Goal: Task Accomplishment & Management: Manage account settings

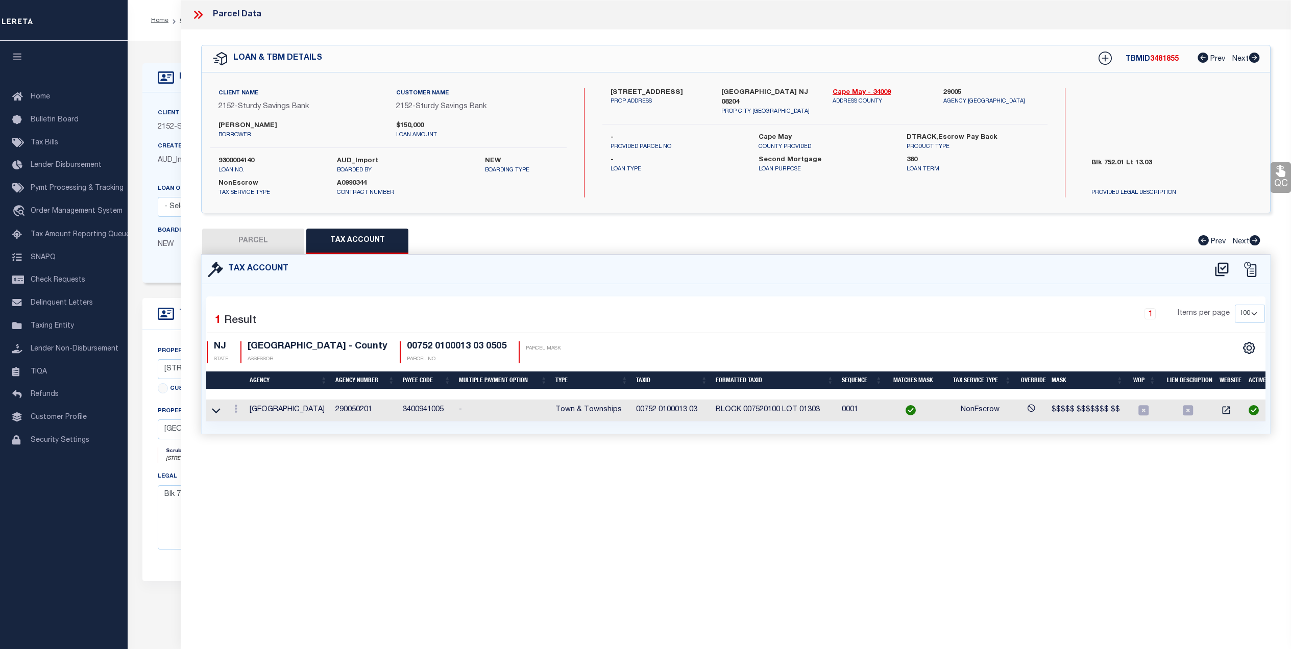
select select "100"
select select "NonEscrow"
click at [197, 14] on icon at bounding box center [196, 15] width 5 height 8
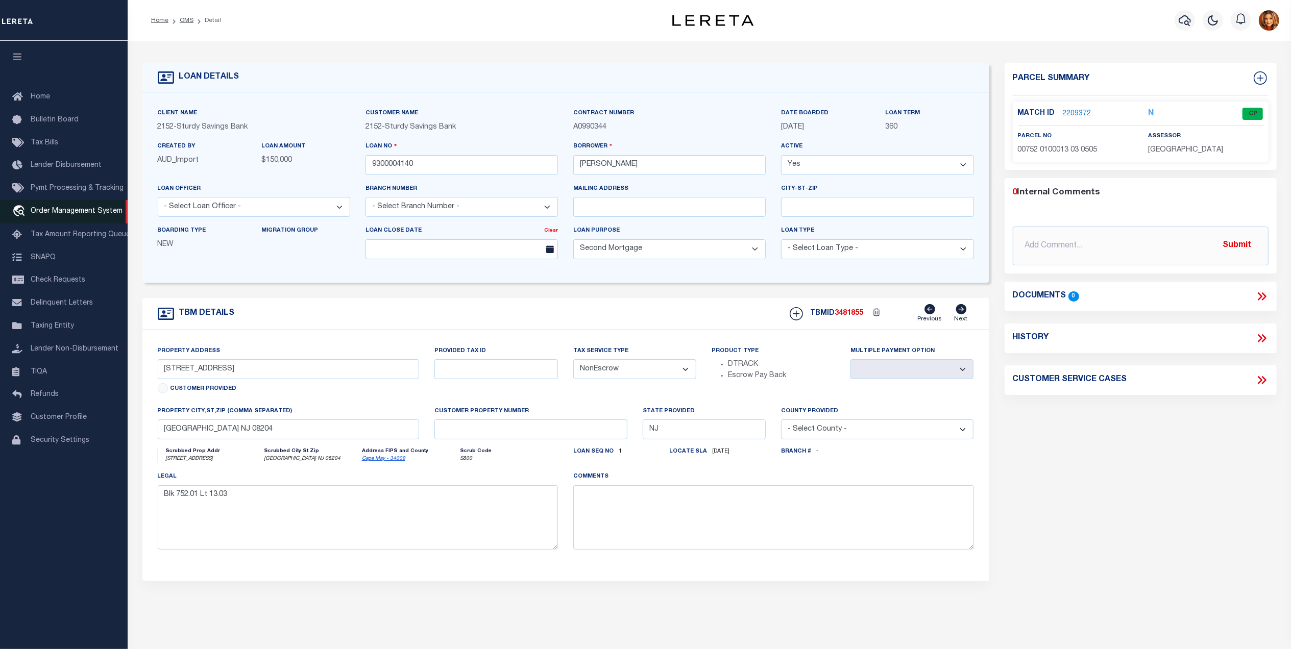
click at [51, 208] on span "Order Management System" at bounding box center [77, 211] width 92 height 7
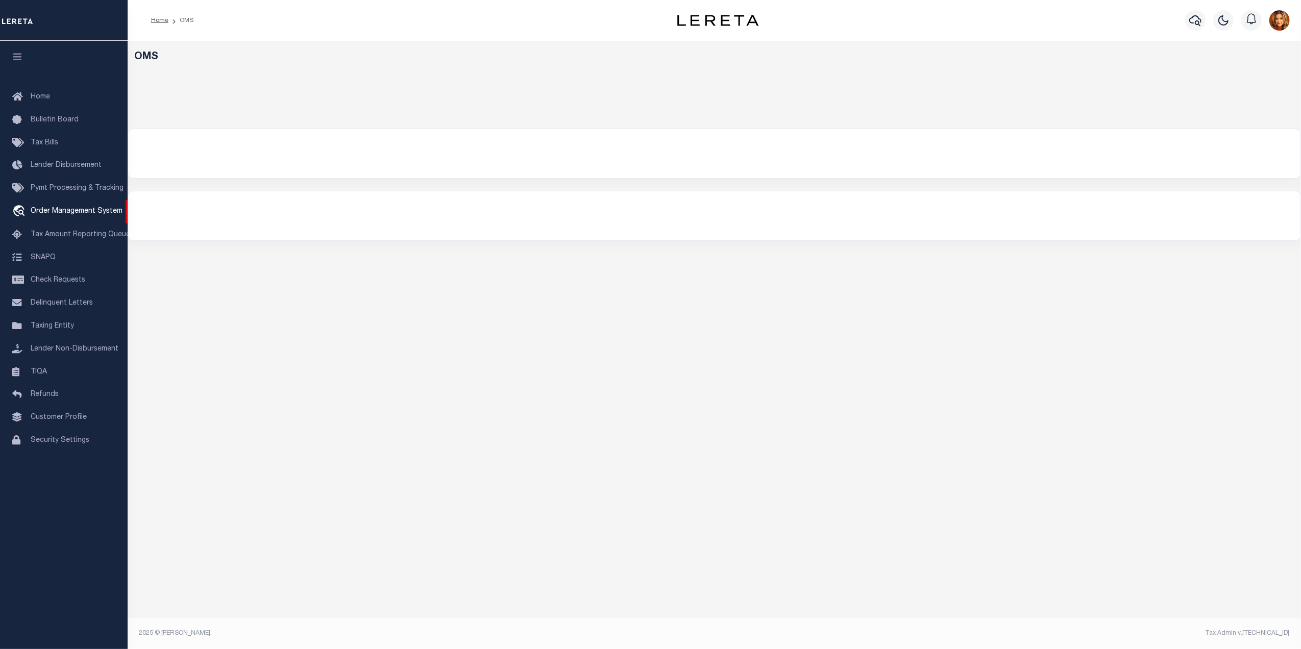
select select "200"
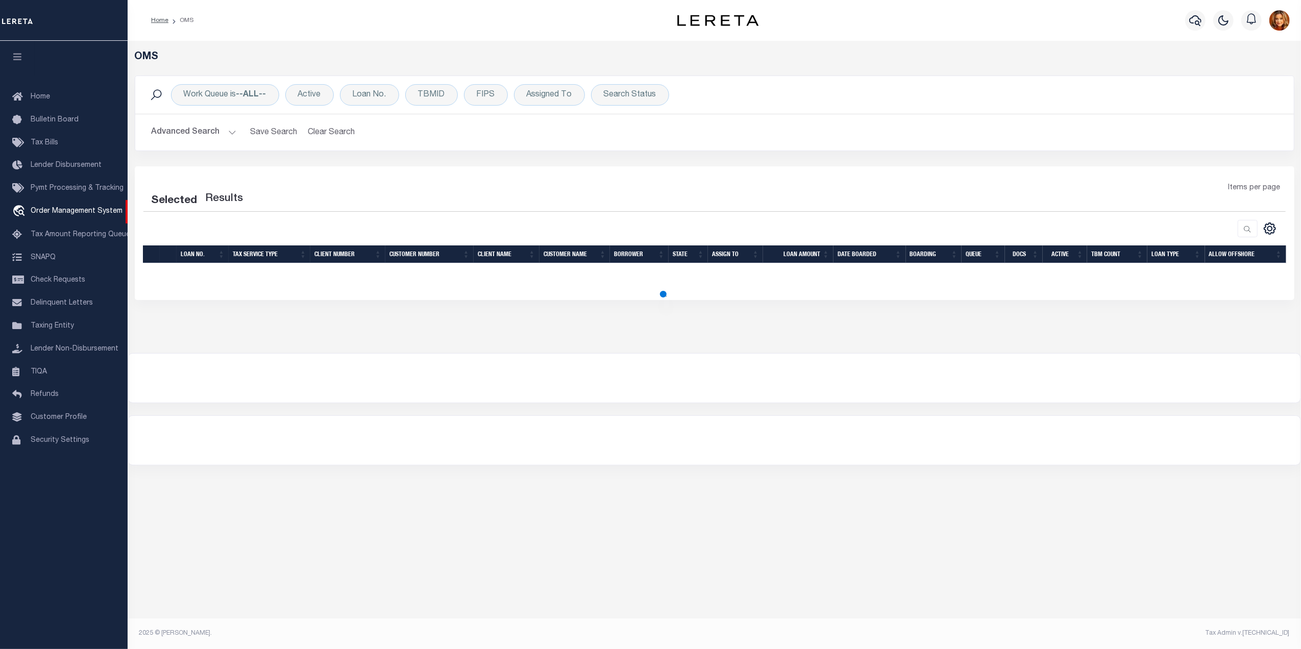
select select "200"
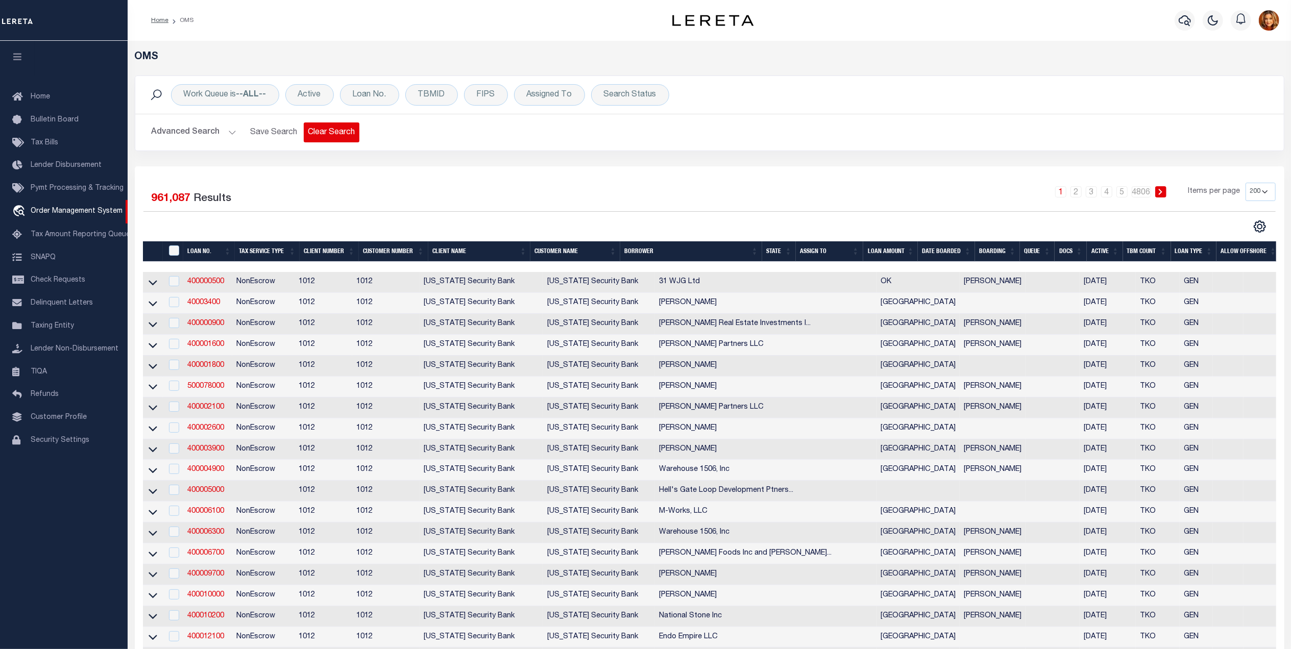
click at [341, 136] on button "Clear Search" at bounding box center [332, 133] width 56 height 20
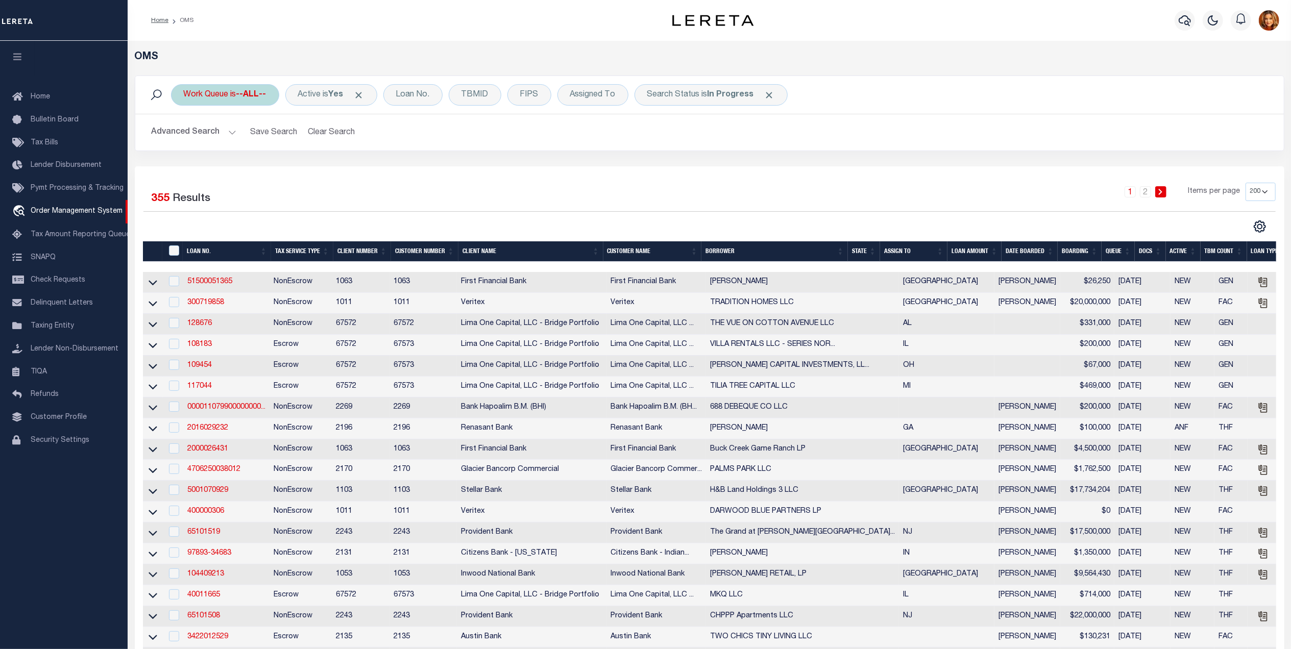
click at [232, 90] on div "Work Queue is --ALL--" at bounding box center [225, 94] width 108 height 21
click at [211, 142] on select "--ALL-- factRSystems General ThoughtFocus" at bounding box center [259, 144] width 150 height 19
select select "GEN"
click at [184, 136] on select "--ALL-- factRSystems General ThoughtFocus" at bounding box center [259, 144] width 150 height 19
click at [317, 164] on input "Apply" at bounding box center [319, 167] width 30 height 17
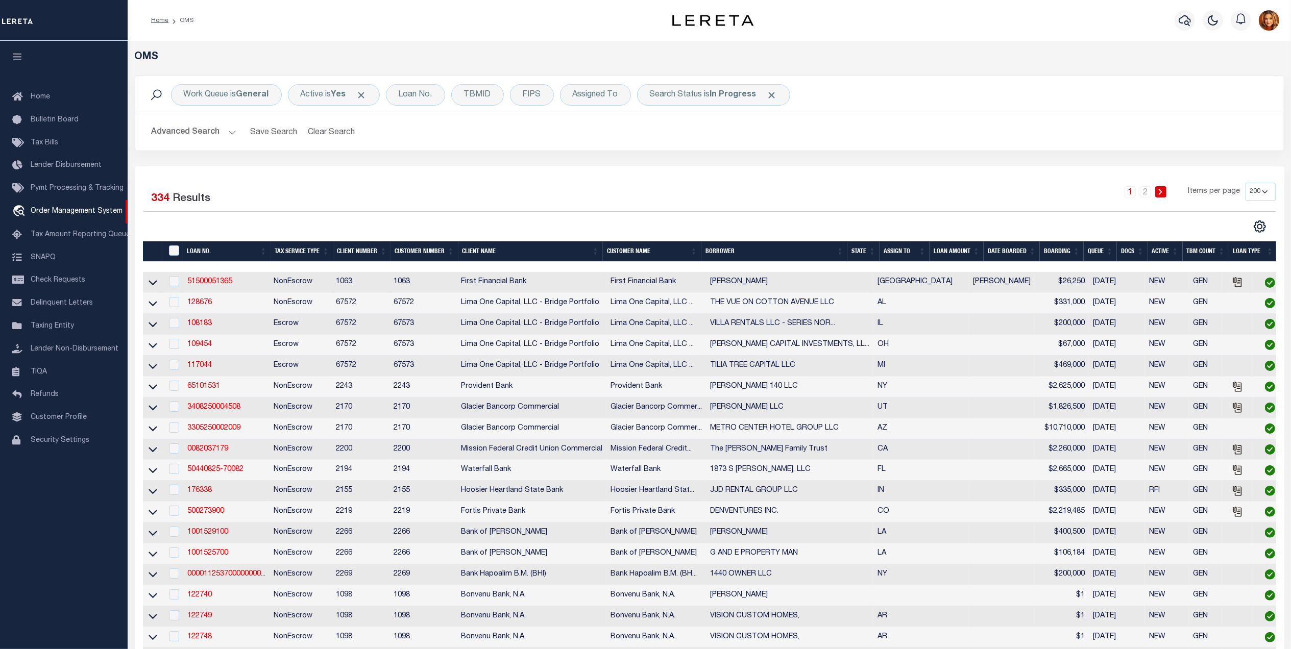
click at [890, 249] on th "ASSIGN TO" at bounding box center [904, 251] width 50 height 21
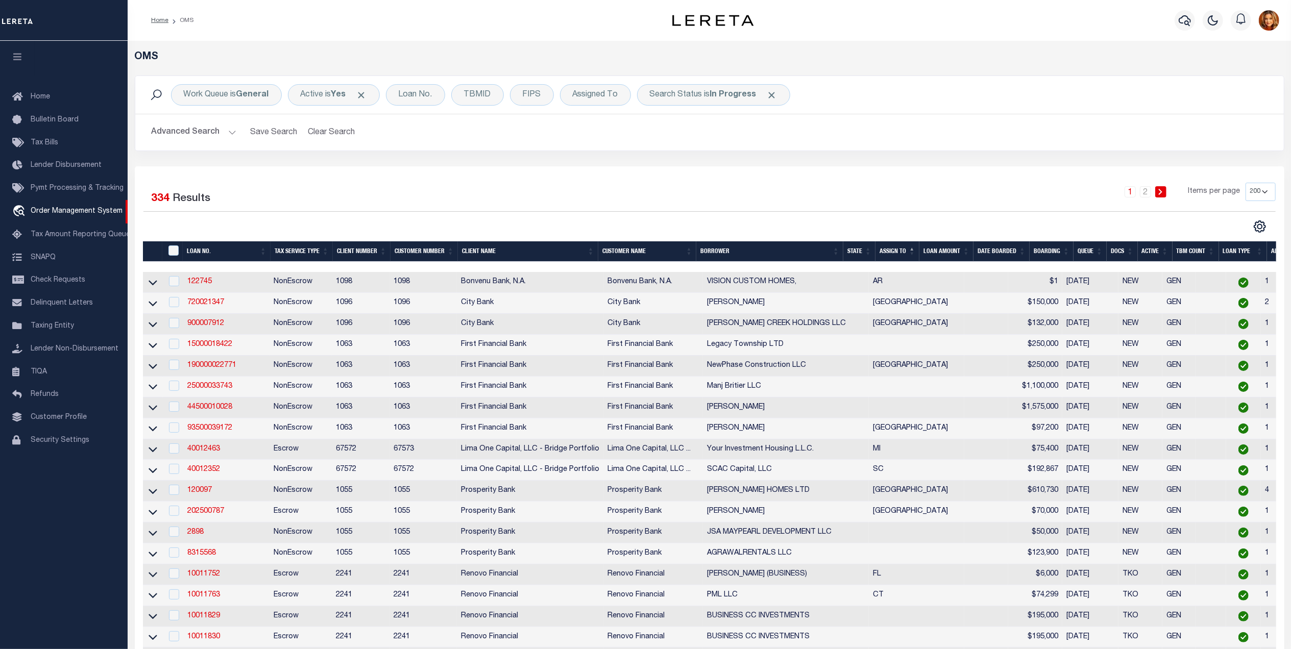
click at [862, 251] on th "State" at bounding box center [859, 251] width 32 height 21
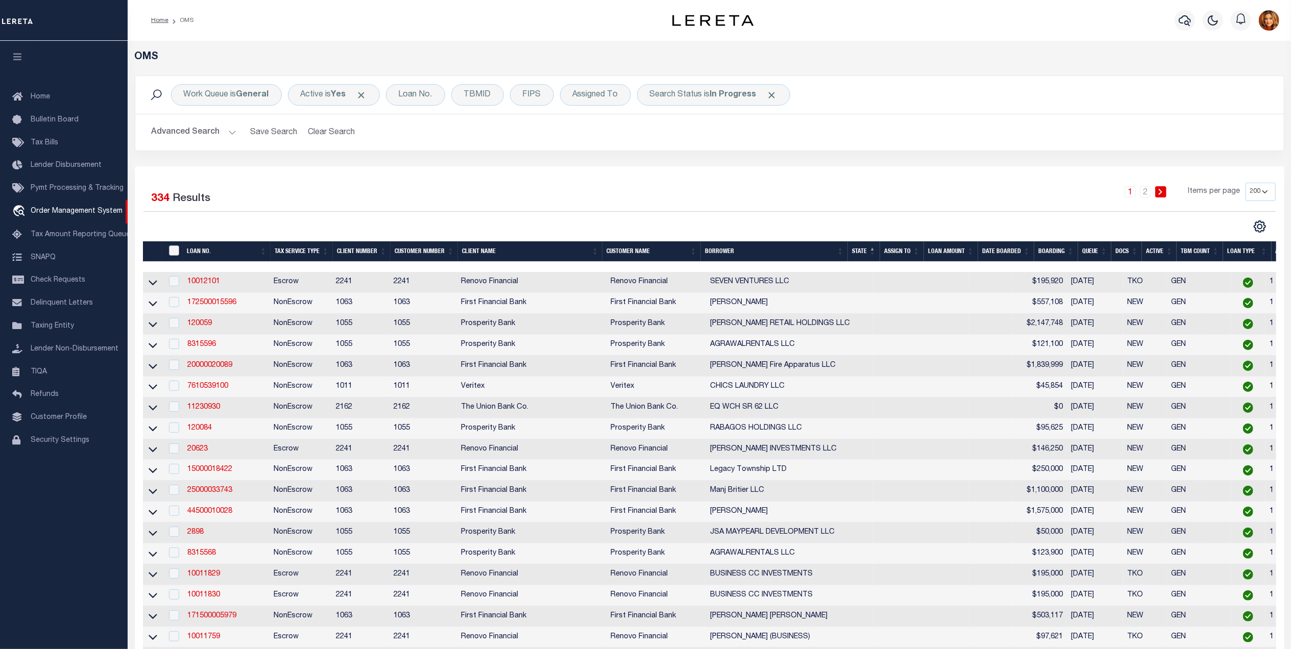
click at [173, 249] on input "" at bounding box center [174, 251] width 10 height 10
checkbox input "true"
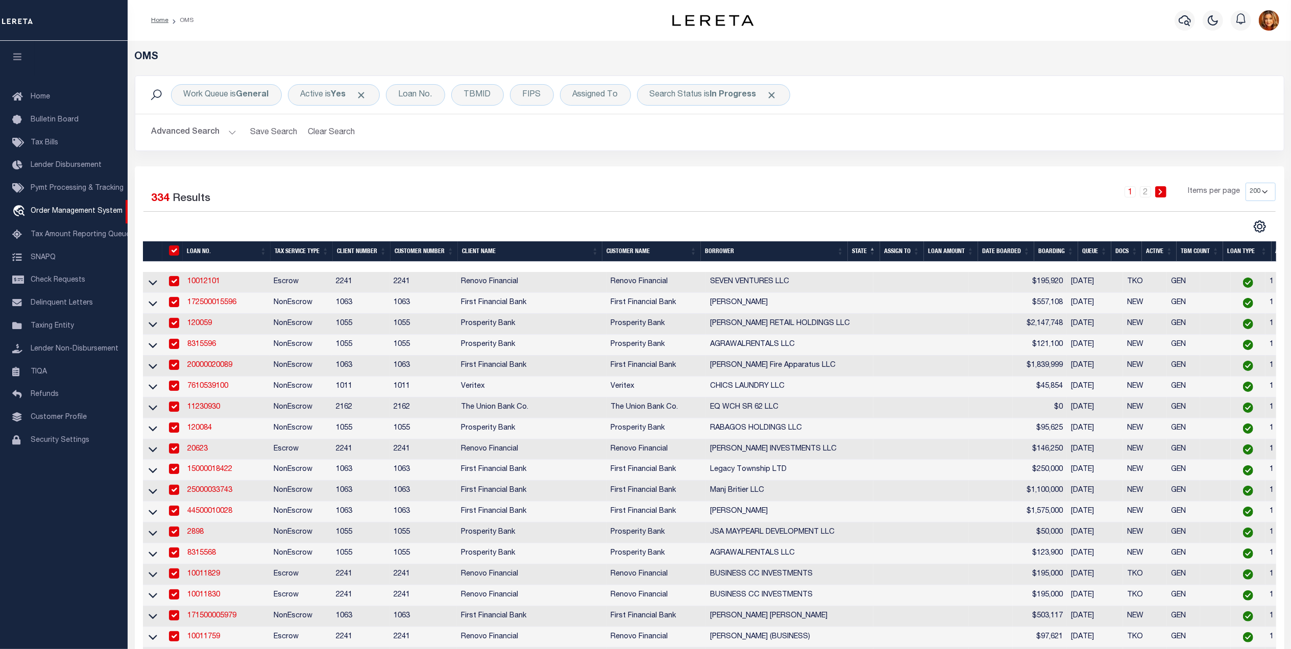
checkbox input "true"
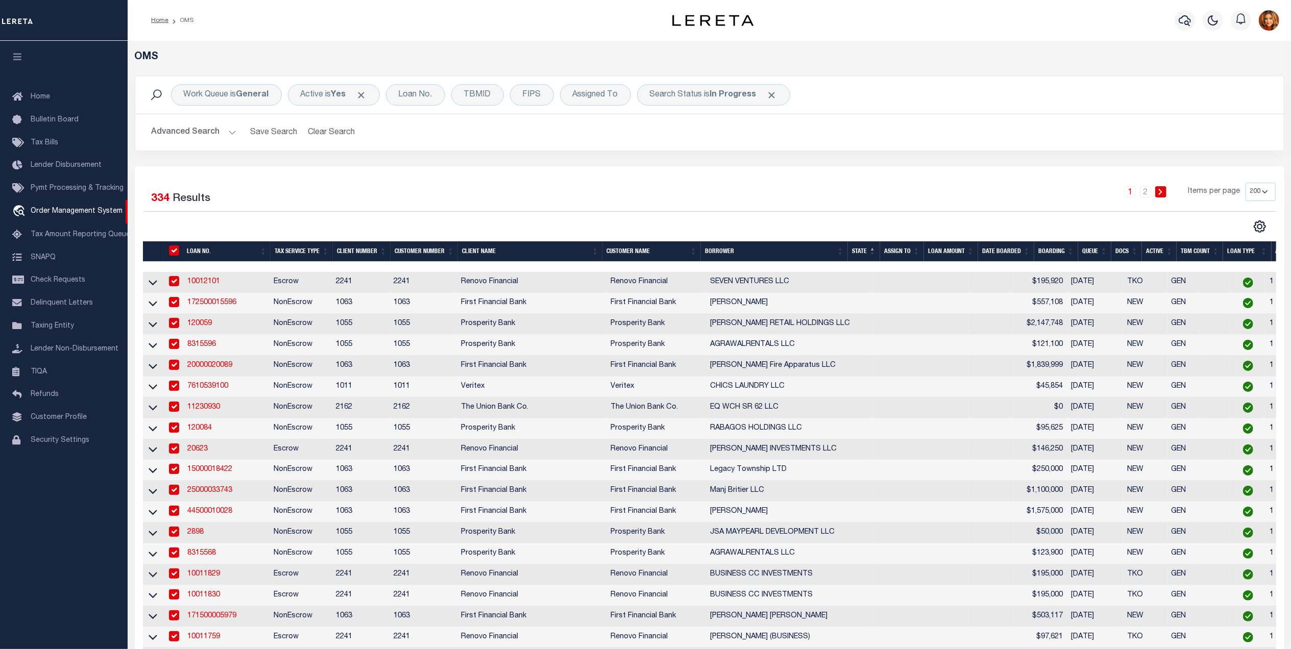
checkbox input "true"
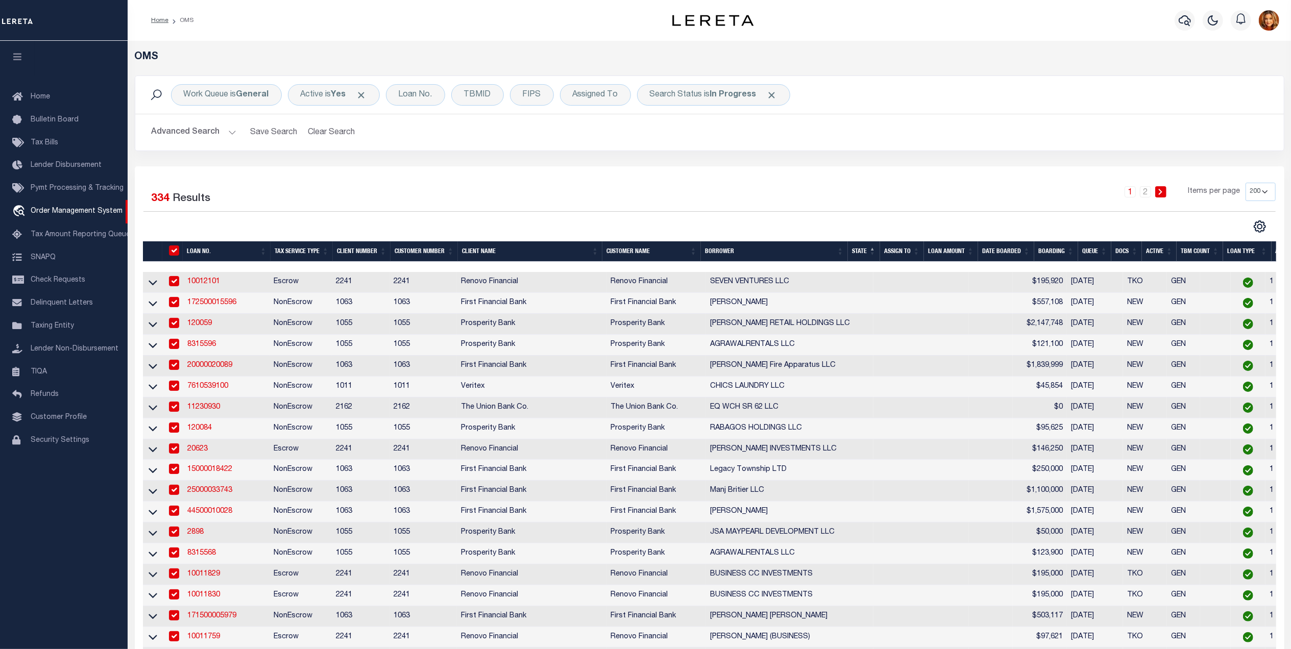
checkbox input "true"
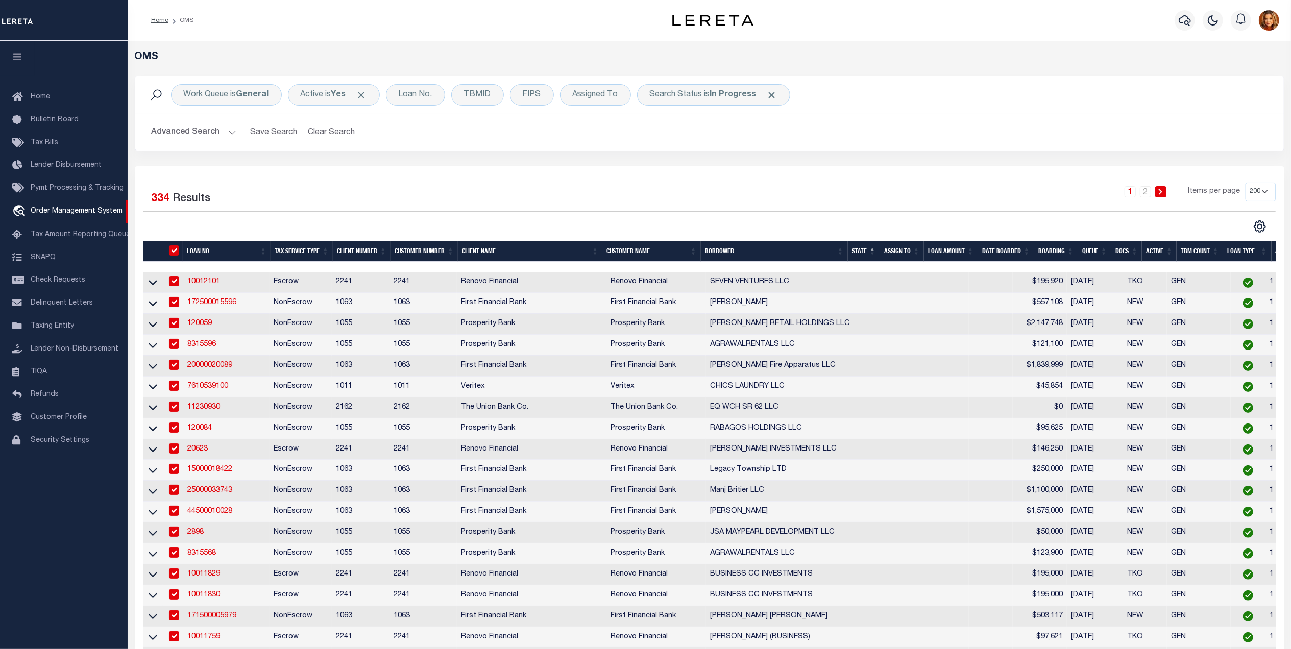
checkbox input "true"
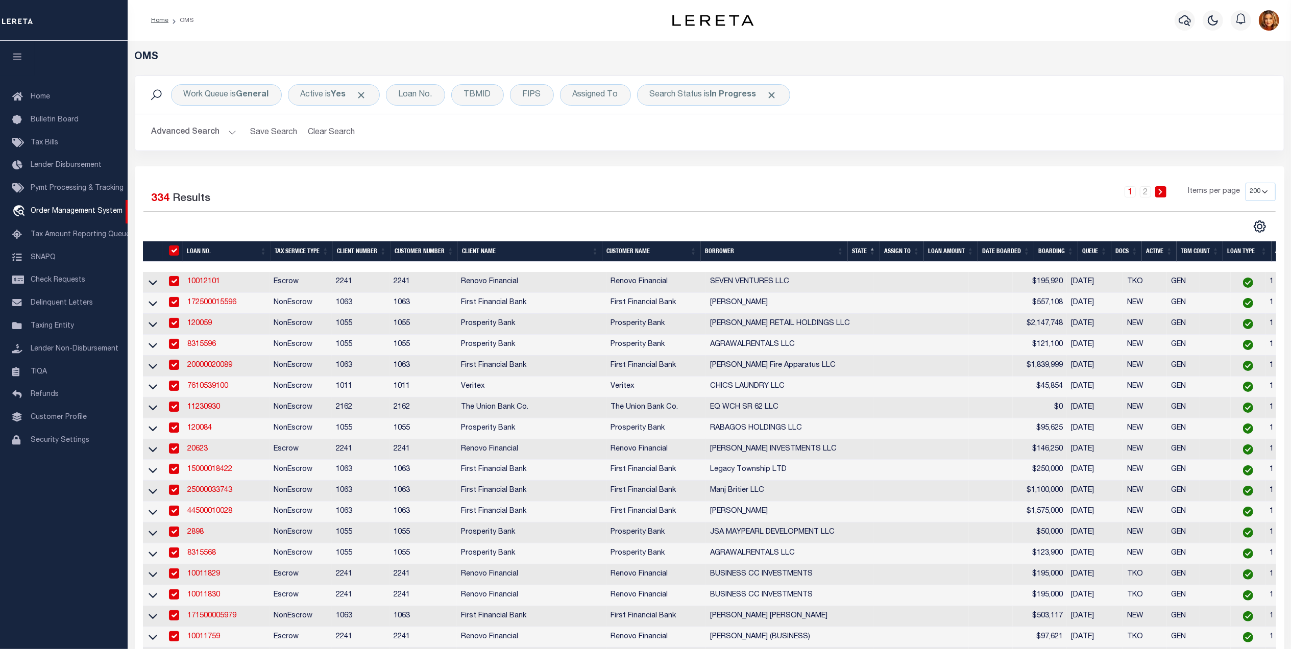
checkbox input "true"
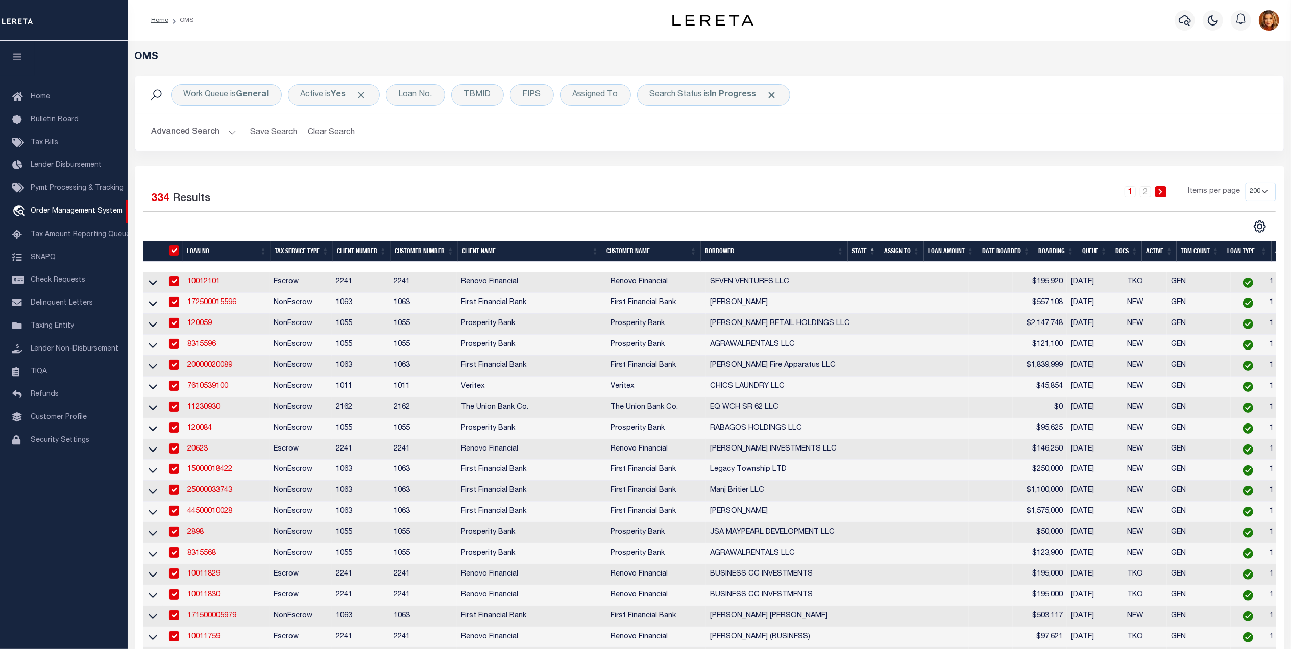
checkbox input "true"
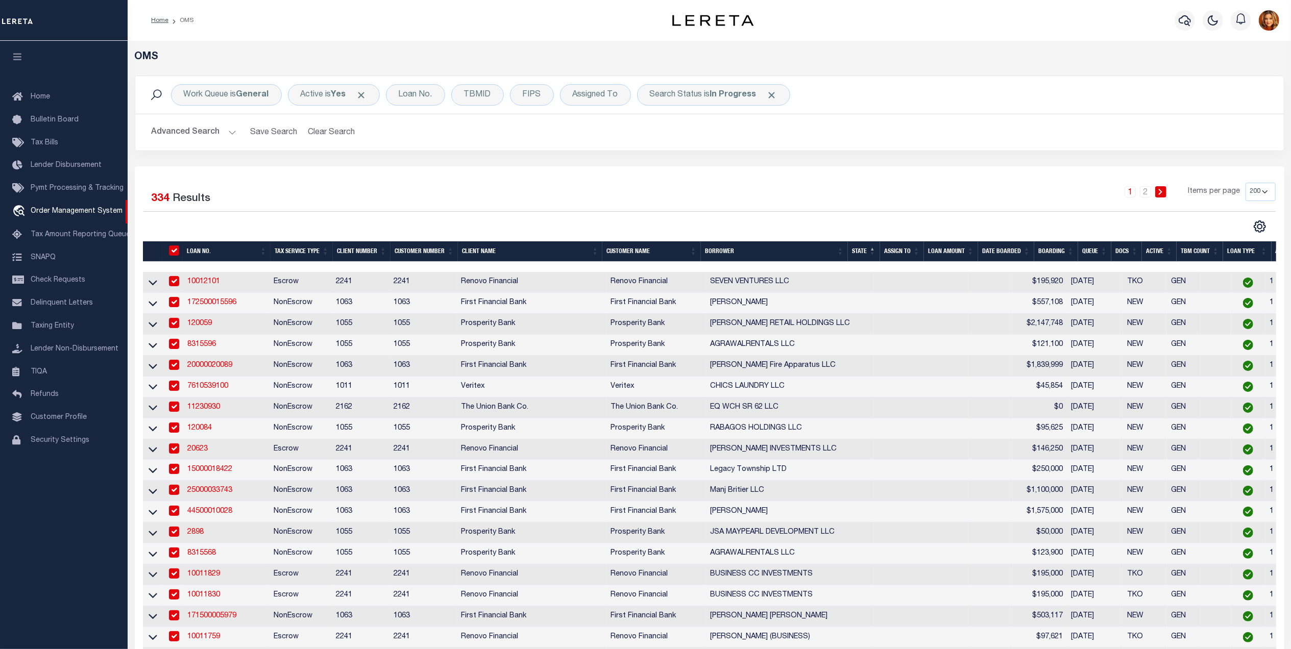
checkbox input "true"
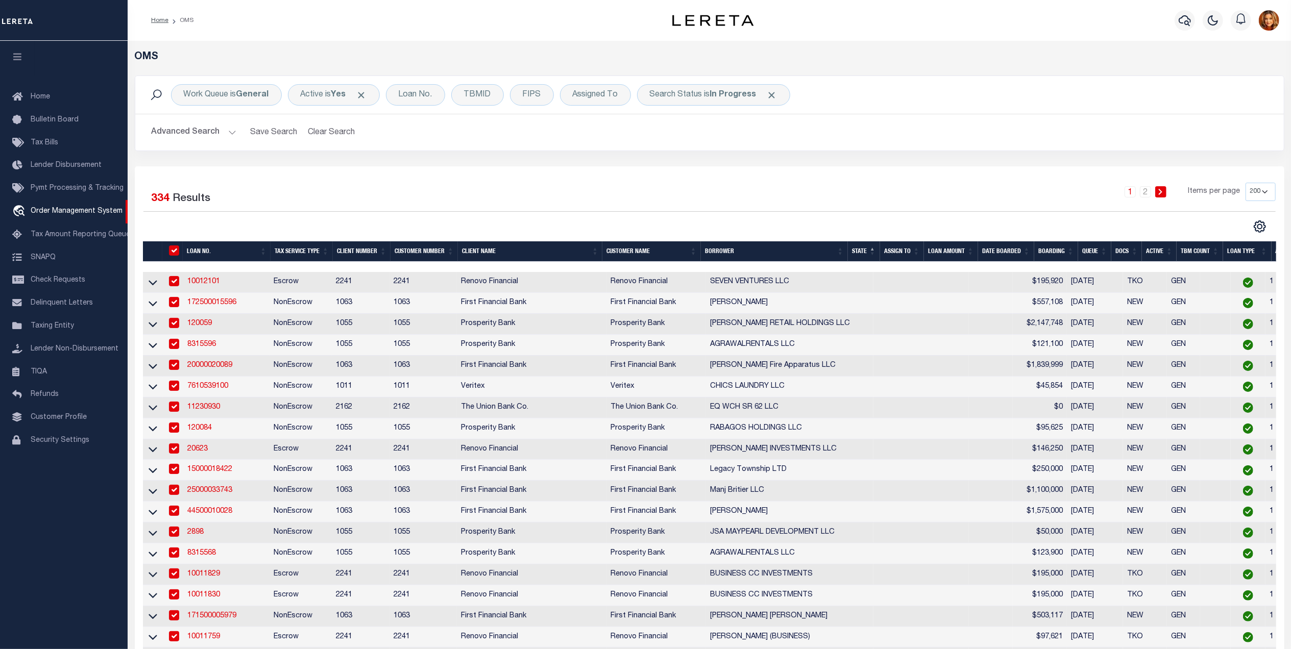
checkbox input "true"
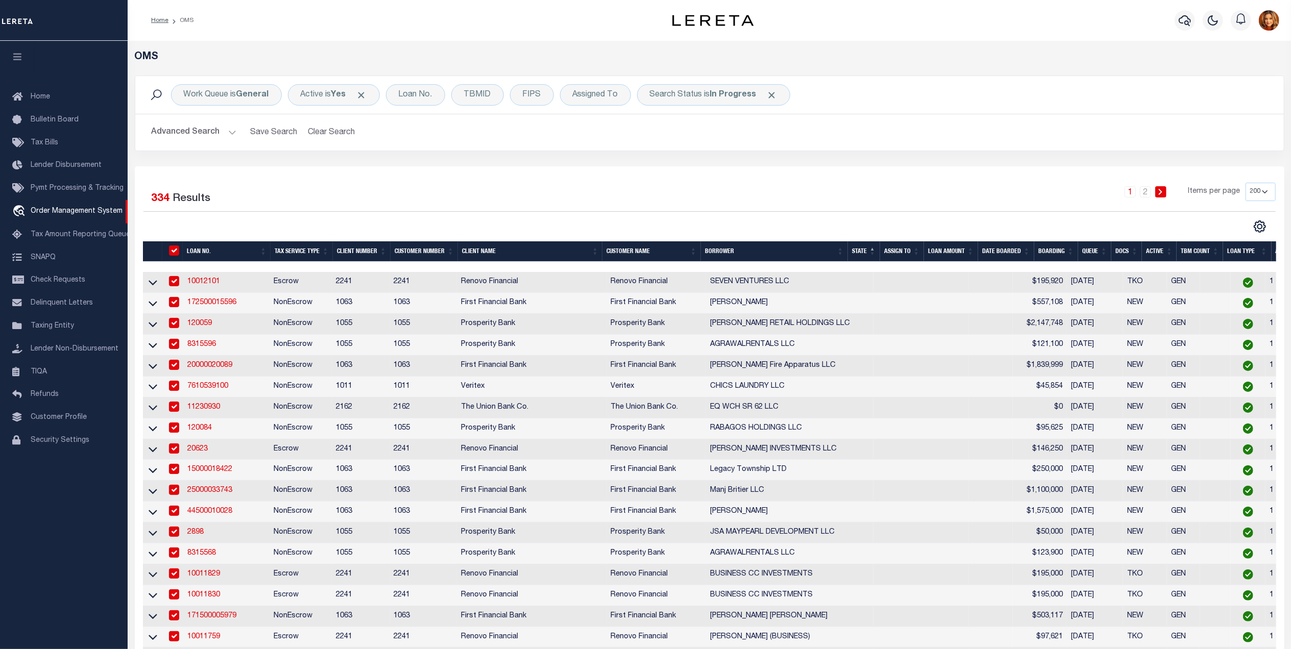
checkbox input "true"
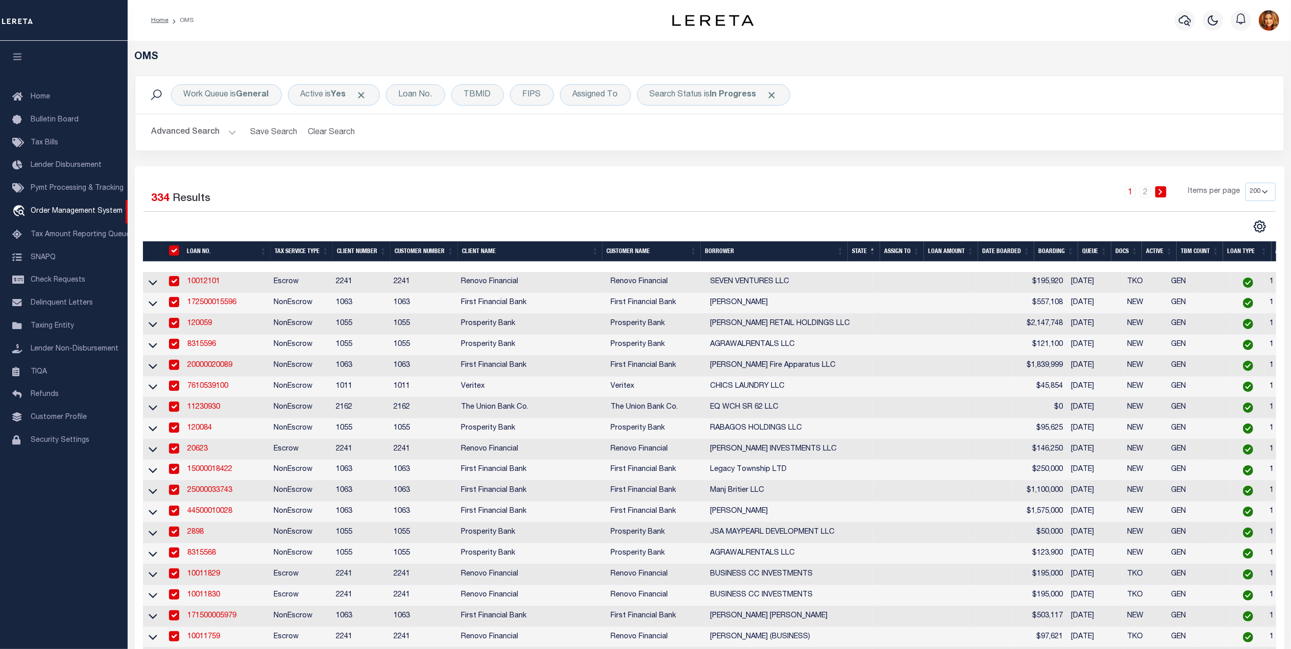
checkbox input "true"
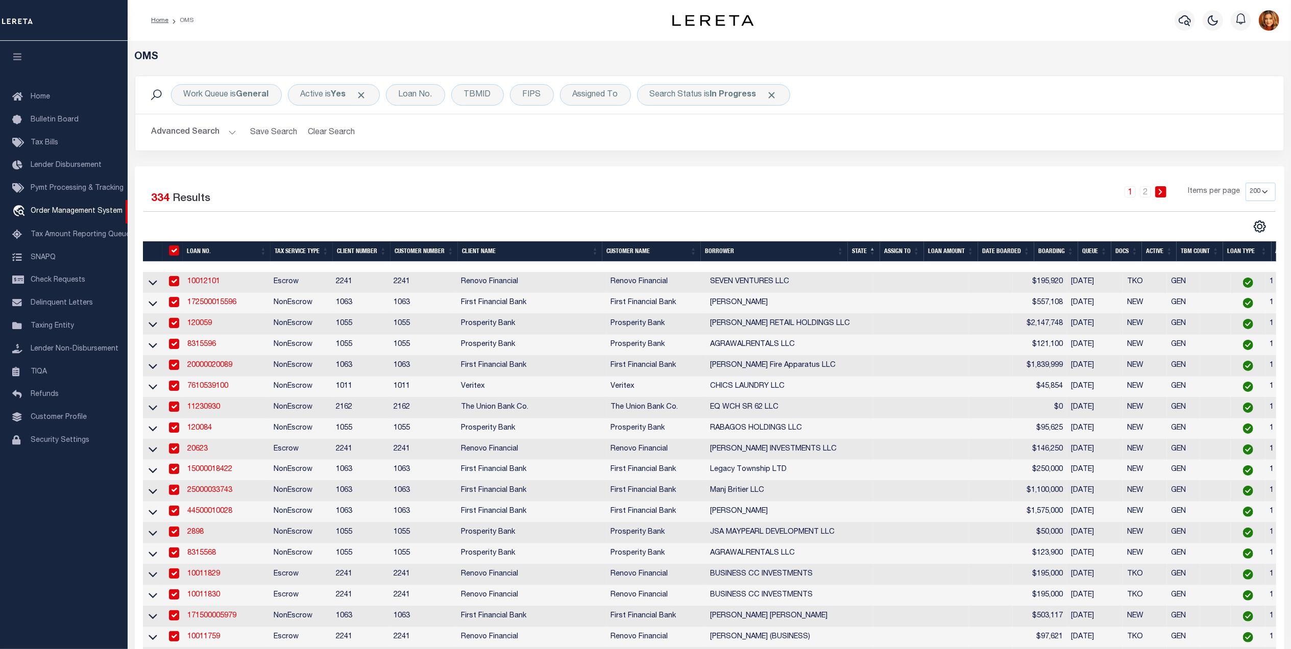
checkbox input "true"
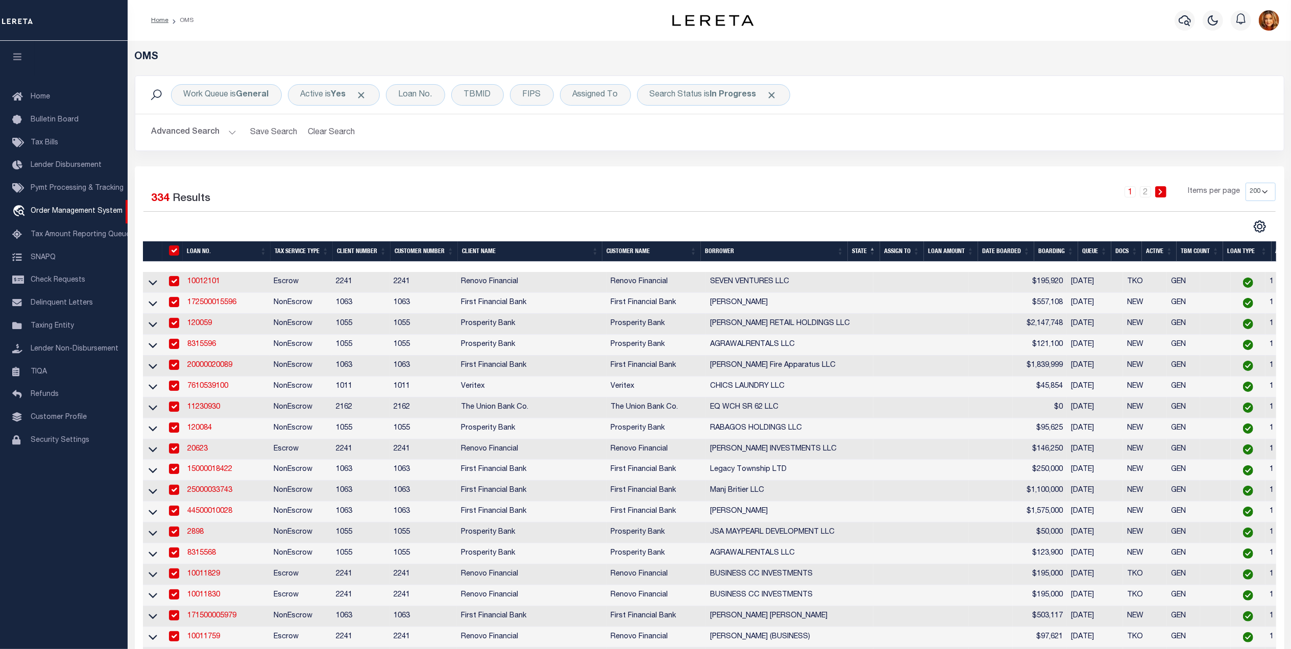
checkbox input "true"
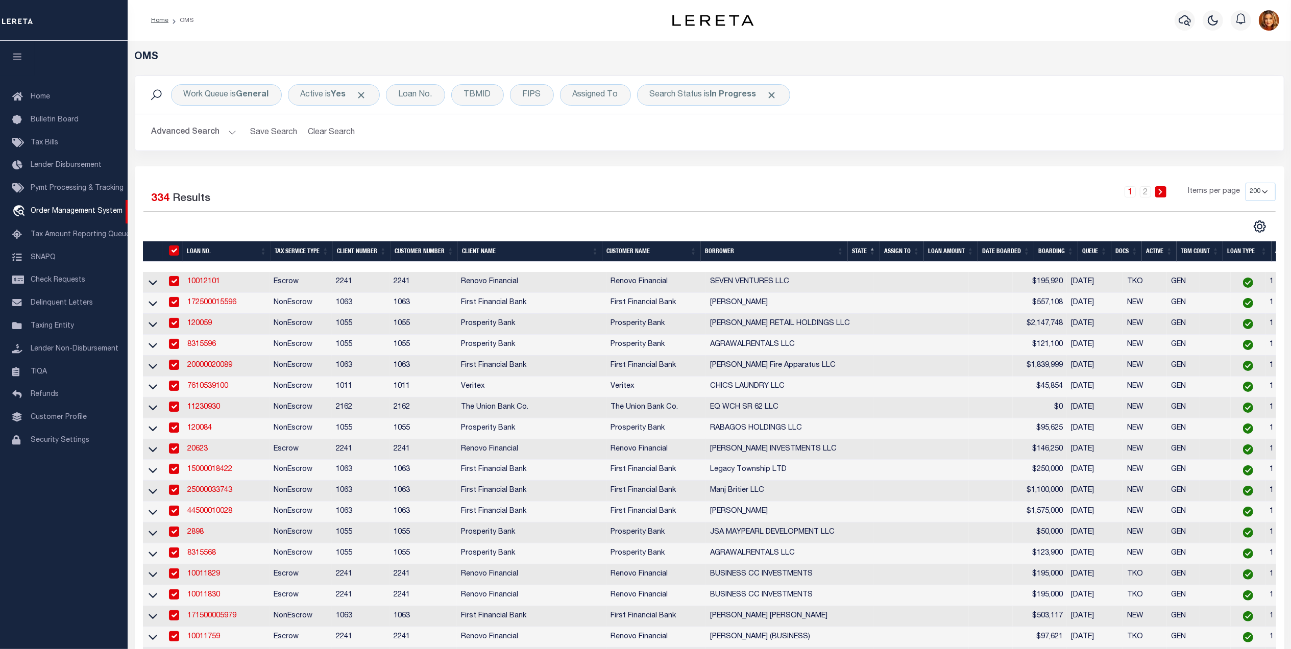
checkbox input "true"
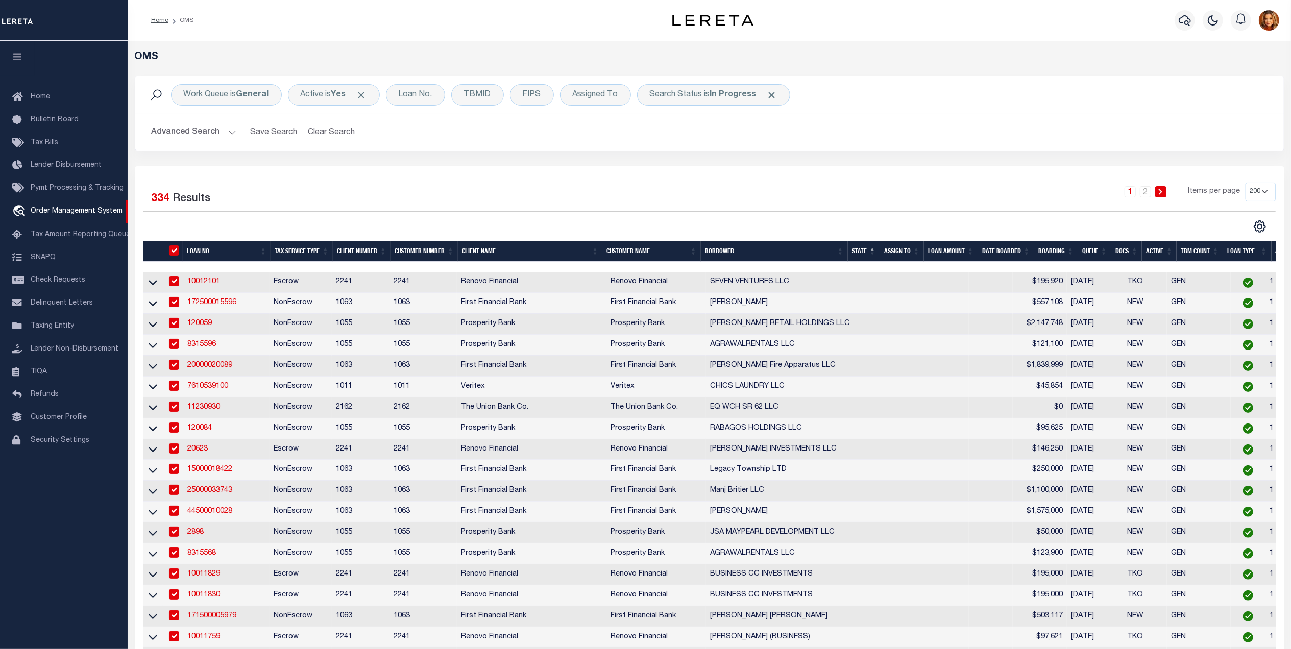
checkbox input "true"
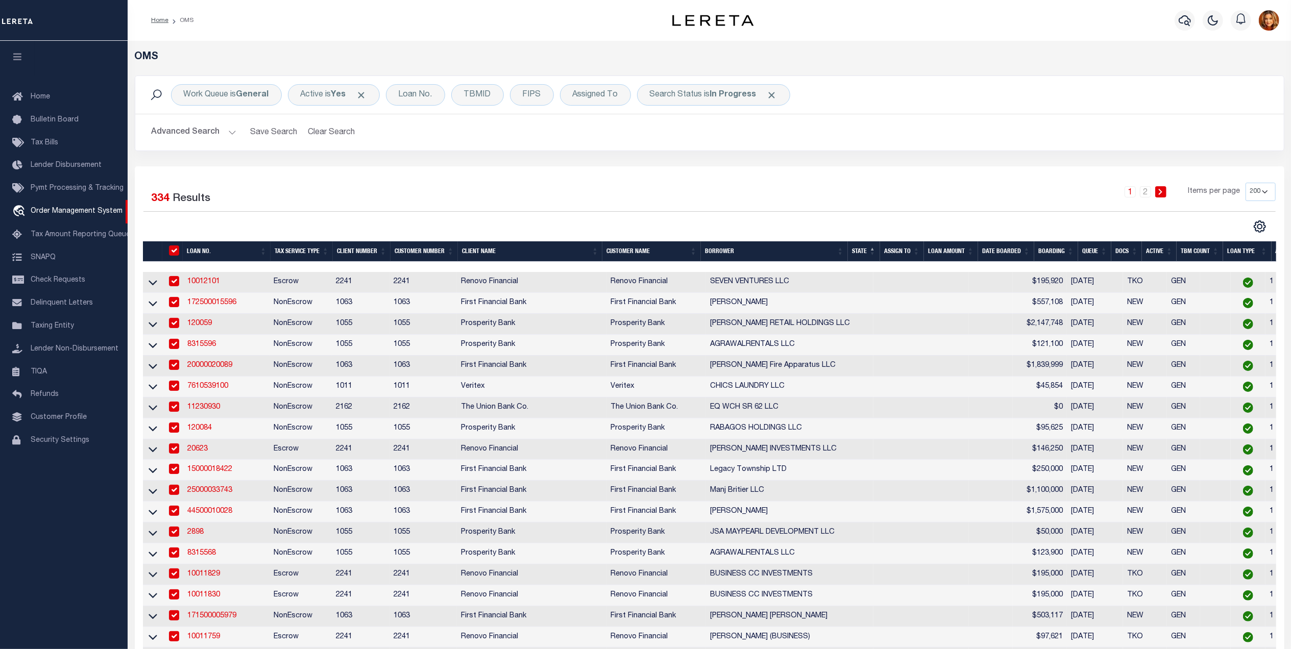
checkbox input "true"
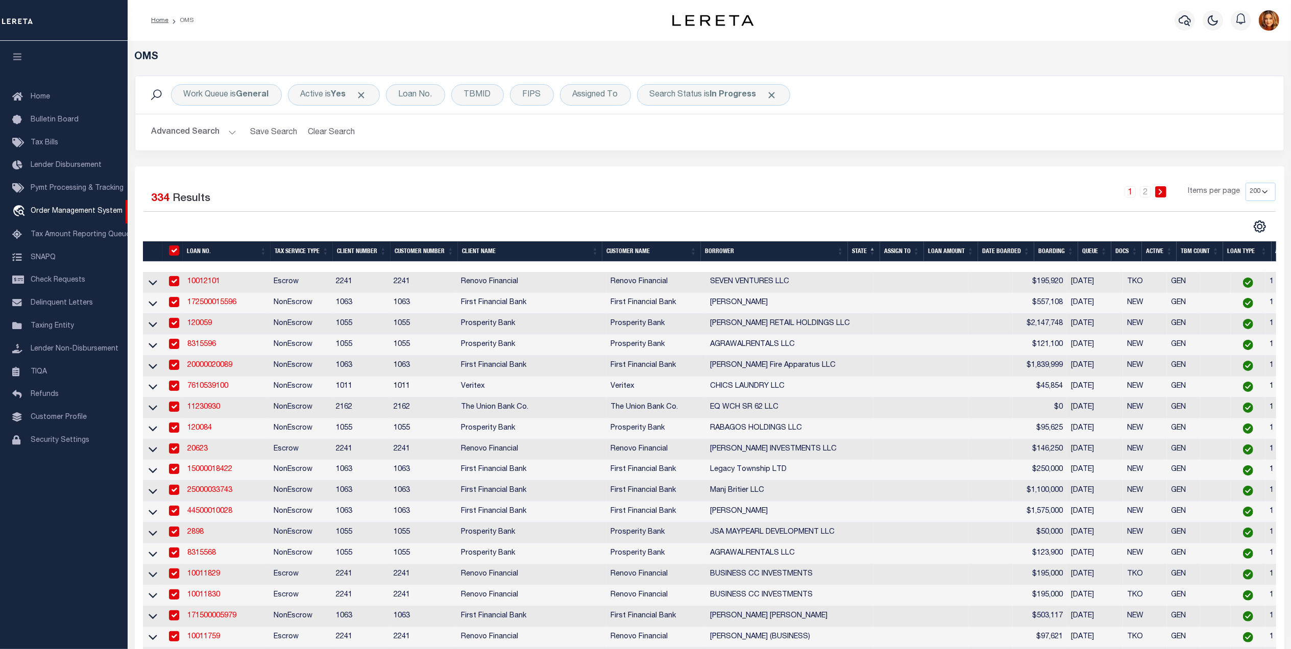
checkbox input "true"
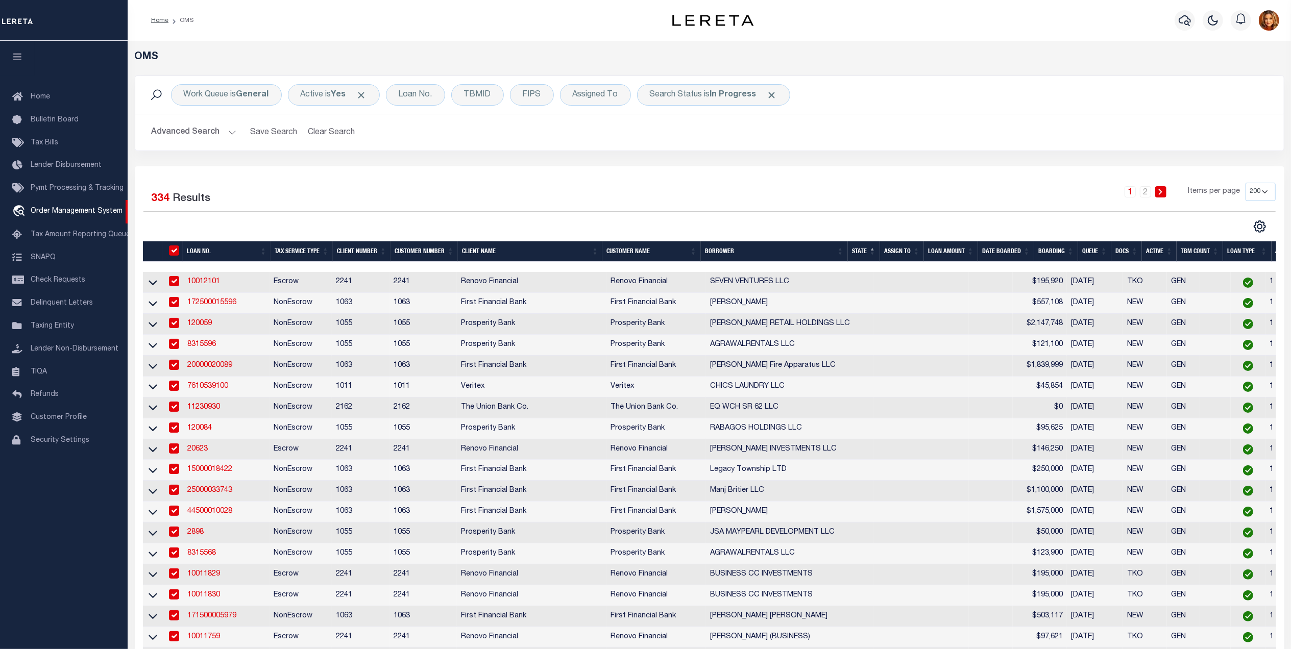
checkbox input "true"
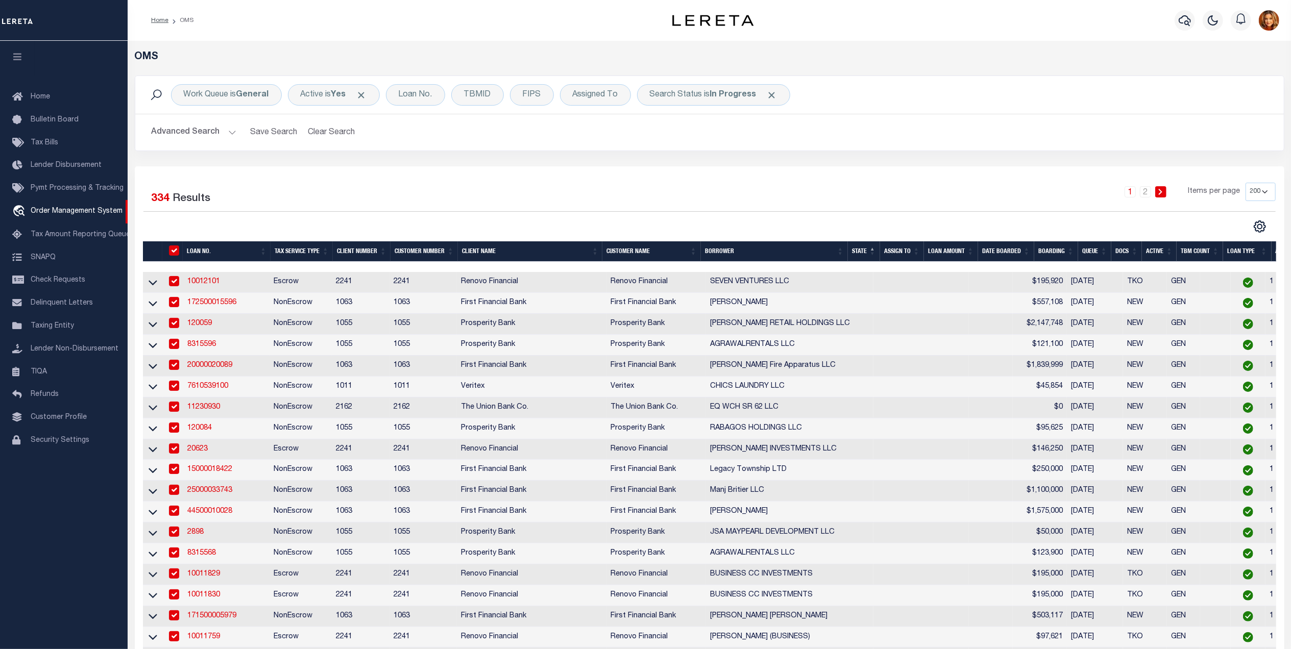
checkbox input "true"
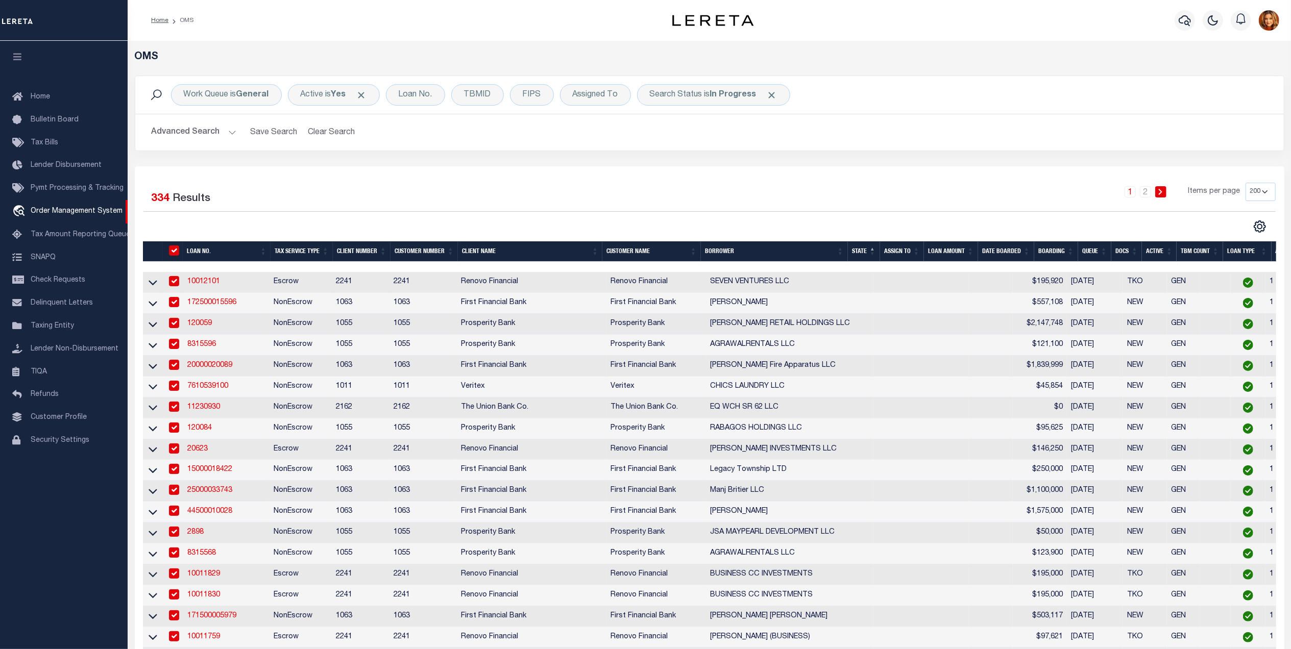
checkbox input "true"
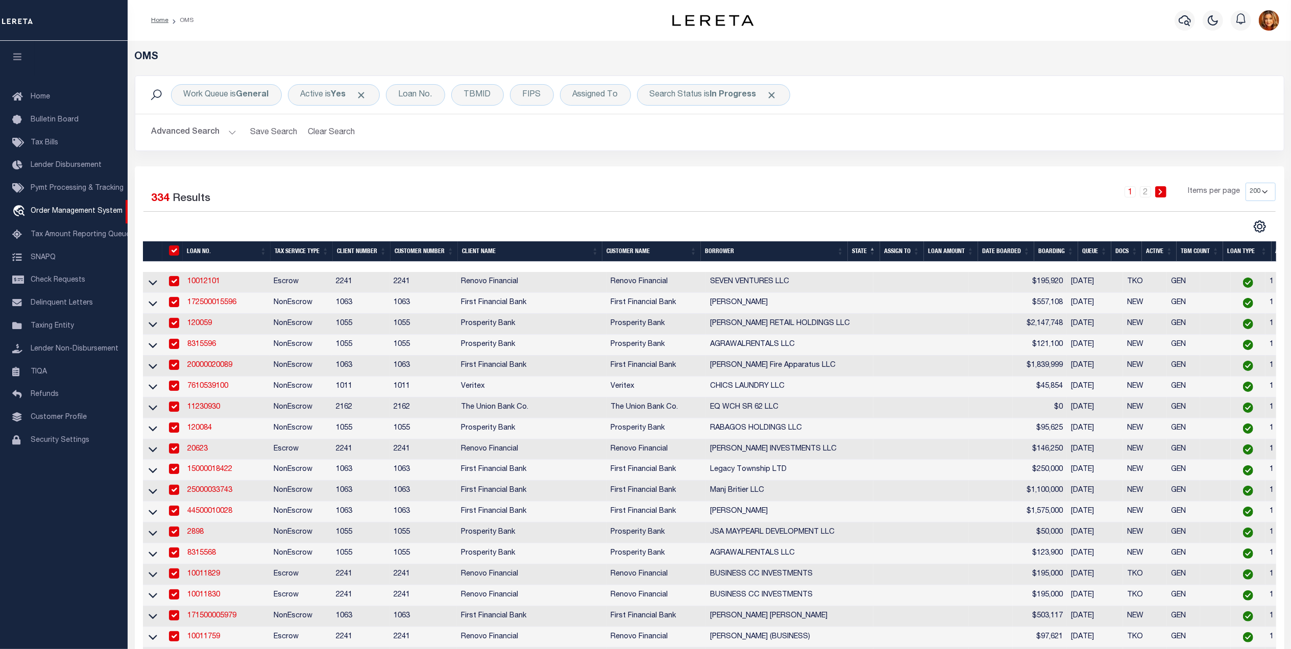
checkbox input "true"
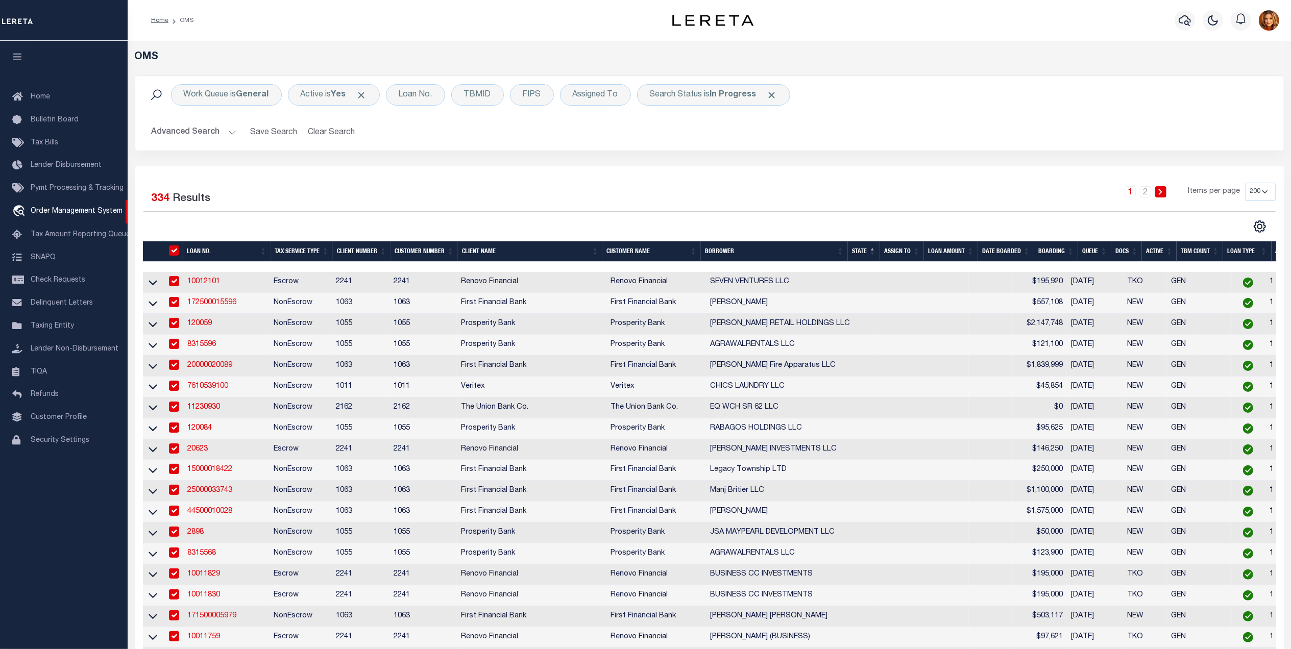
checkbox input "true"
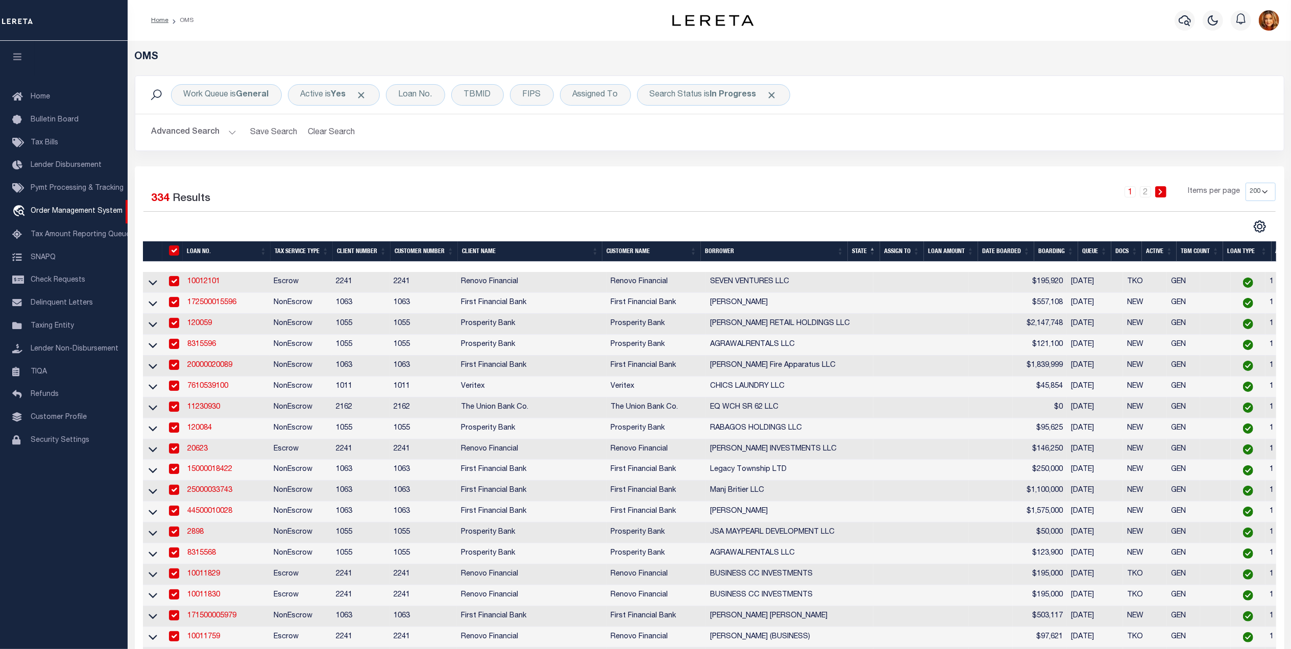
checkbox input "true"
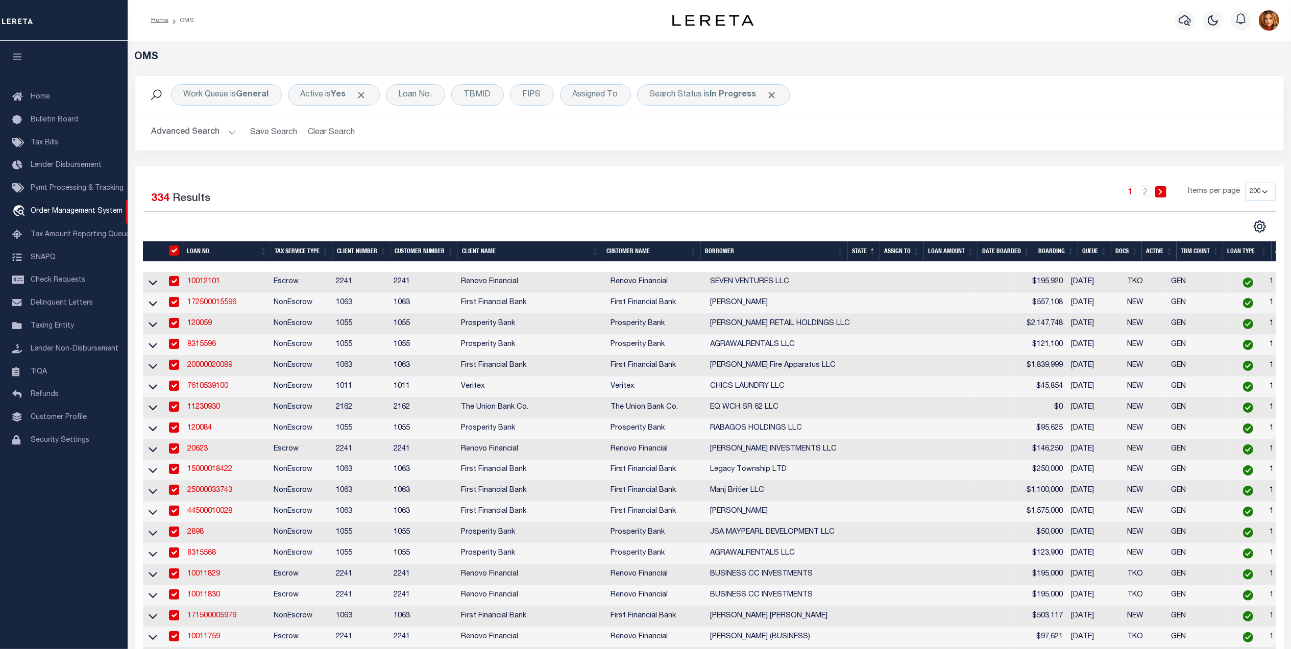
checkbox input "true"
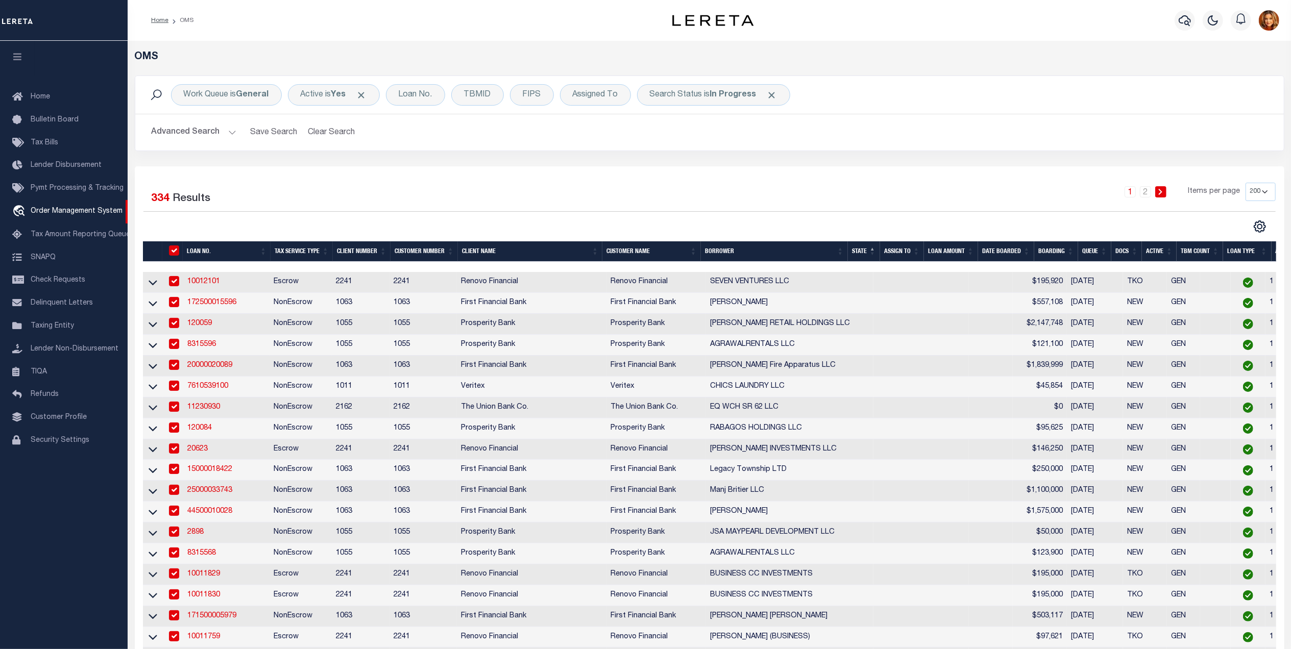
checkbox input "true"
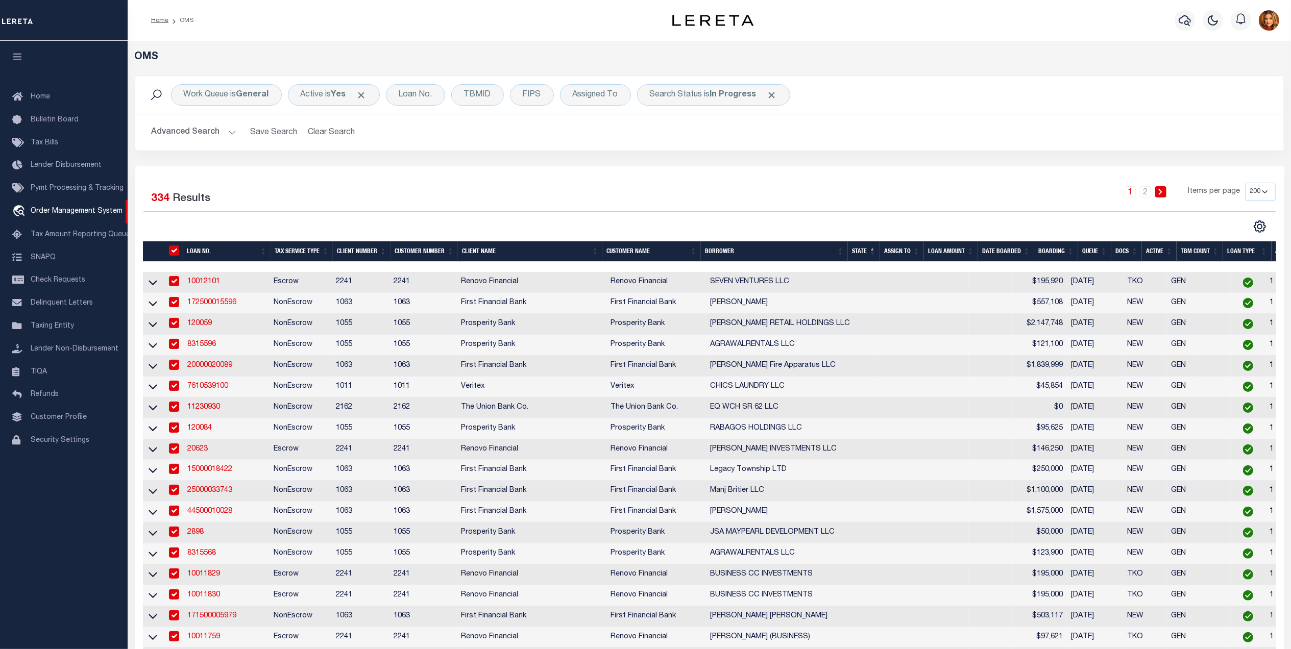
checkbox input "true"
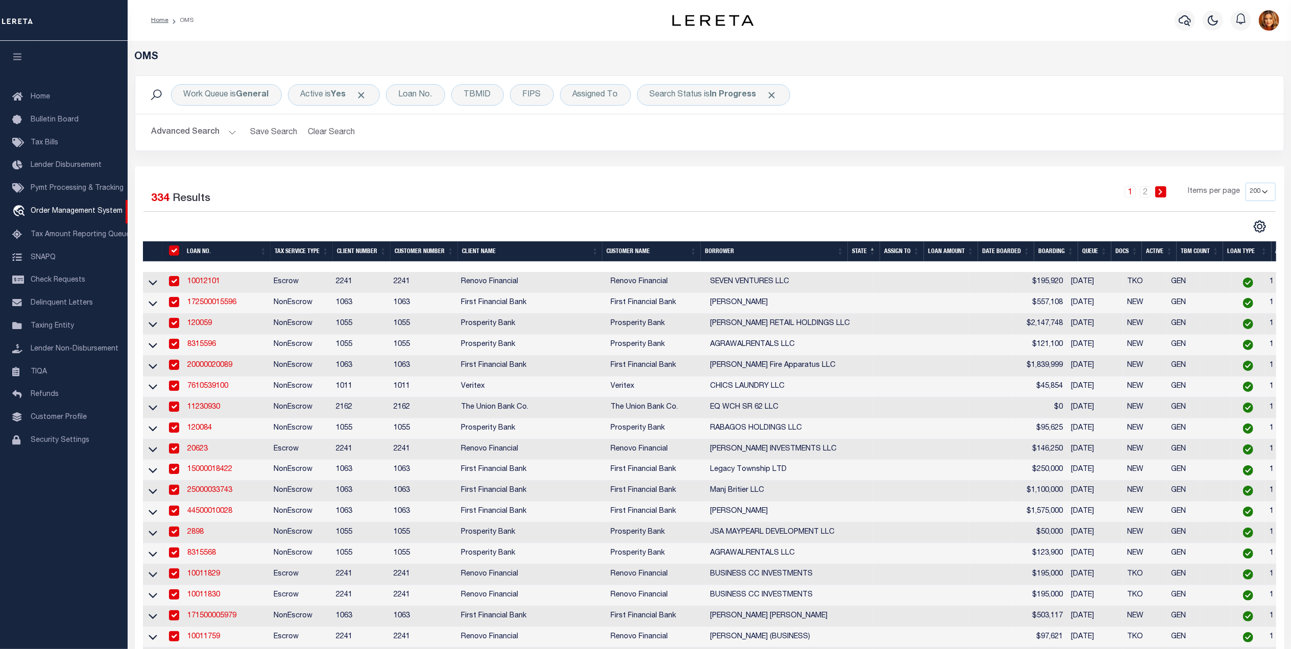
checkbox input "true"
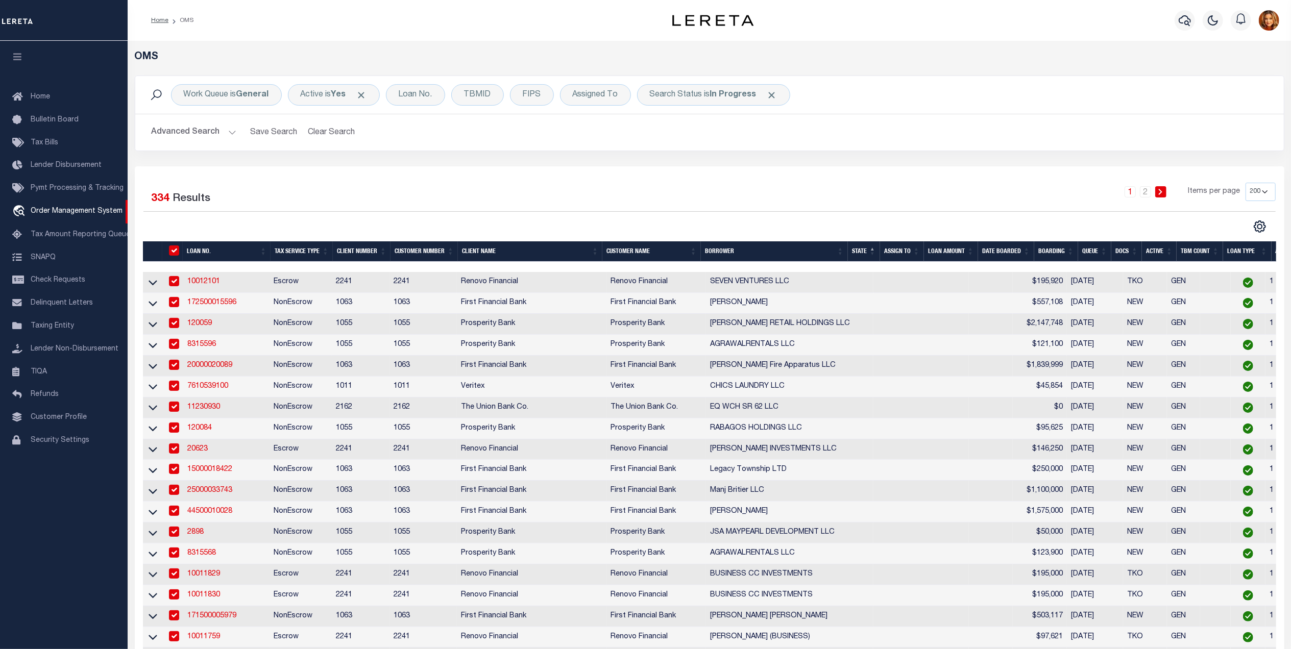
checkbox input "true"
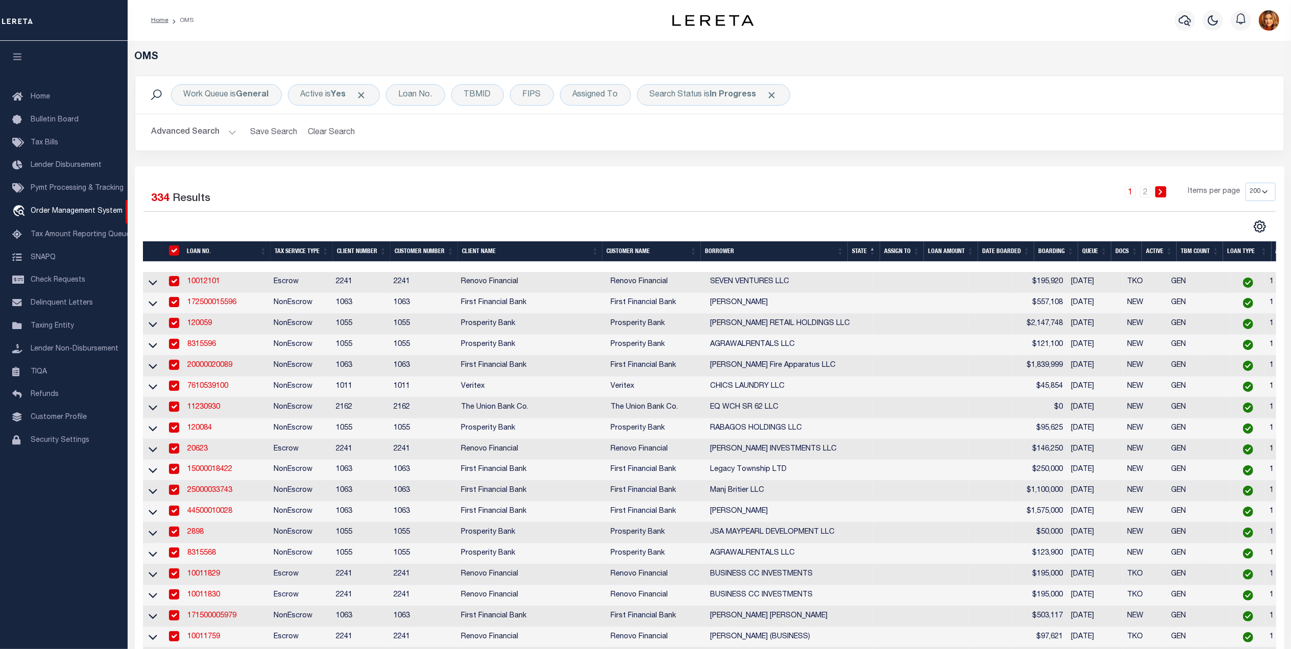
checkbox input "true"
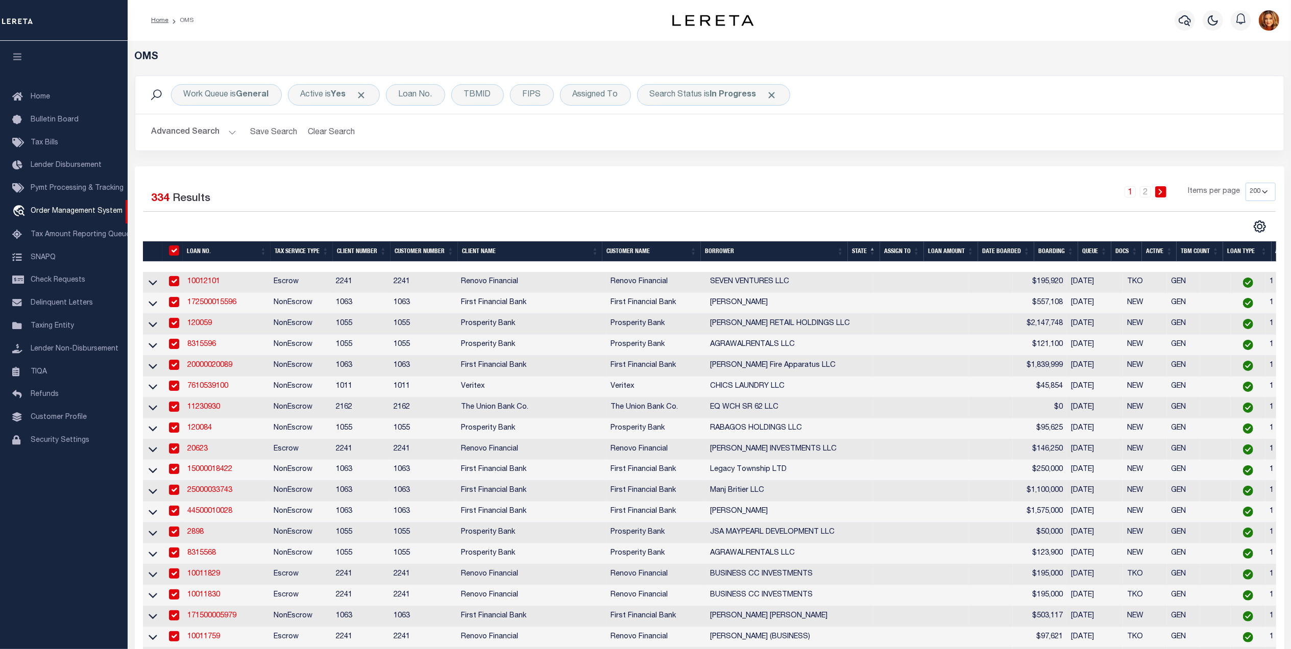
checkbox input "true"
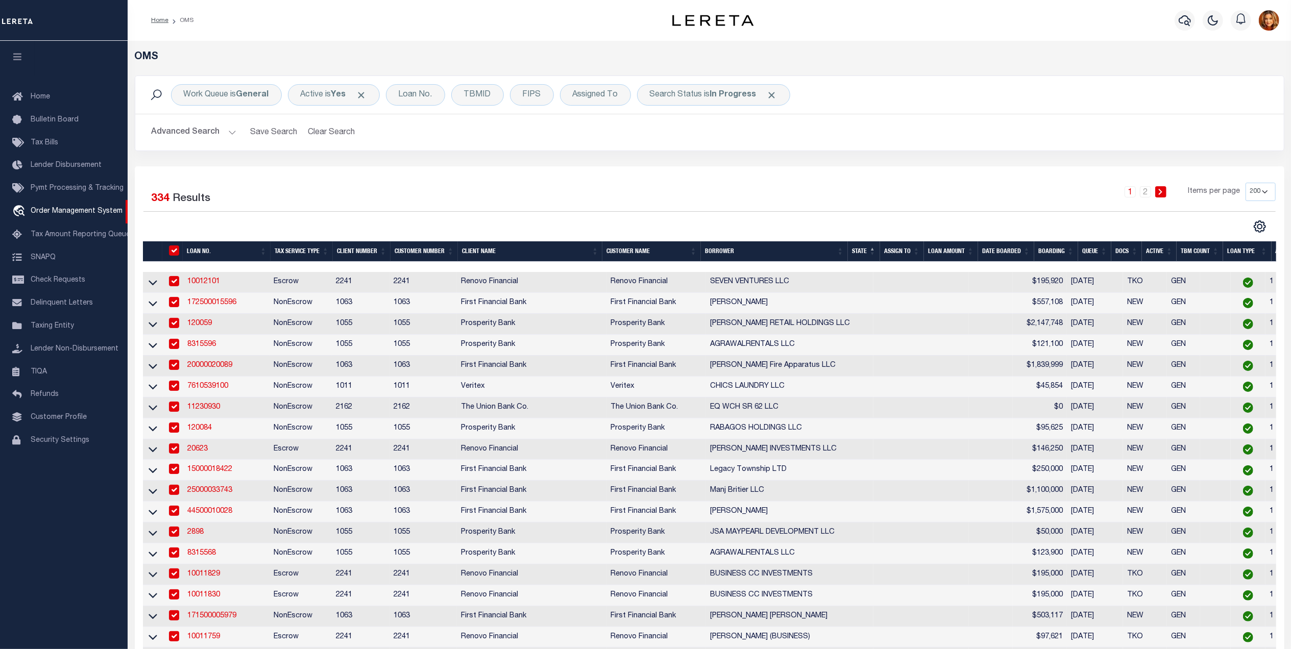
checkbox input "true"
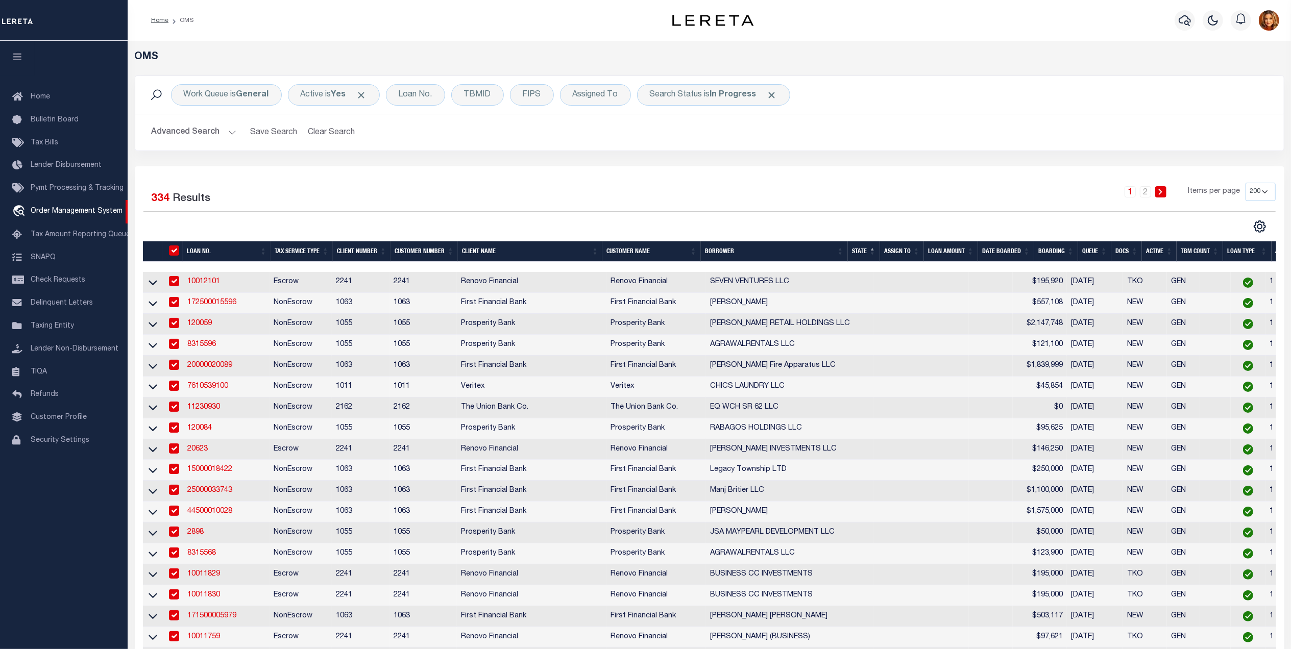
checkbox input "true"
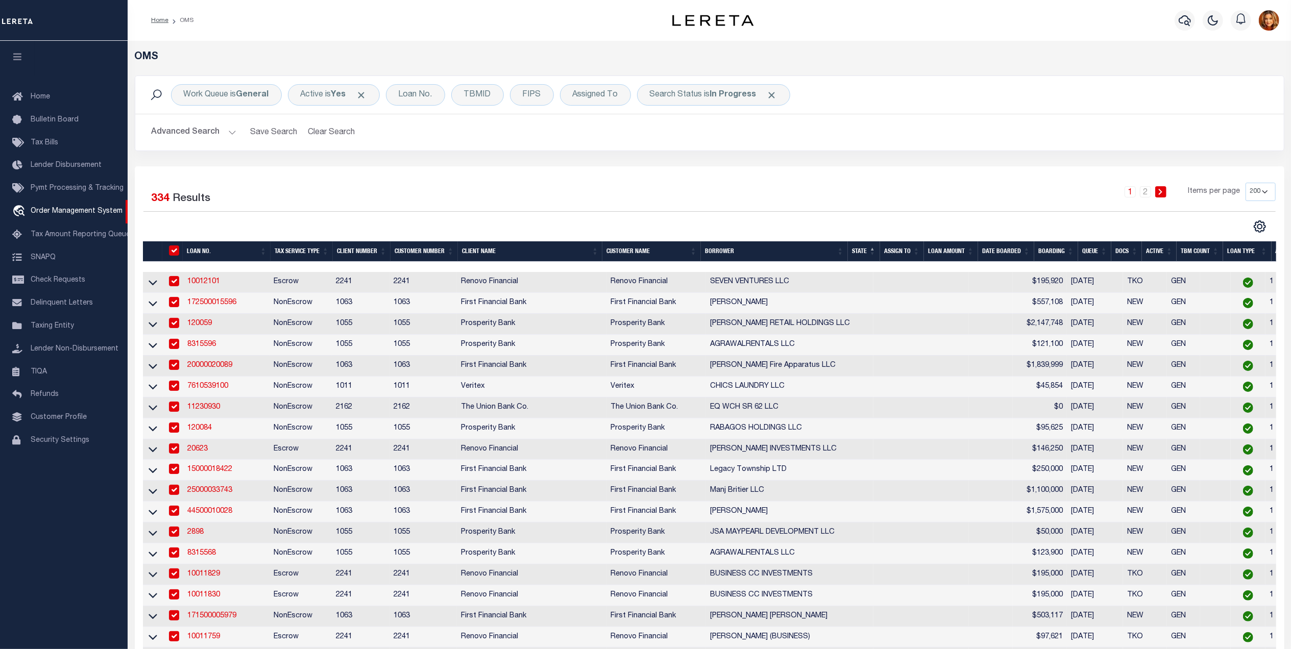
checkbox input "true"
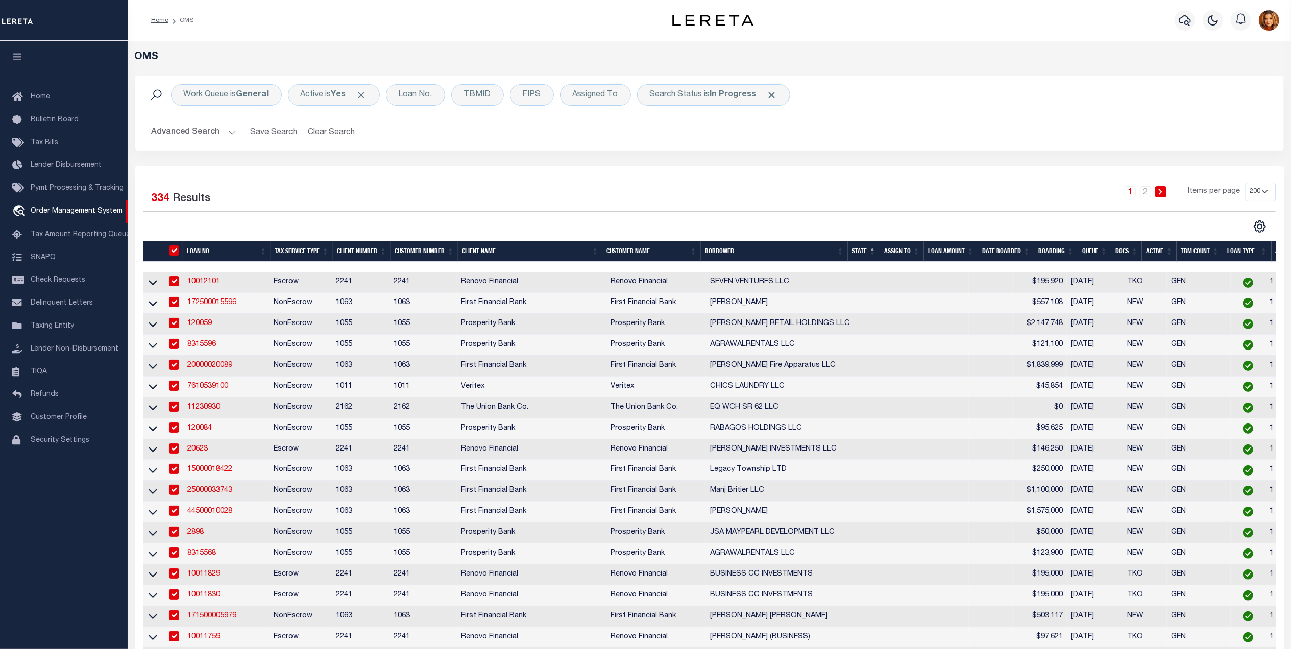
checkbox input "true"
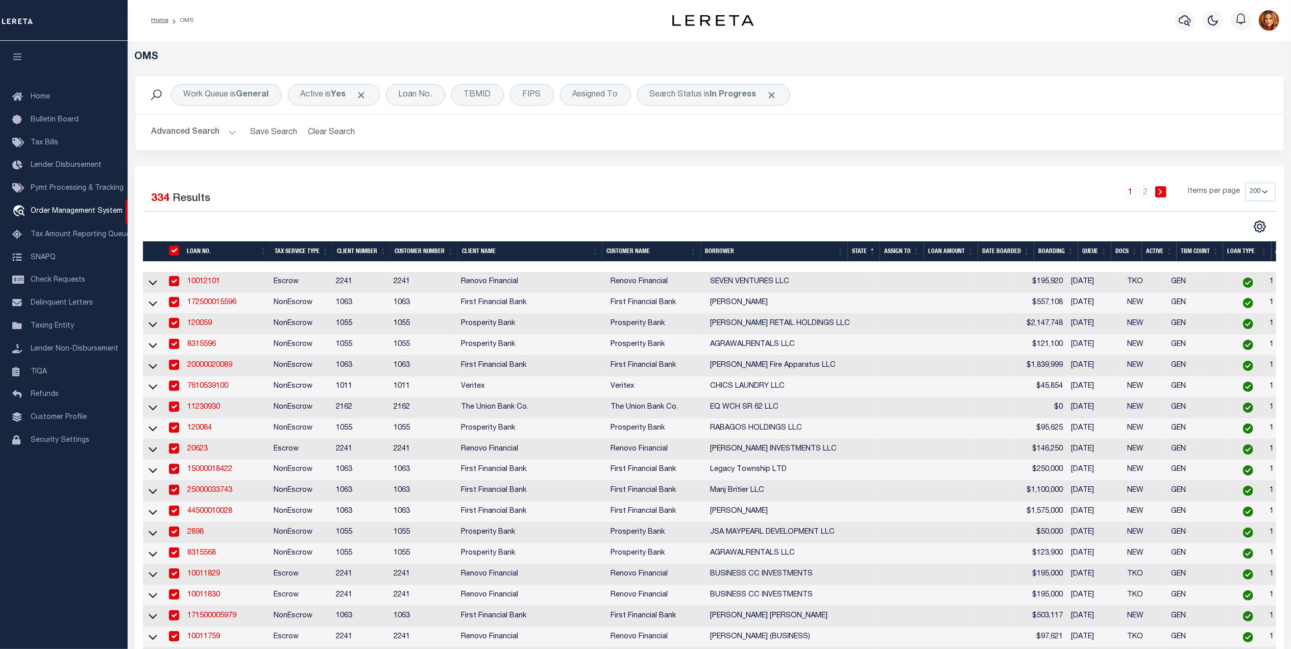
checkbox input "true"
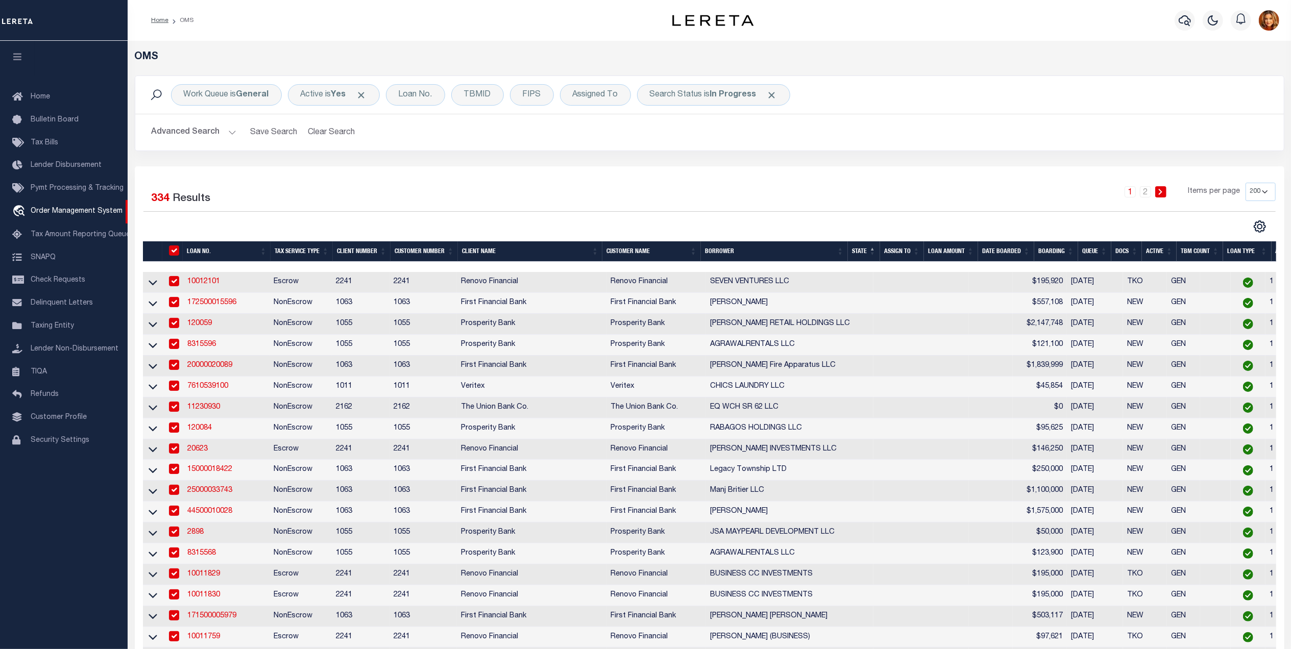
checkbox input "true"
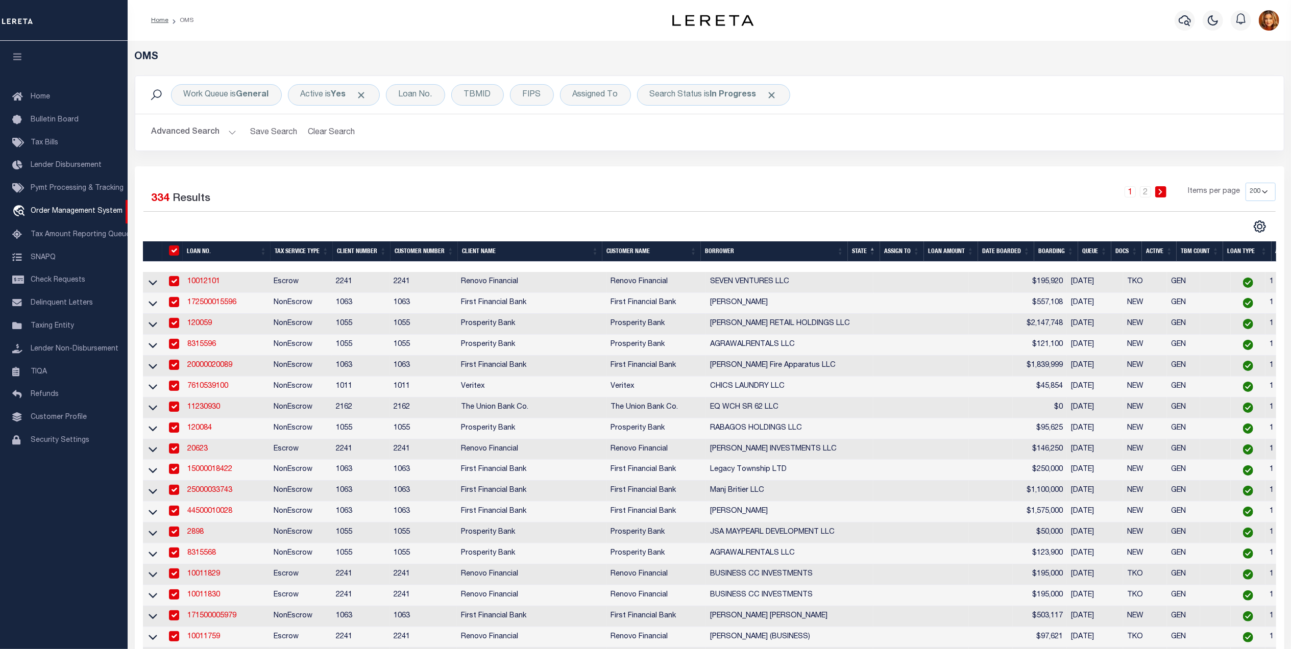
checkbox input "true"
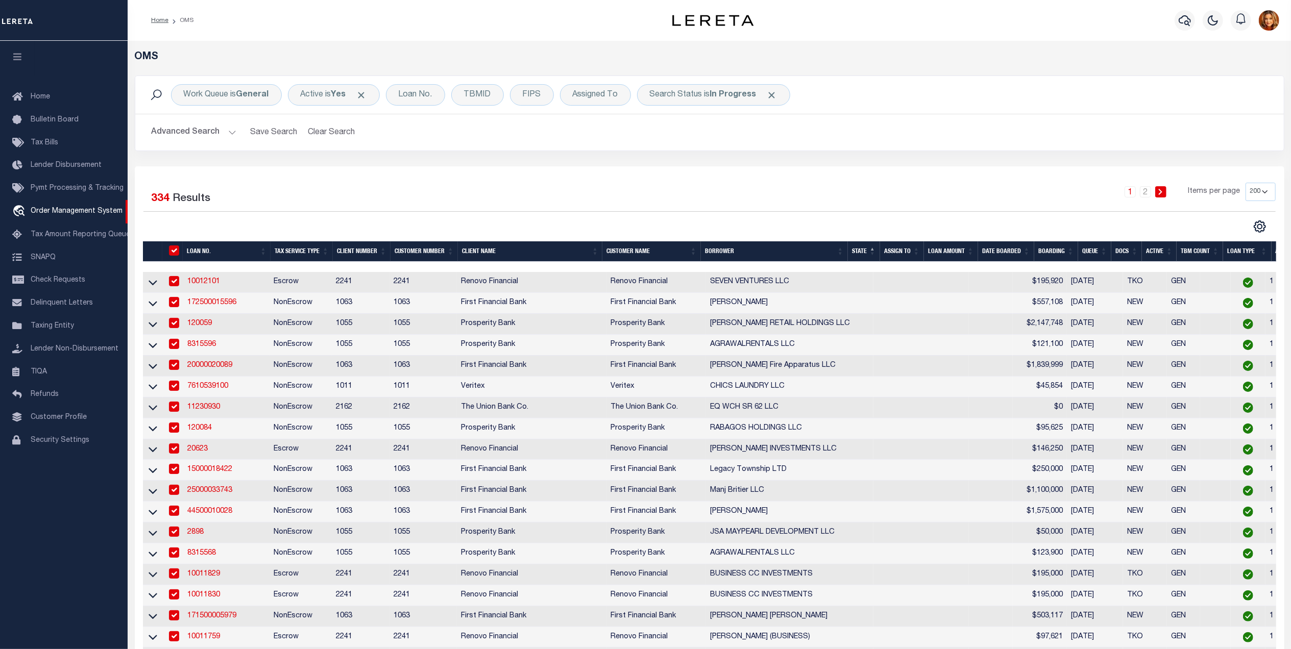
checkbox input "true"
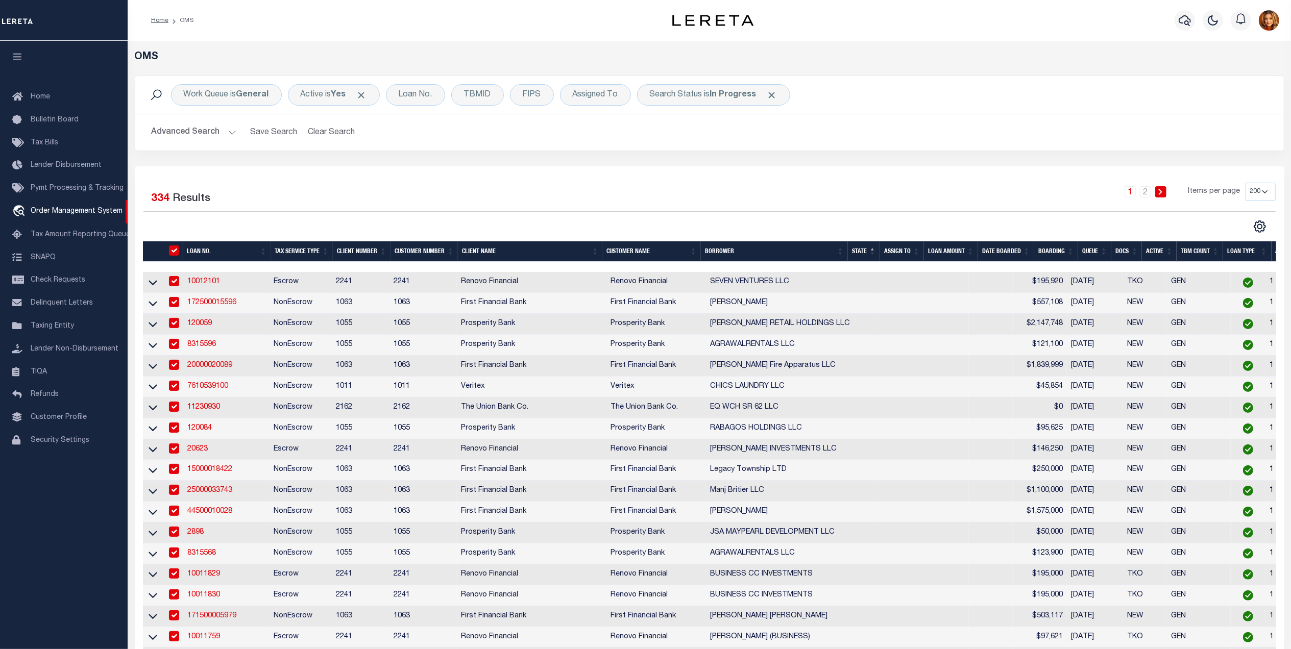
checkbox input "true"
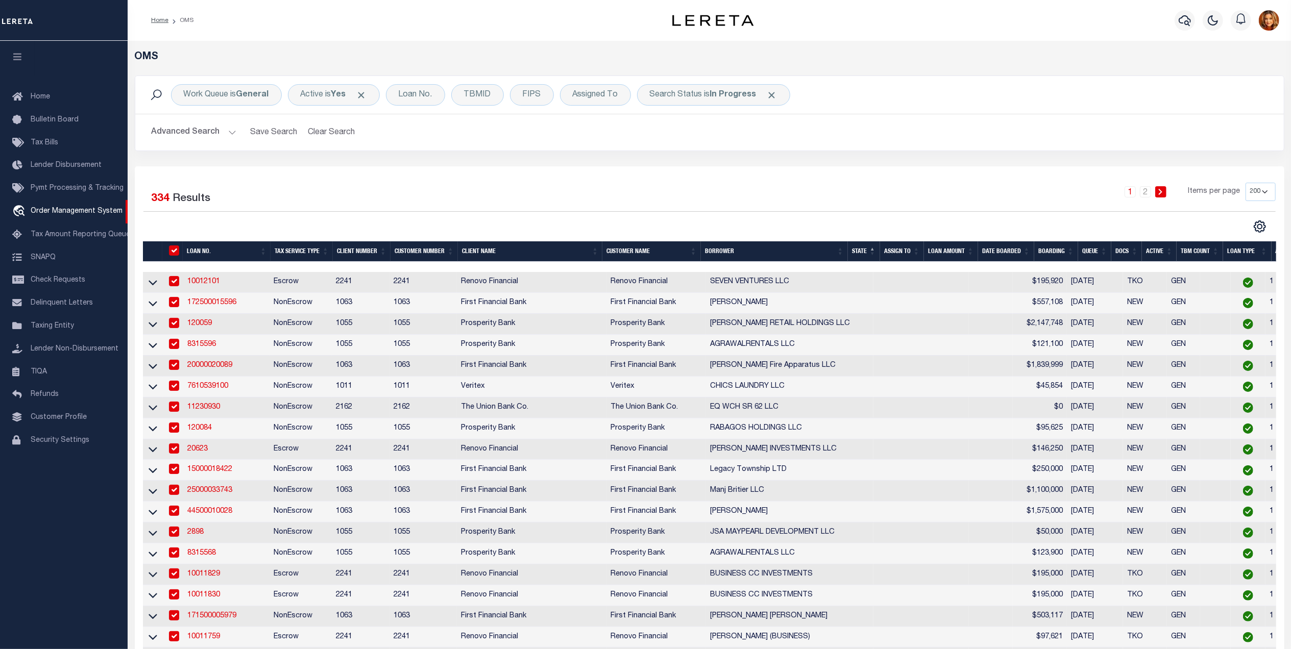
checkbox input "true"
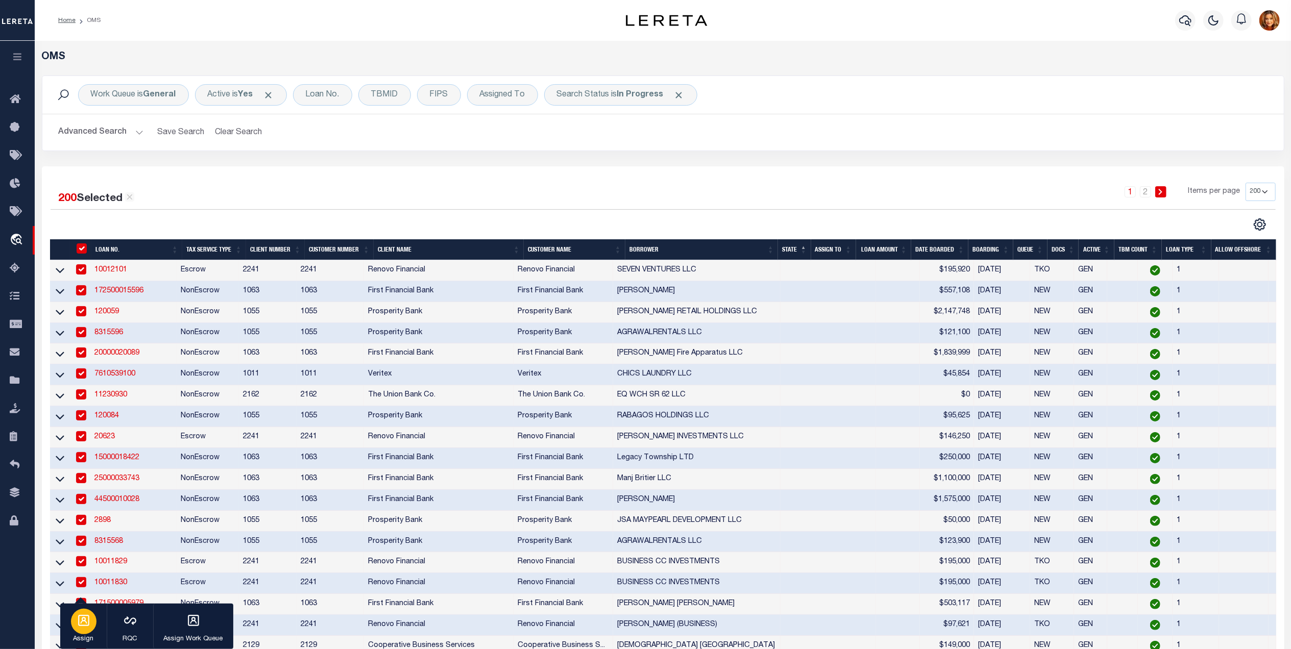
click at [77, 625] on div "button" at bounding box center [84, 622] width 26 height 26
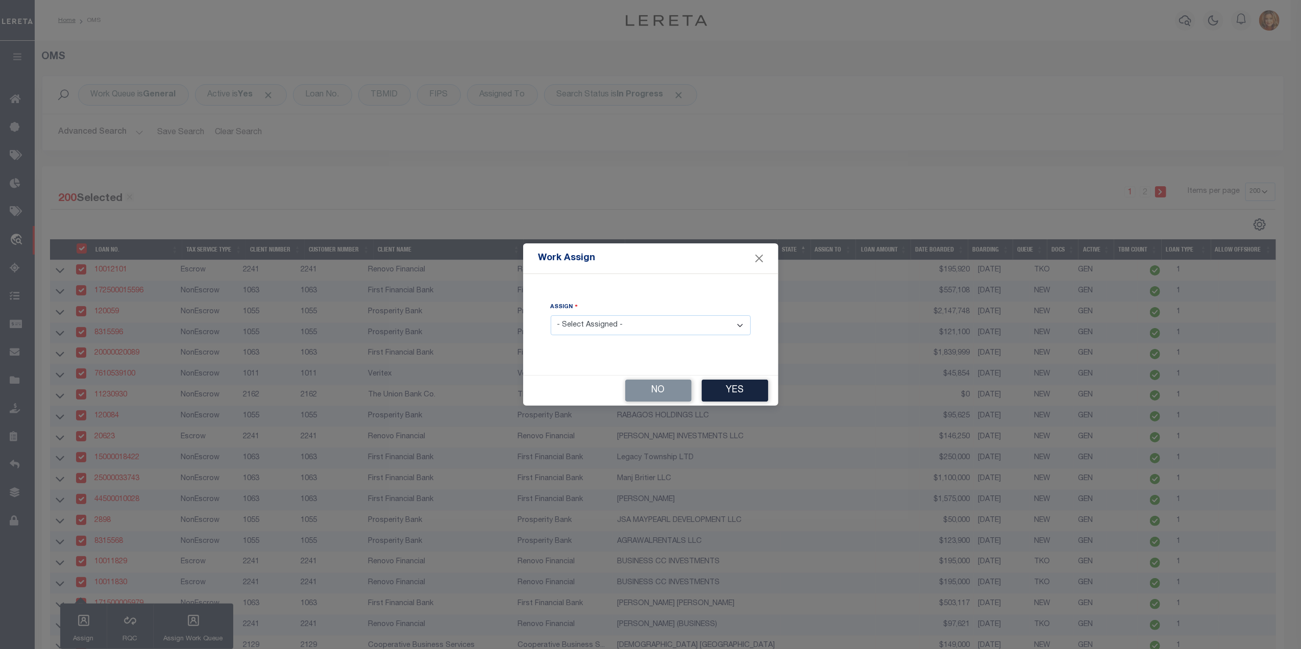
click at [638, 317] on select "- Select Assigned - --Unassigned-- Abdul Muzain Agustin Fernandez Ahmad Darwish…" at bounding box center [651, 325] width 200 height 20
click at [551, 316] on select "- Select Assigned - --Unassigned-- Abdul Muzain Agustin Fernandez Ahmad Darwish…" at bounding box center [651, 325] width 200 height 20
click at [734, 391] on button "Yes" at bounding box center [735, 391] width 66 height 22
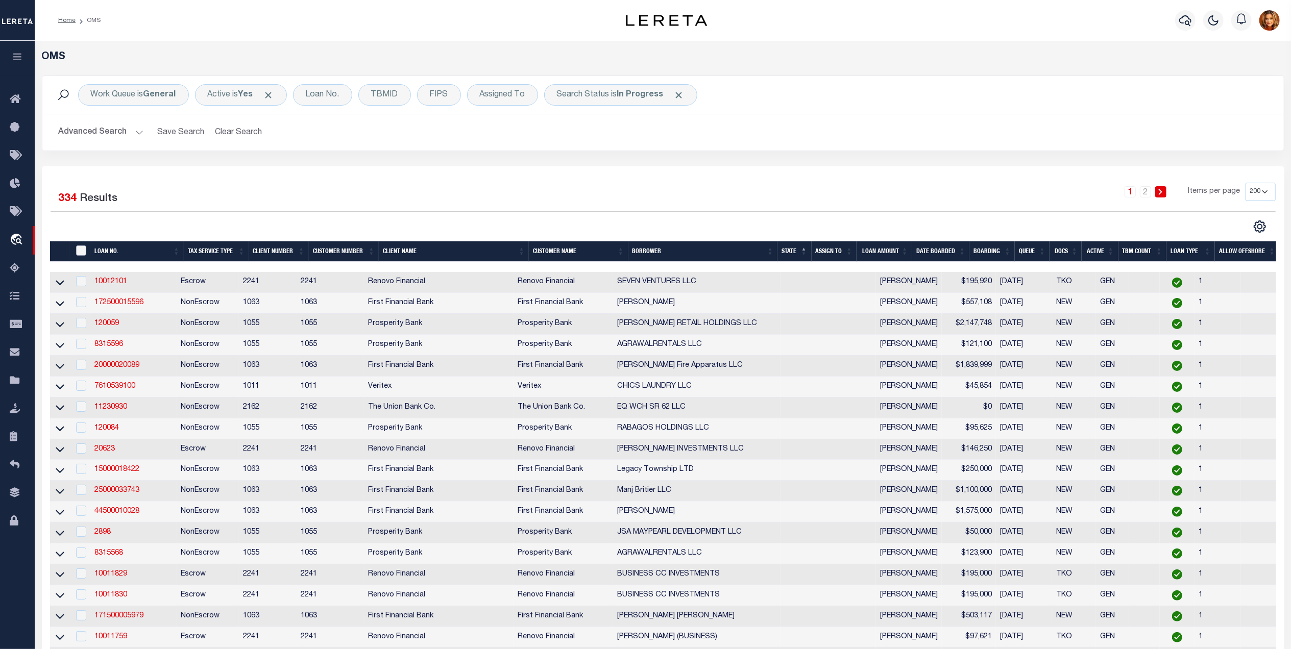
click at [85, 254] on input "" at bounding box center [81, 251] width 10 height 10
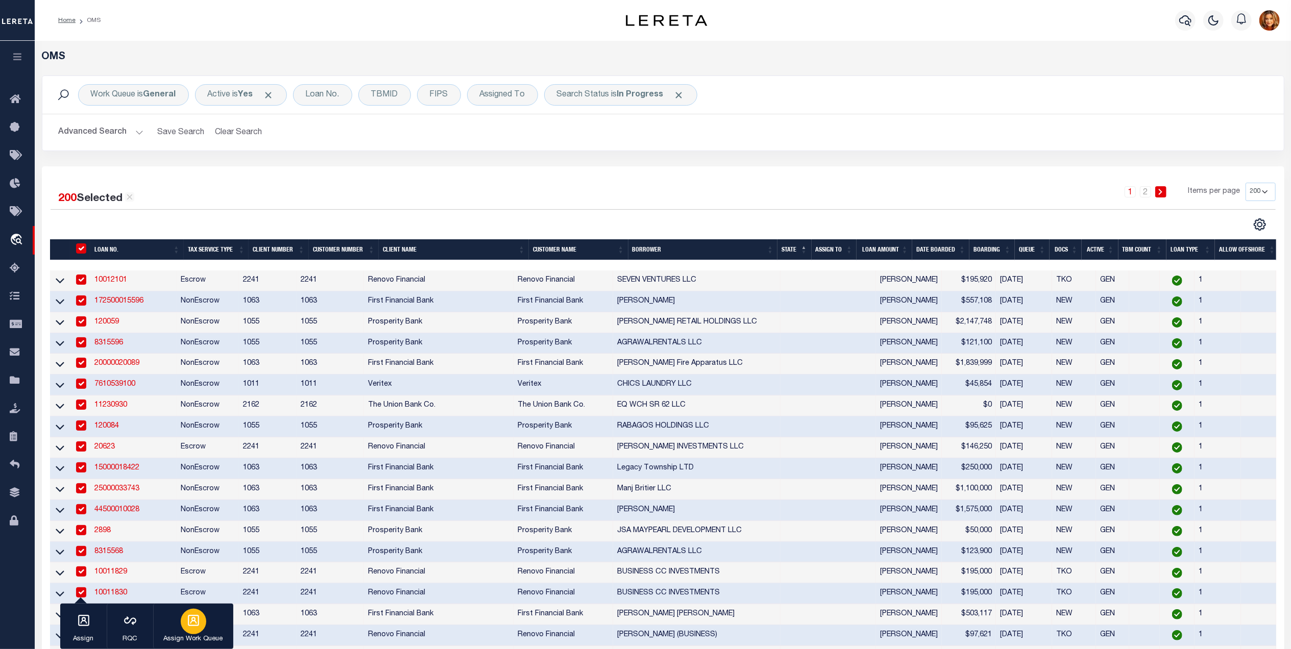
click at [199, 618] on icon "button" at bounding box center [193, 620] width 13 height 13
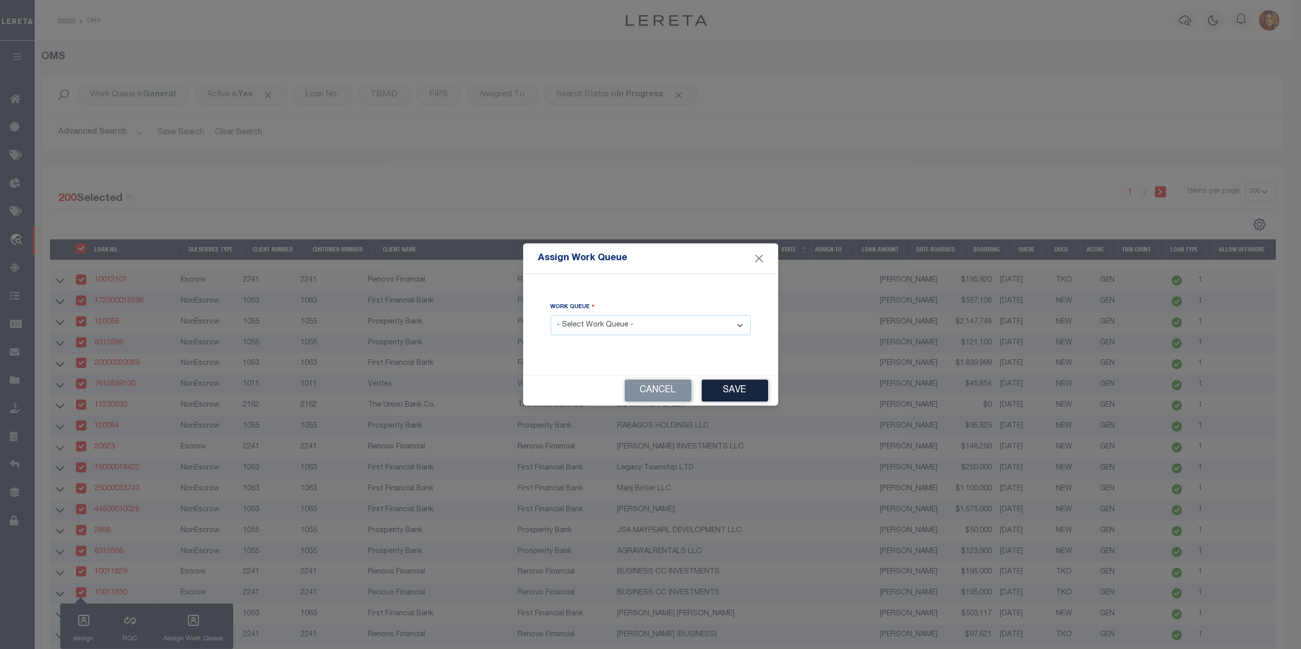
click at [635, 320] on select "- Select Work Queue - factRSystems General ThoughtFocus" at bounding box center [651, 325] width 200 height 20
click at [551, 316] on select "- Select Work Queue - factRSystems General ThoughtFocus" at bounding box center [651, 325] width 200 height 20
click at [729, 394] on button "Save" at bounding box center [735, 391] width 66 height 22
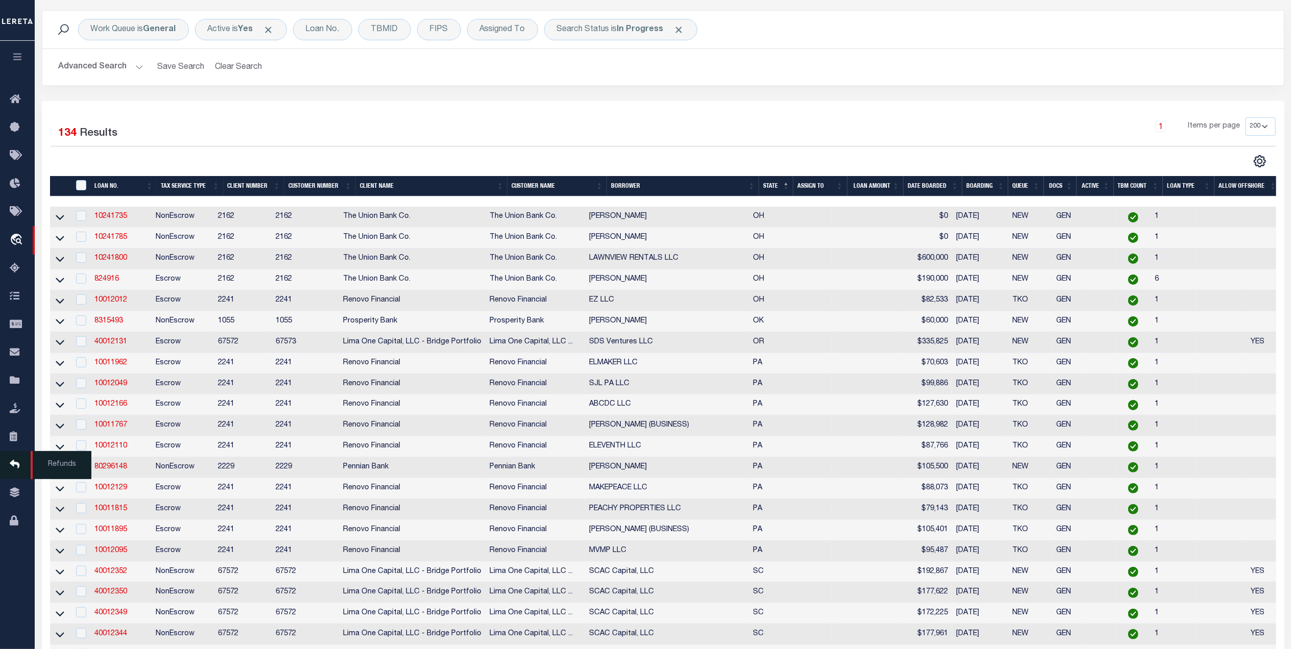
scroll to position [136, 0]
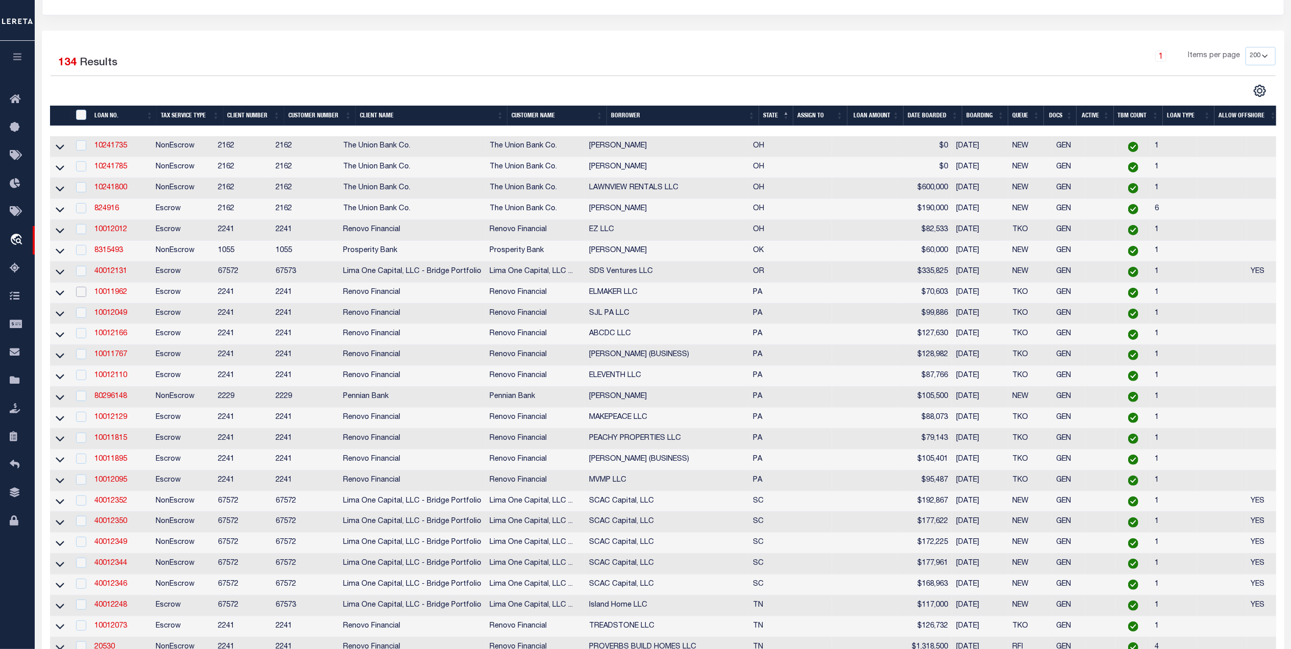
click at [83, 297] on input "checkbox" at bounding box center [81, 292] width 10 height 10
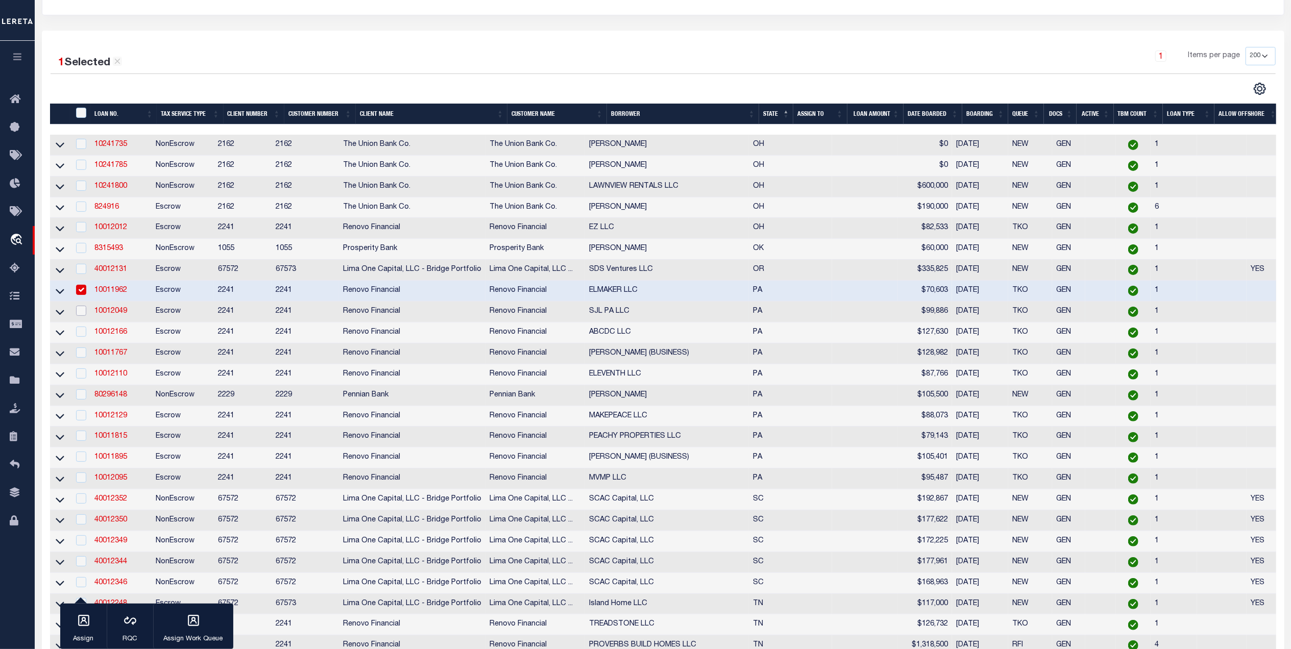
click at [78, 316] on input "checkbox" at bounding box center [81, 311] width 10 height 10
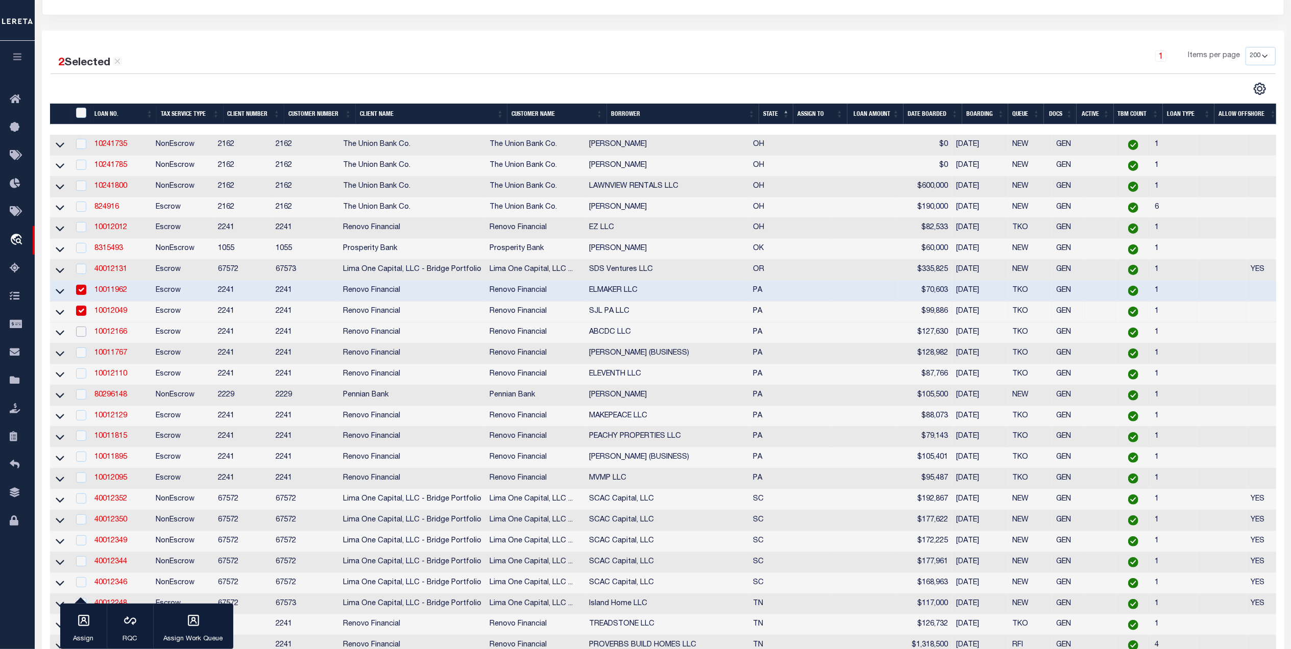
click at [83, 337] on input "checkbox" at bounding box center [81, 332] width 10 height 10
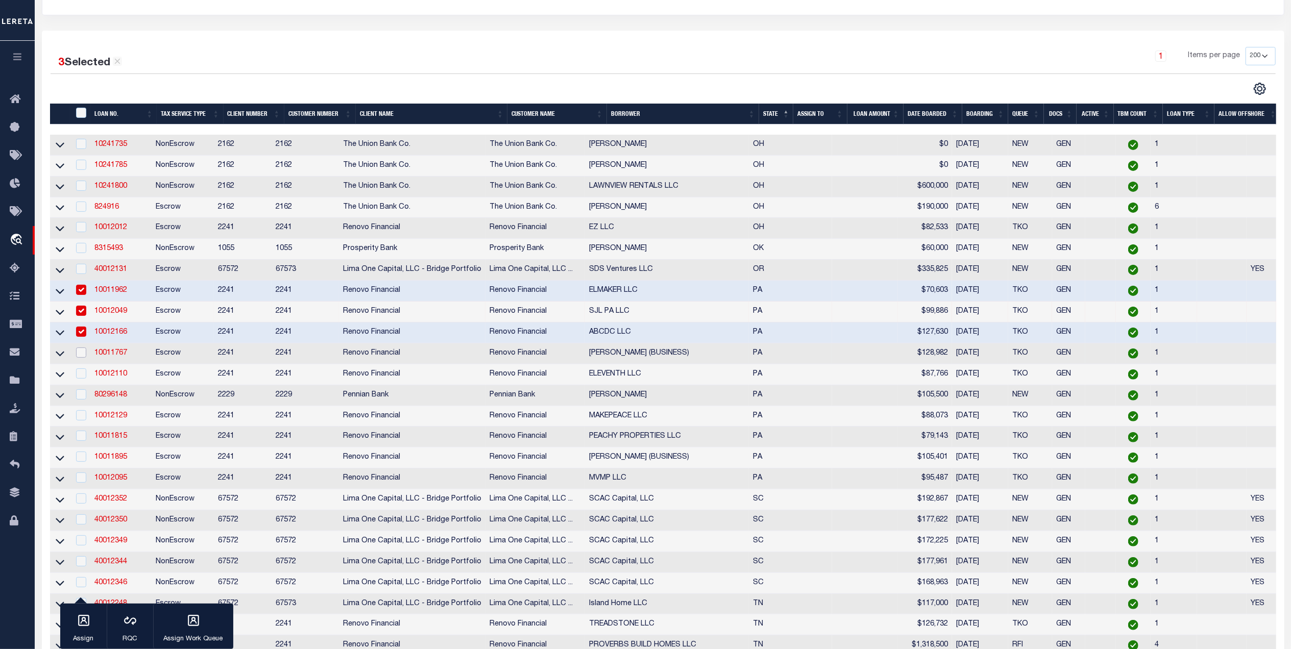
click at [82, 358] on input "checkbox" at bounding box center [81, 353] width 10 height 10
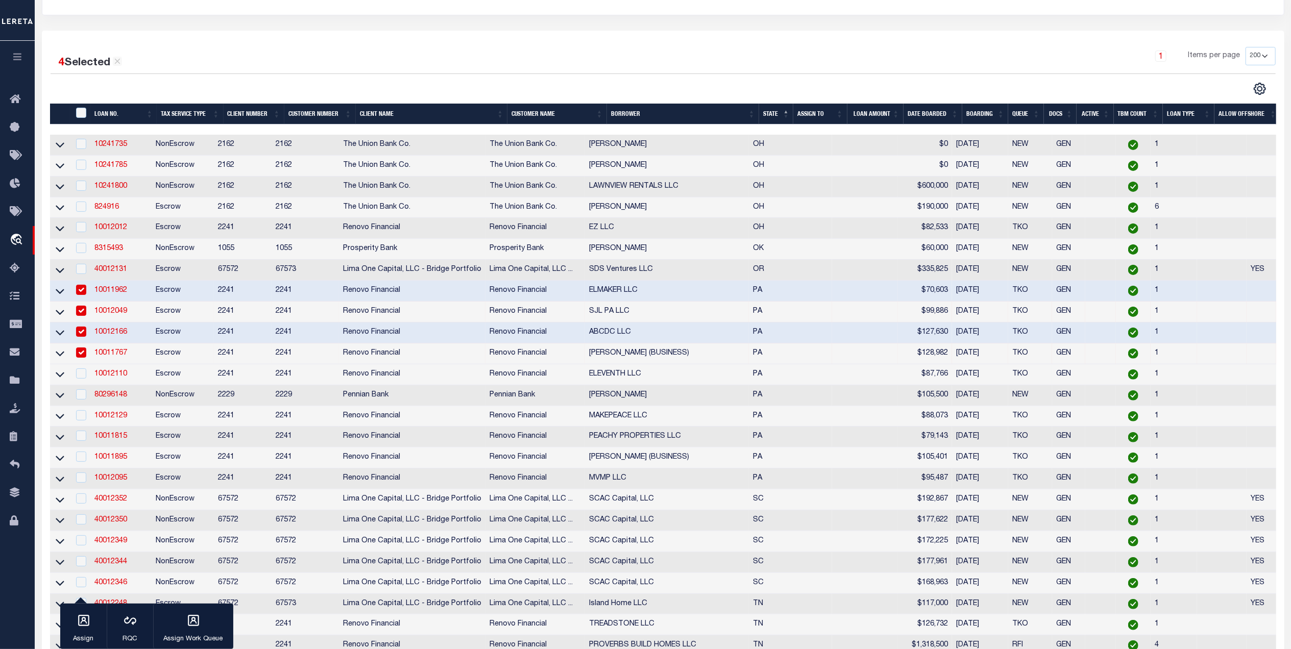
click at [86, 376] on div at bounding box center [80, 374] width 13 height 11
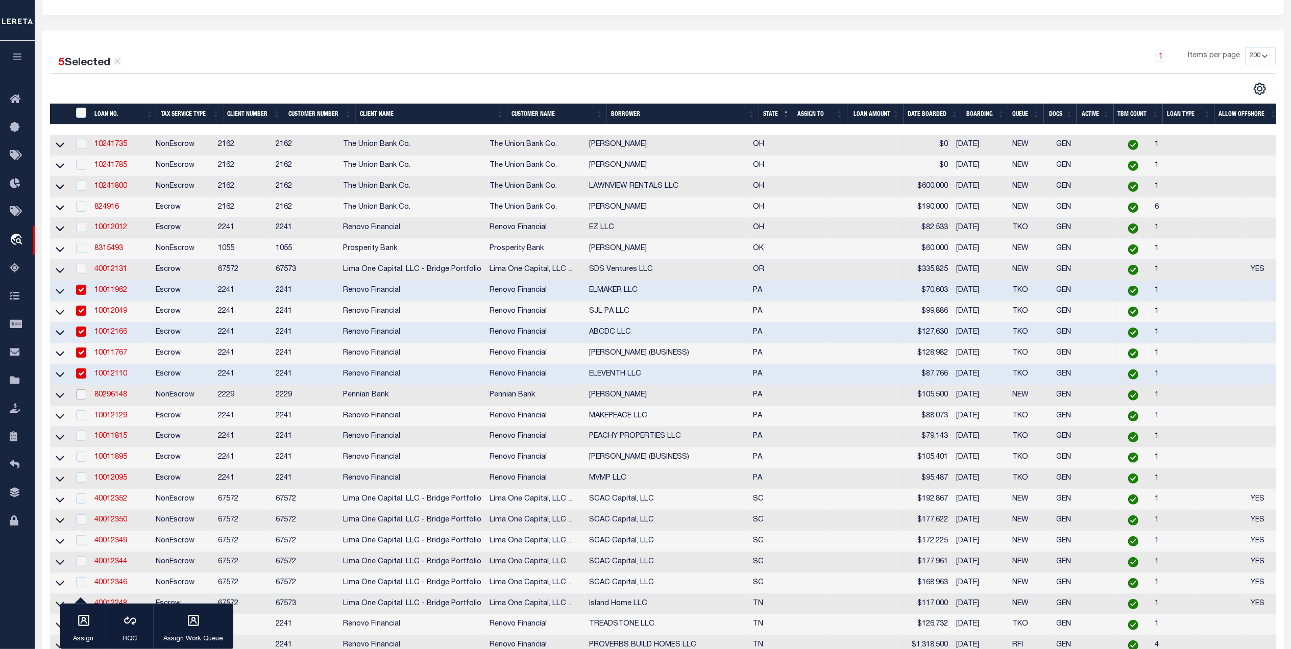
drag, startPoint x: 79, startPoint y: 407, endPoint x: 86, endPoint y: 419, distance: 13.6
click at [84, 406] on td at bounding box center [80, 395] width 21 height 21
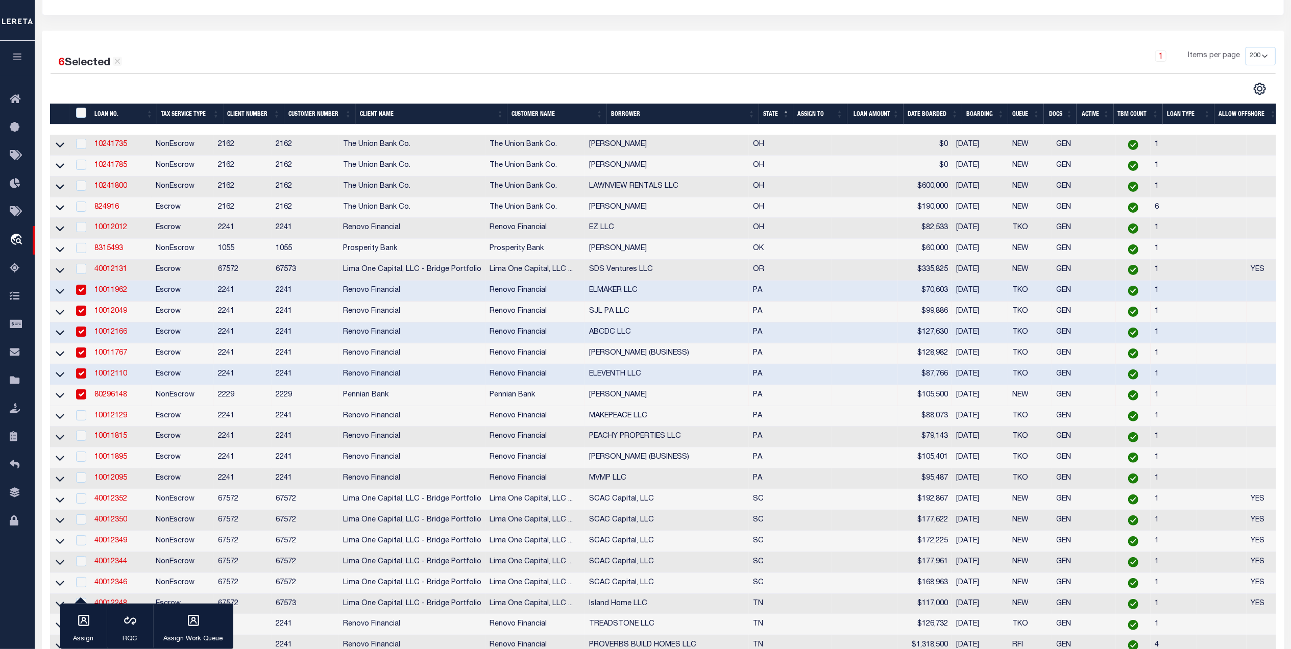
click at [78, 427] on td at bounding box center [80, 416] width 21 height 21
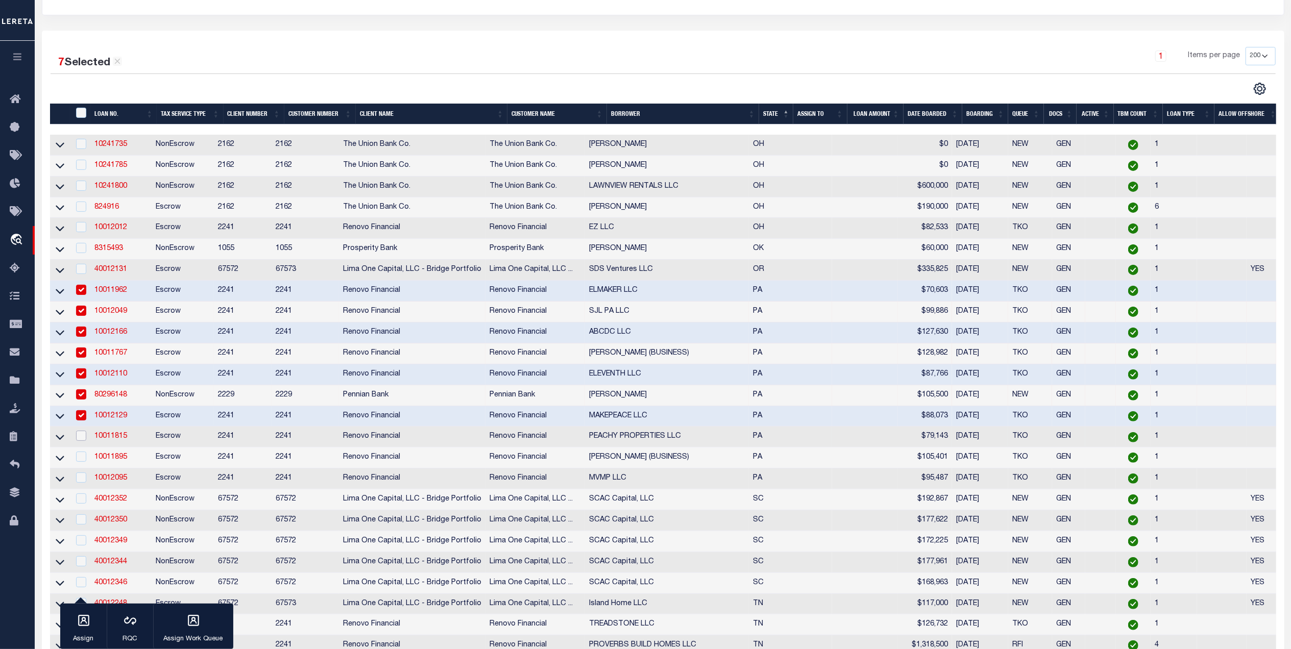
click at [82, 441] on input "checkbox" at bounding box center [81, 436] width 10 height 10
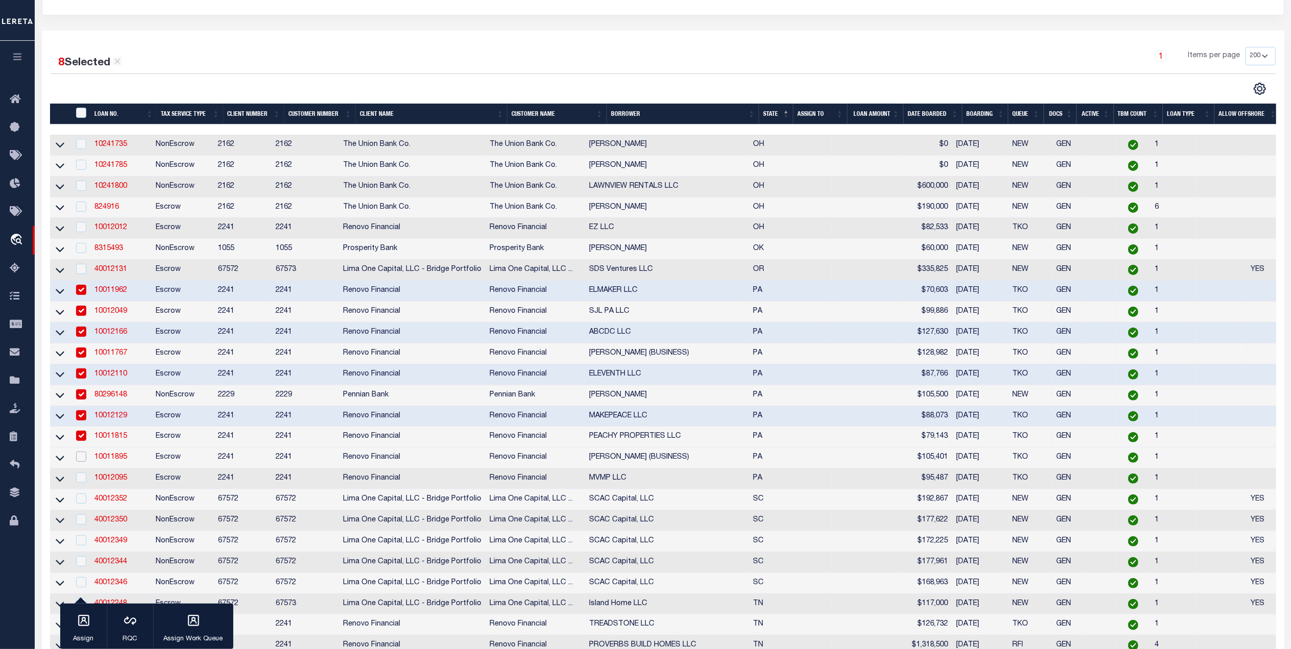
click at [79, 462] on input "checkbox" at bounding box center [81, 457] width 10 height 10
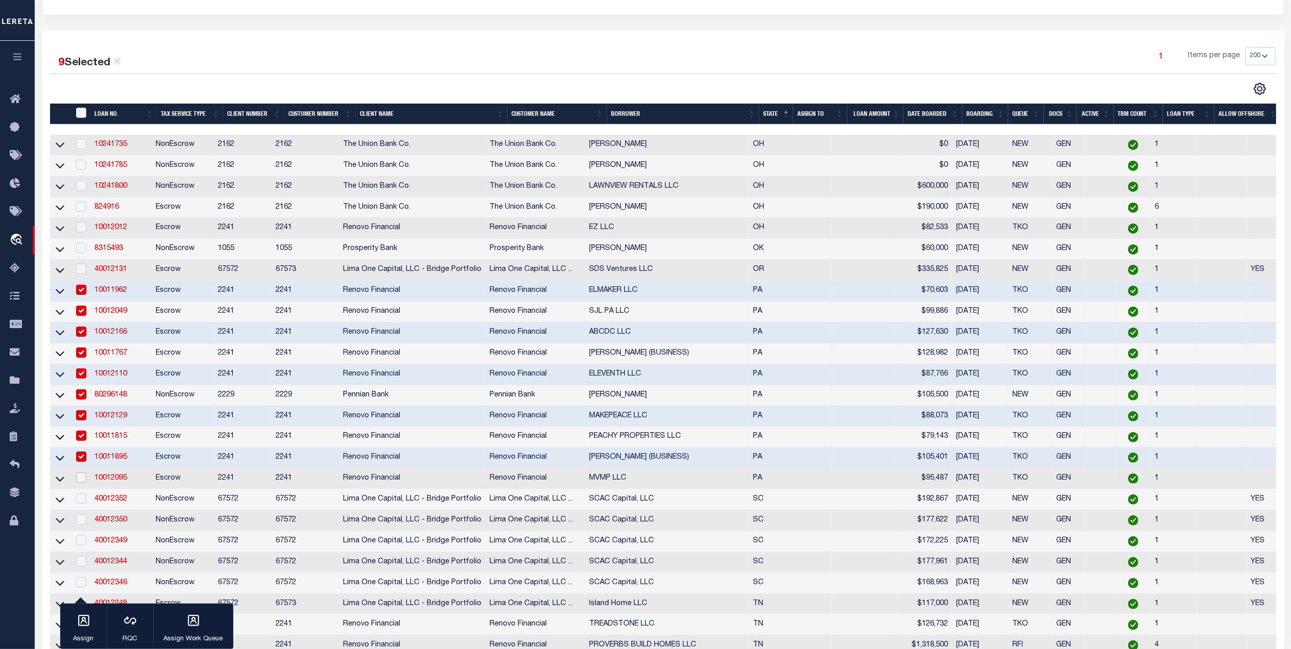
click at [83, 483] on input "checkbox" at bounding box center [81, 478] width 10 height 10
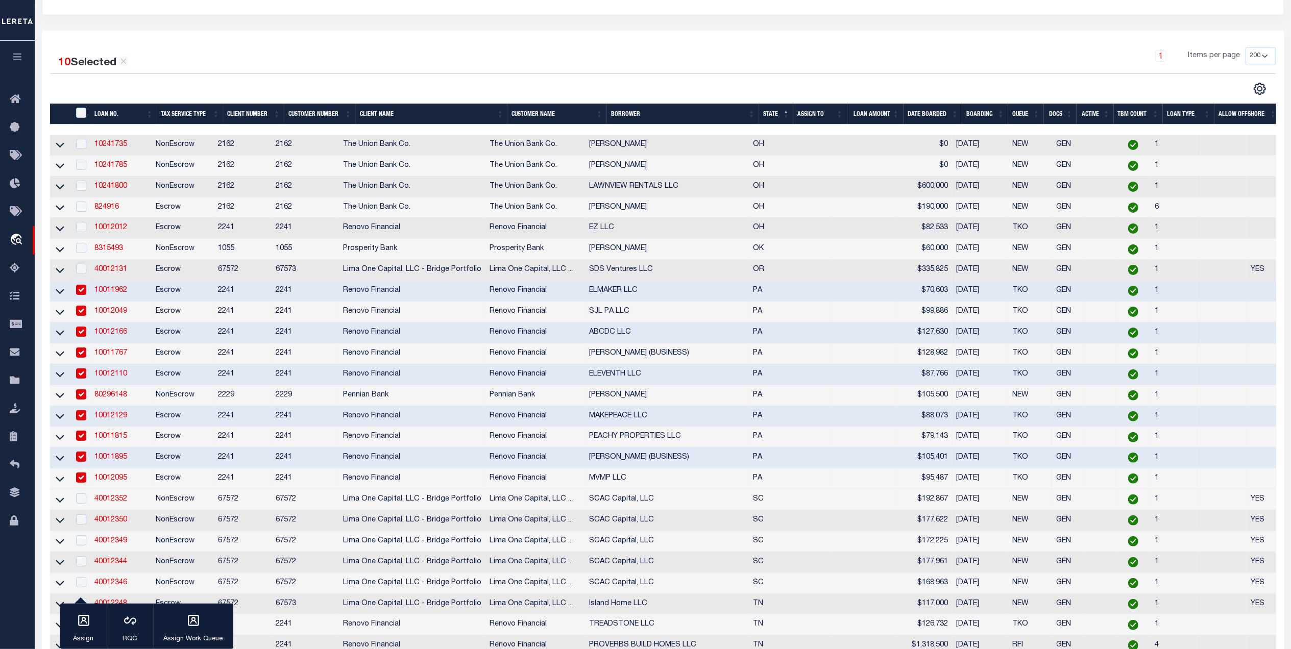
click at [82, 505] on div at bounding box center [80, 499] width 13 height 11
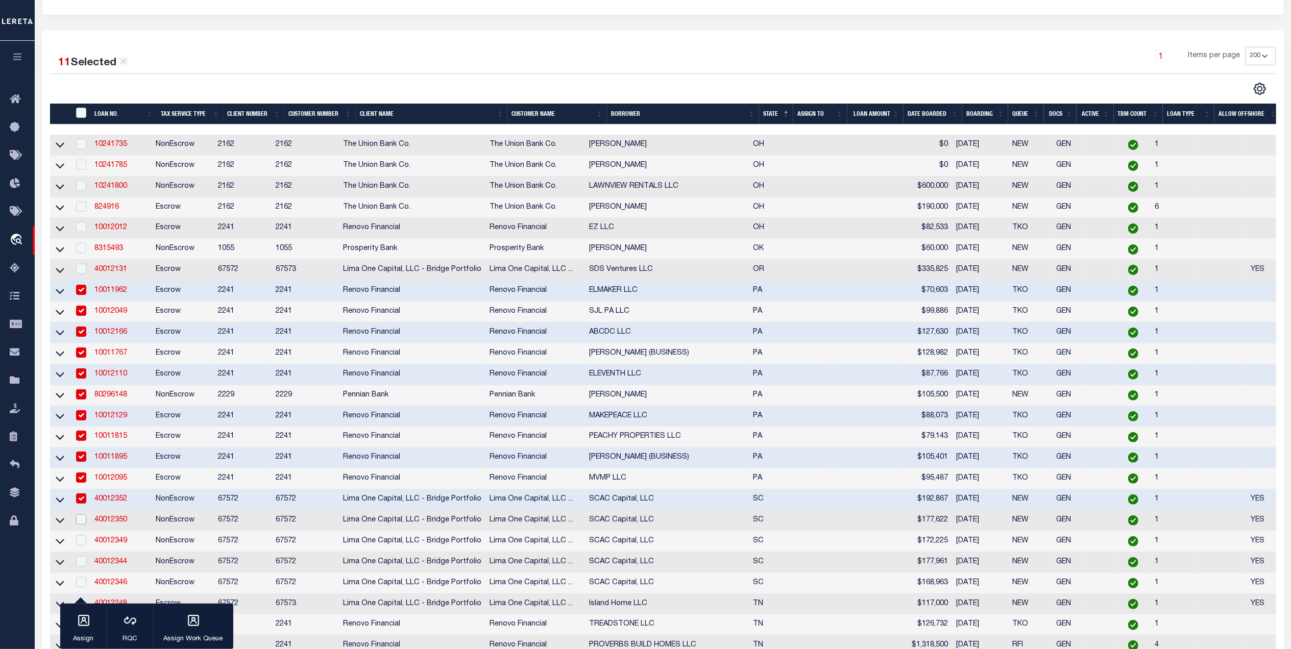
click at [83, 525] on input "checkbox" at bounding box center [81, 520] width 10 height 10
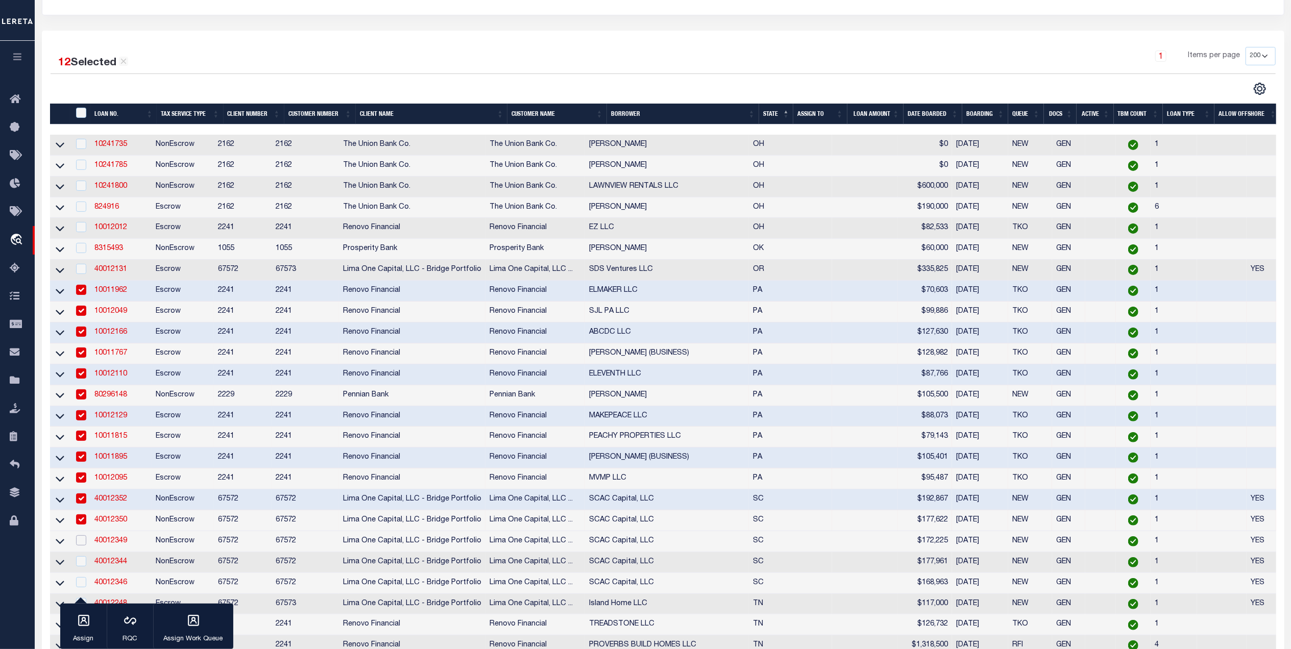
drag, startPoint x: 82, startPoint y: 554, endPoint x: 85, endPoint y: 569, distance: 15.0
click at [82, 546] on input "checkbox" at bounding box center [81, 540] width 10 height 10
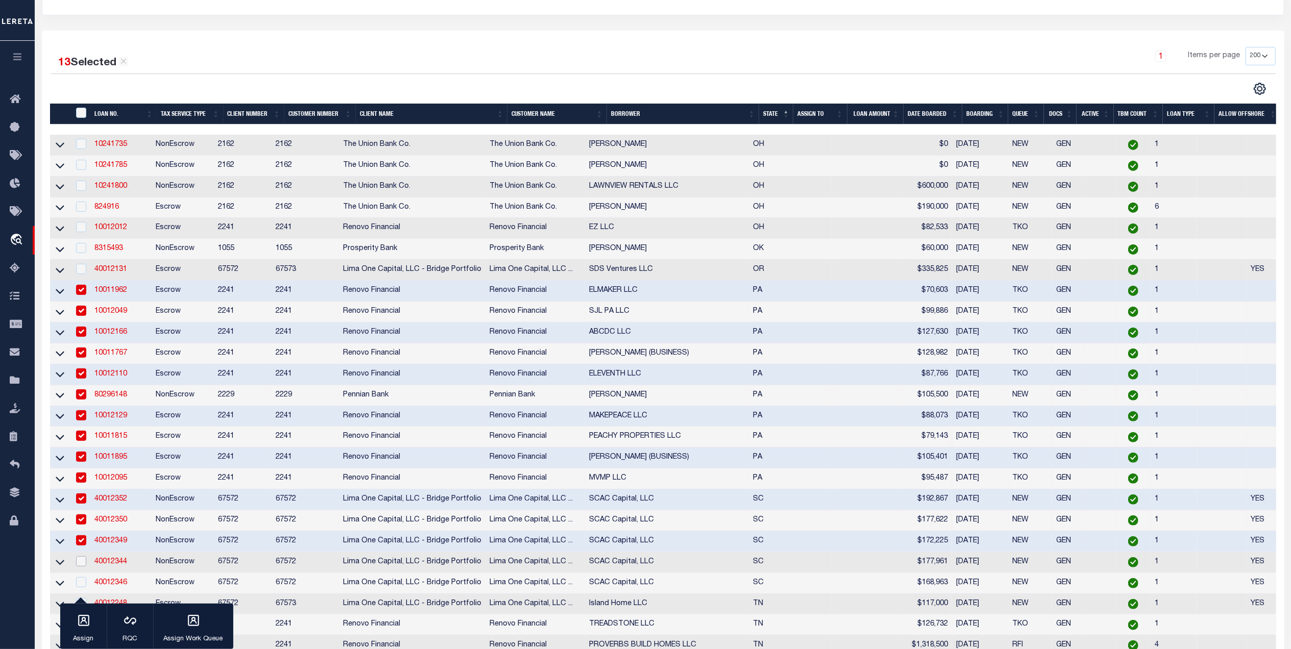
drag, startPoint x: 86, startPoint y: 576, endPoint x: 131, endPoint y: 533, distance: 62.5
click at [87, 573] on td at bounding box center [80, 562] width 21 height 21
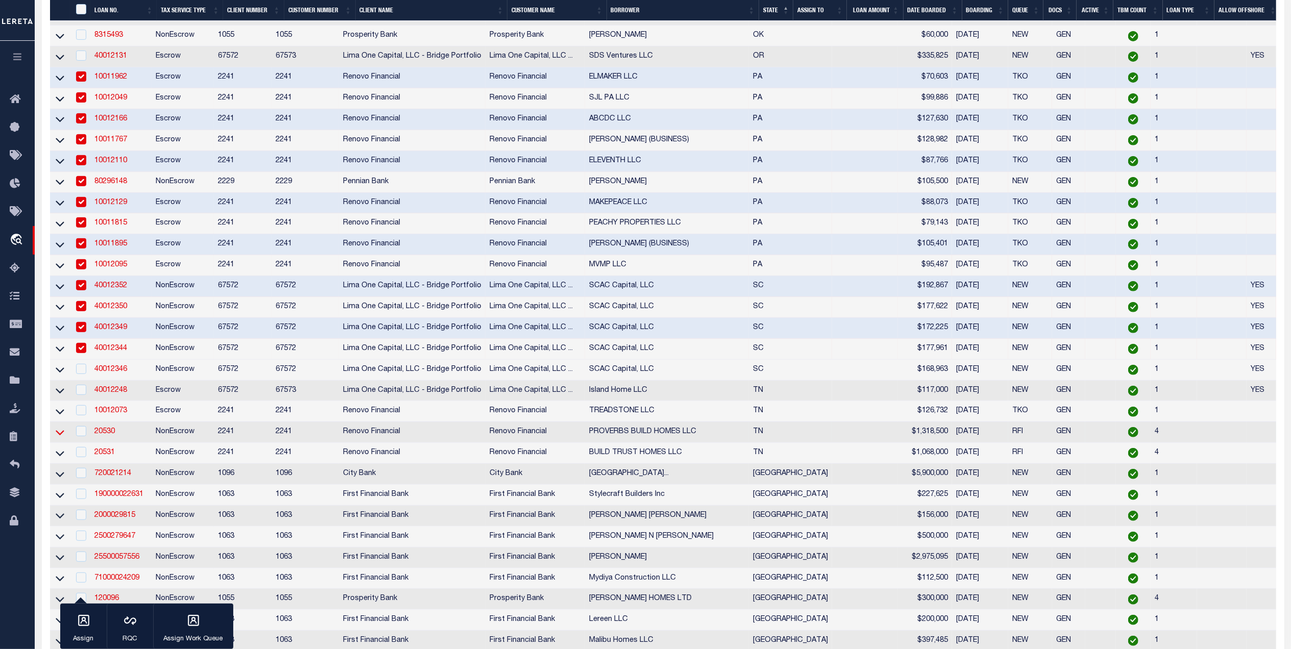
scroll to position [340, 0]
click at [82, 373] on input "checkbox" at bounding box center [81, 368] width 10 height 10
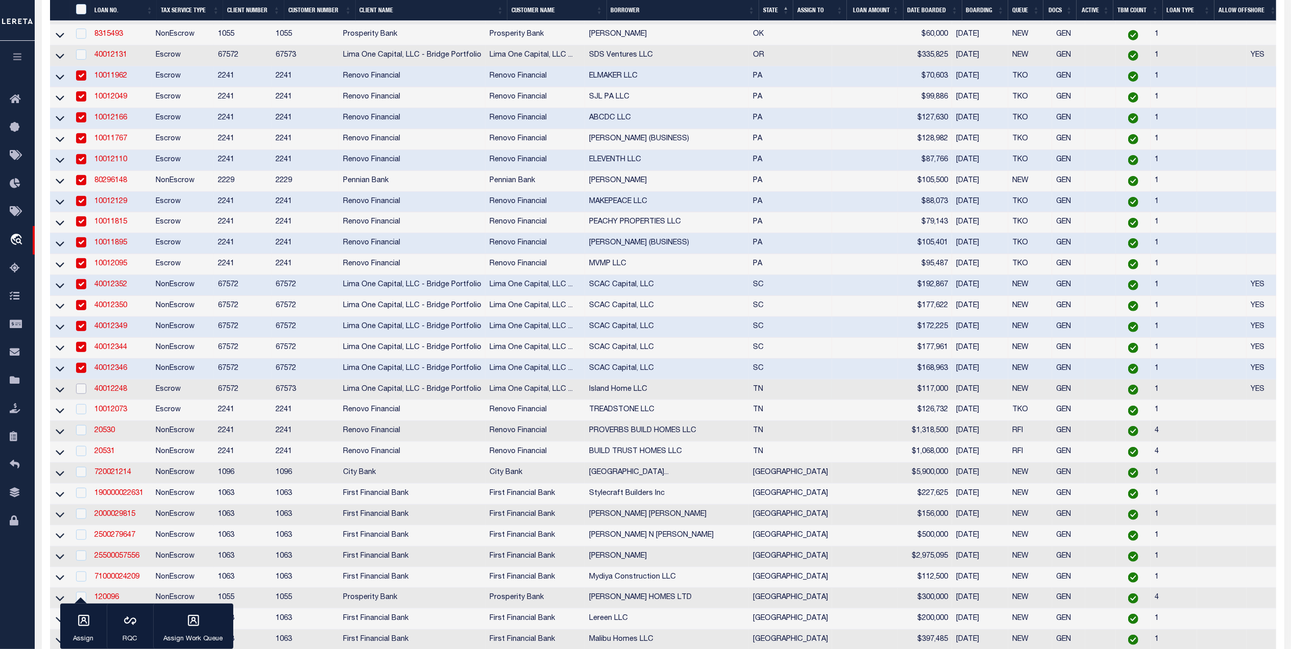
drag, startPoint x: 79, startPoint y: 403, endPoint x: 80, endPoint y: 409, distance: 6.7
click at [80, 394] on input "checkbox" at bounding box center [81, 389] width 10 height 10
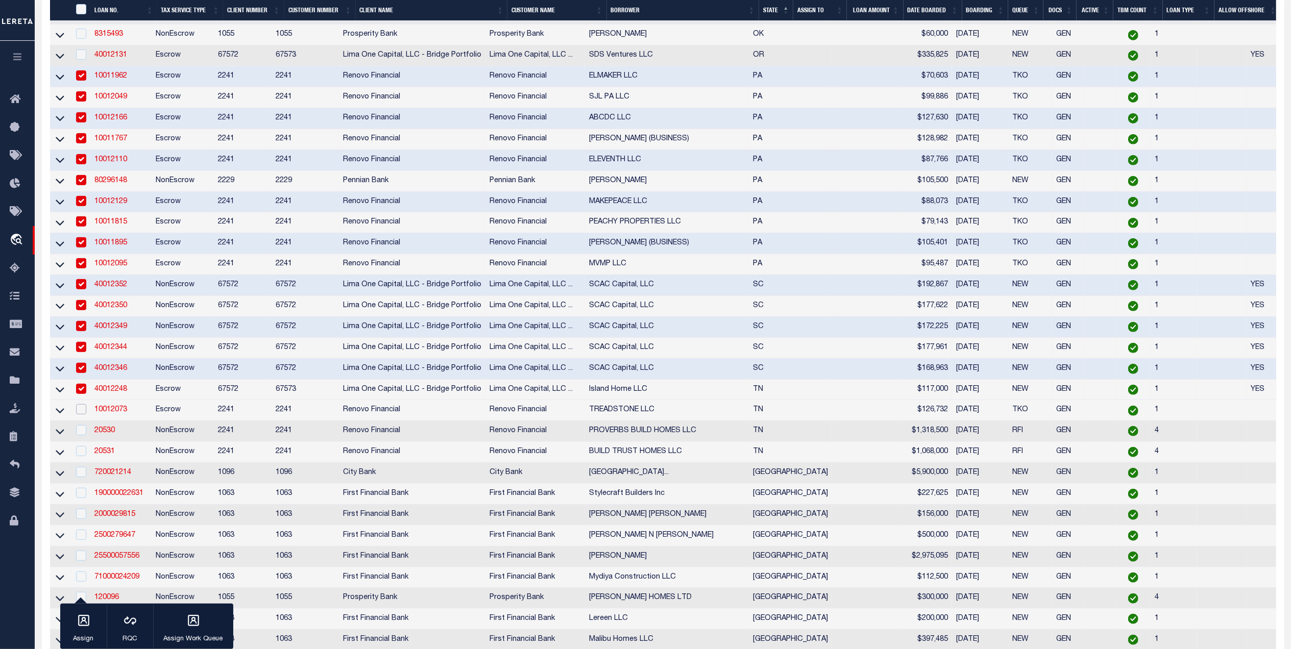
click at [81, 414] on input "checkbox" at bounding box center [81, 409] width 10 height 10
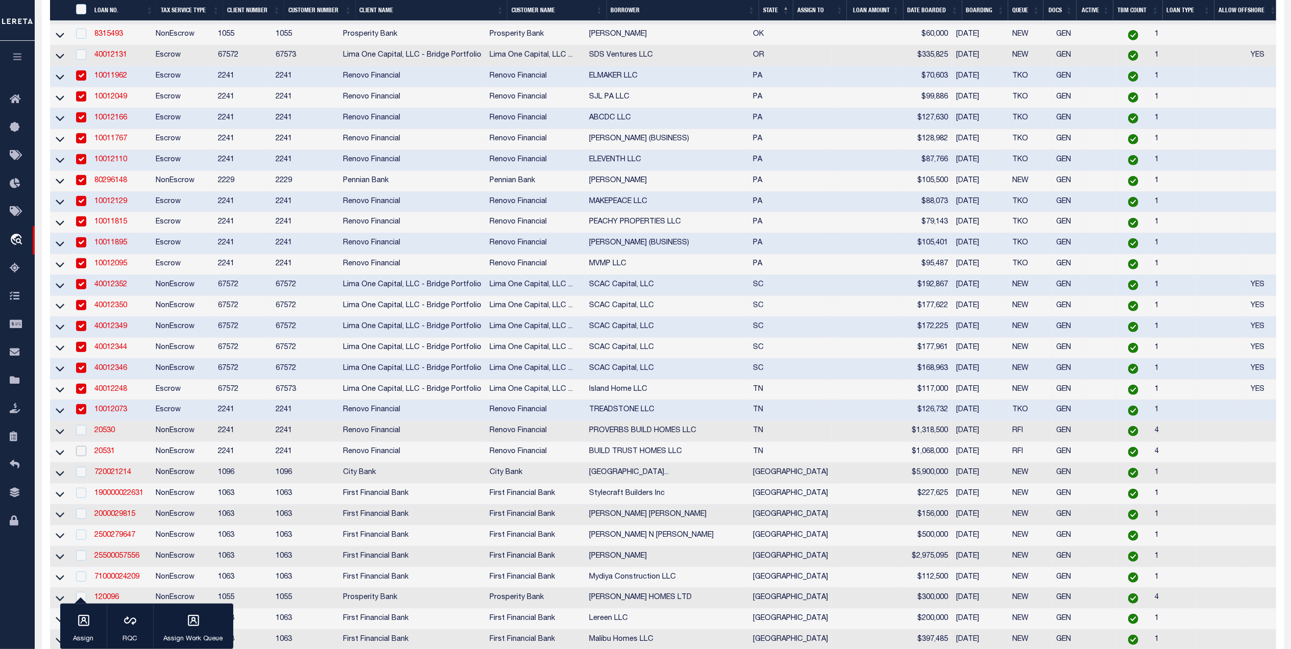
click at [79, 456] on input "checkbox" at bounding box center [81, 451] width 10 height 10
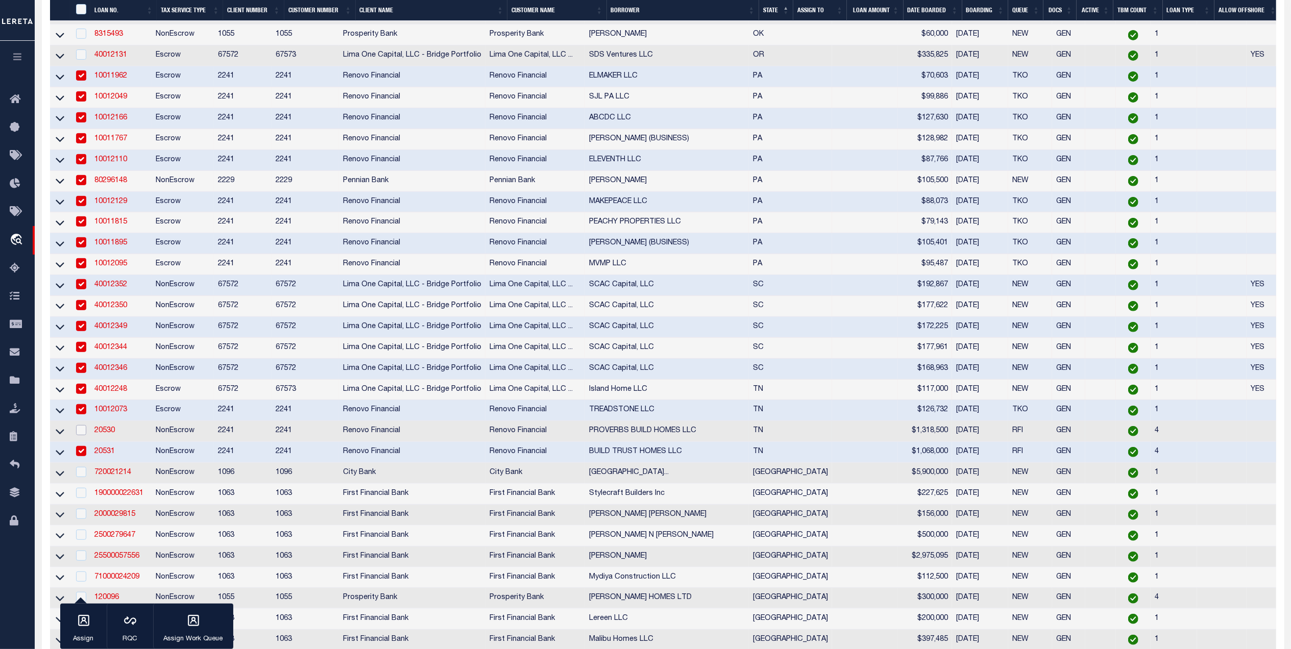
click at [82, 435] on input "checkbox" at bounding box center [81, 430] width 10 height 10
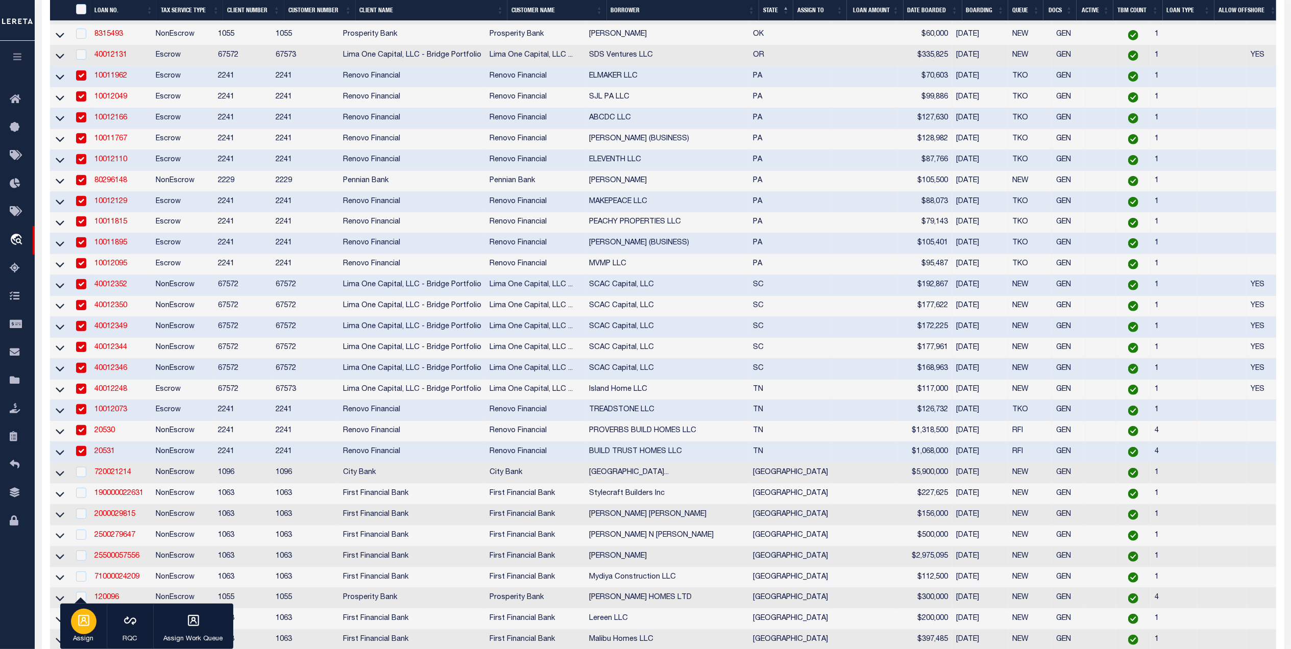
click at [82, 625] on icon "button" at bounding box center [83, 620] width 13 height 13
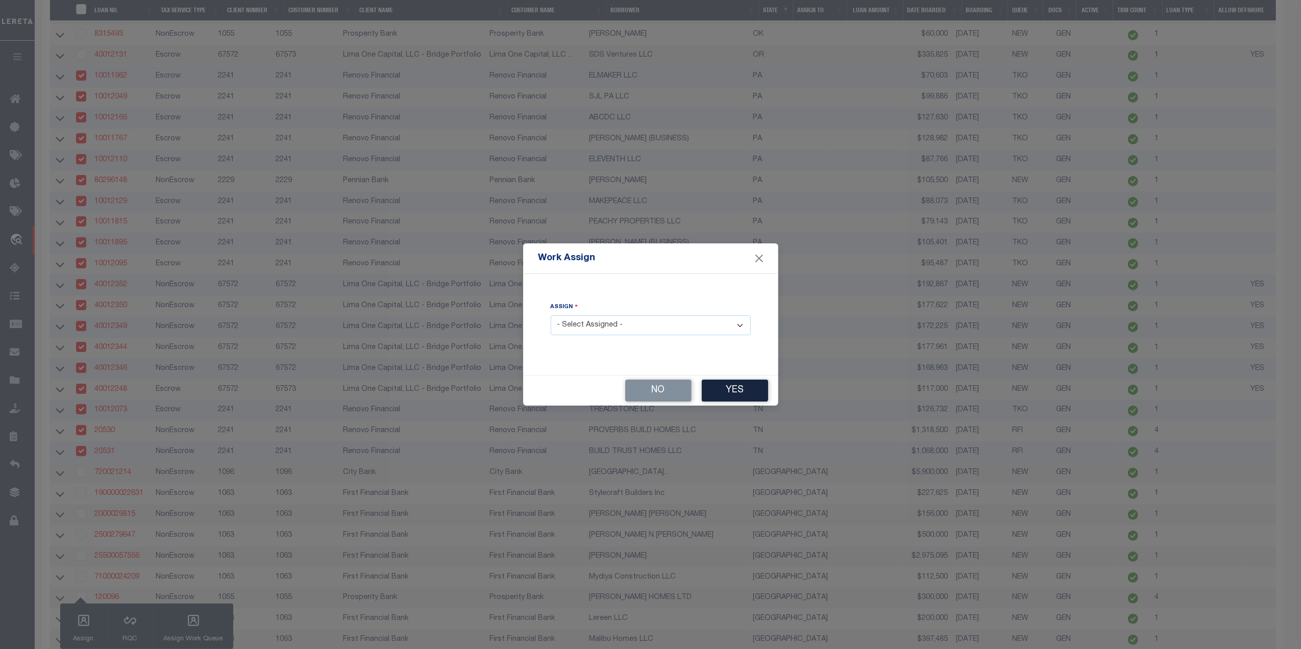
click at [628, 328] on select "- Select Assigned - --Unassigned-- Abdul Muzain Agustin Fernandez Ahmad Darwish…" at bounding box center [651, 325] width 200 height 20
click at [551, 316] on select "- Select Assigned - --Unassigned-- Abdul Muzain Agustin Fernandez Ahmad Darwish…" at bounding box center [651, 325] width 200 height 20
click at [744, 385] on button "Yes" at bounding box center [735, 391] width 66 height 22
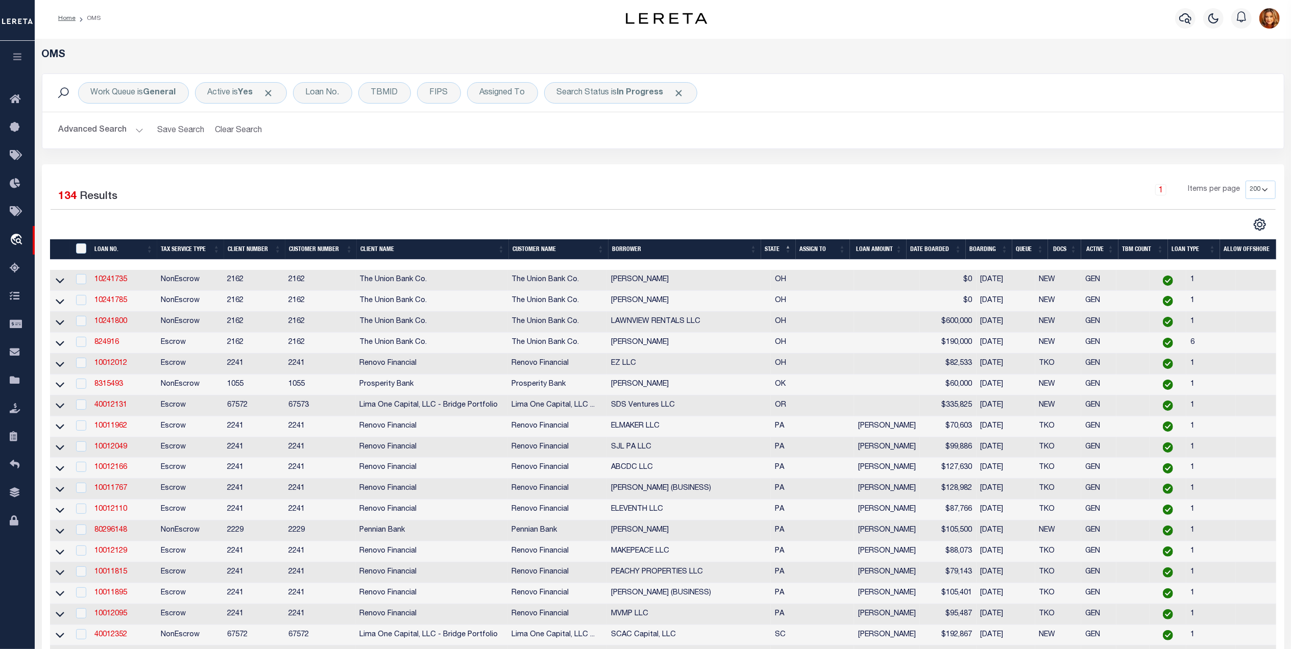
scroll to position [0, 0]
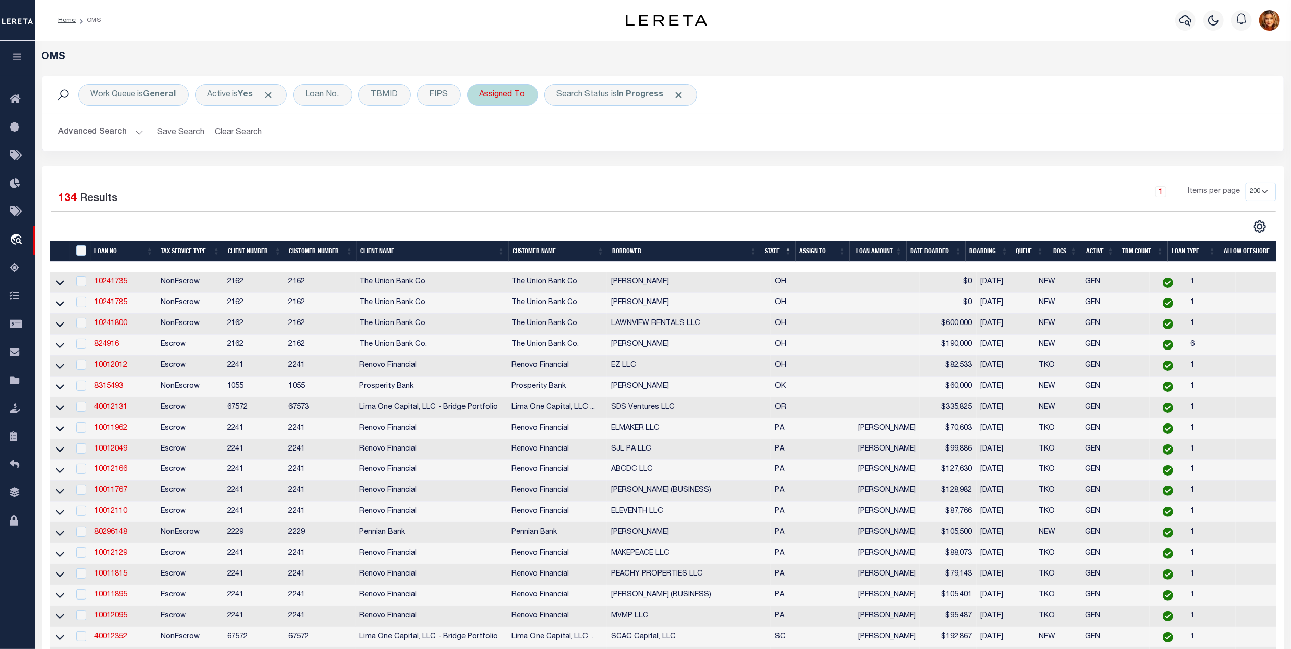
click at [501, 101] on div "Assigned To" at bounding box center [502, 94] width 71 height 21
click at [511, 147] on select "--Unassigned-- Abdul Muzain Agustin Fernandez Ahmad Darwish Alberto Estrada All…" at bounding box center [555, 144] width 150 height 19
click at [482, 136] on select "--Unassigned-- Abdul Muzain Agustin Fernandez Ahmad Darwish Alberto Estrada All…" at bounding box center [555, 144] width 150 height 19
click at [617, 164] on input "Apply" at bounding box center [615, 167] width 30 height 17
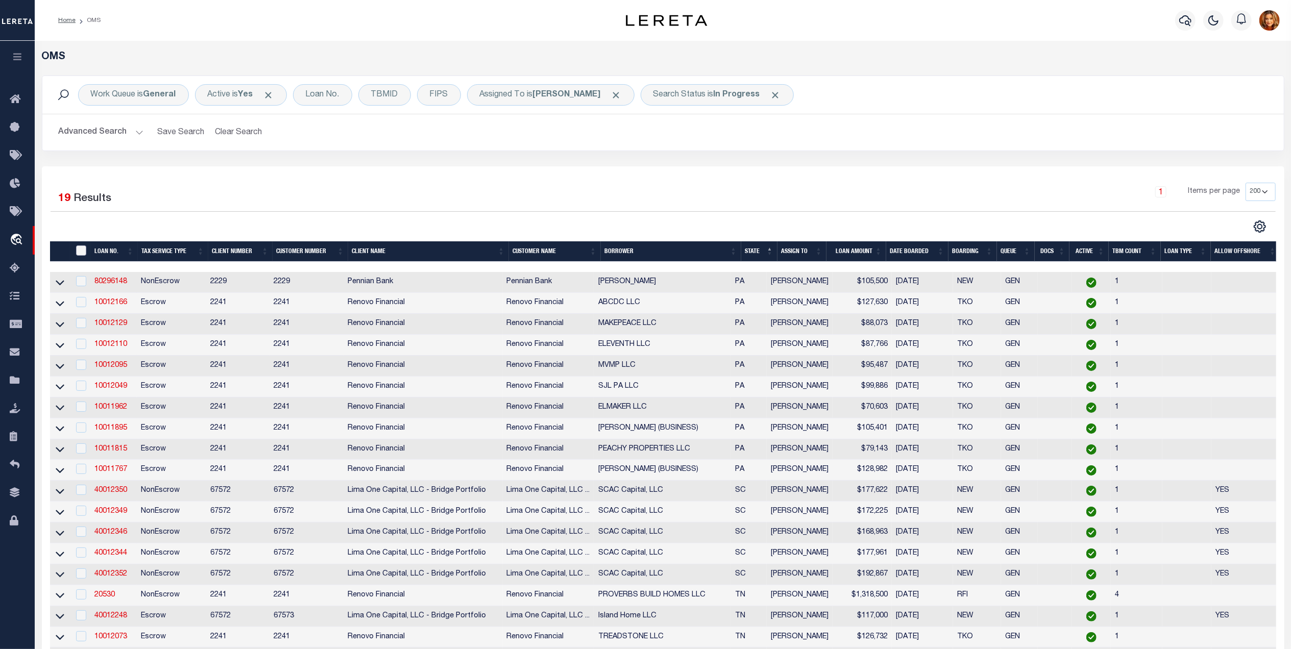
click at [82, 250] on input "" at bounding box center [81, 251] width 10 height 10
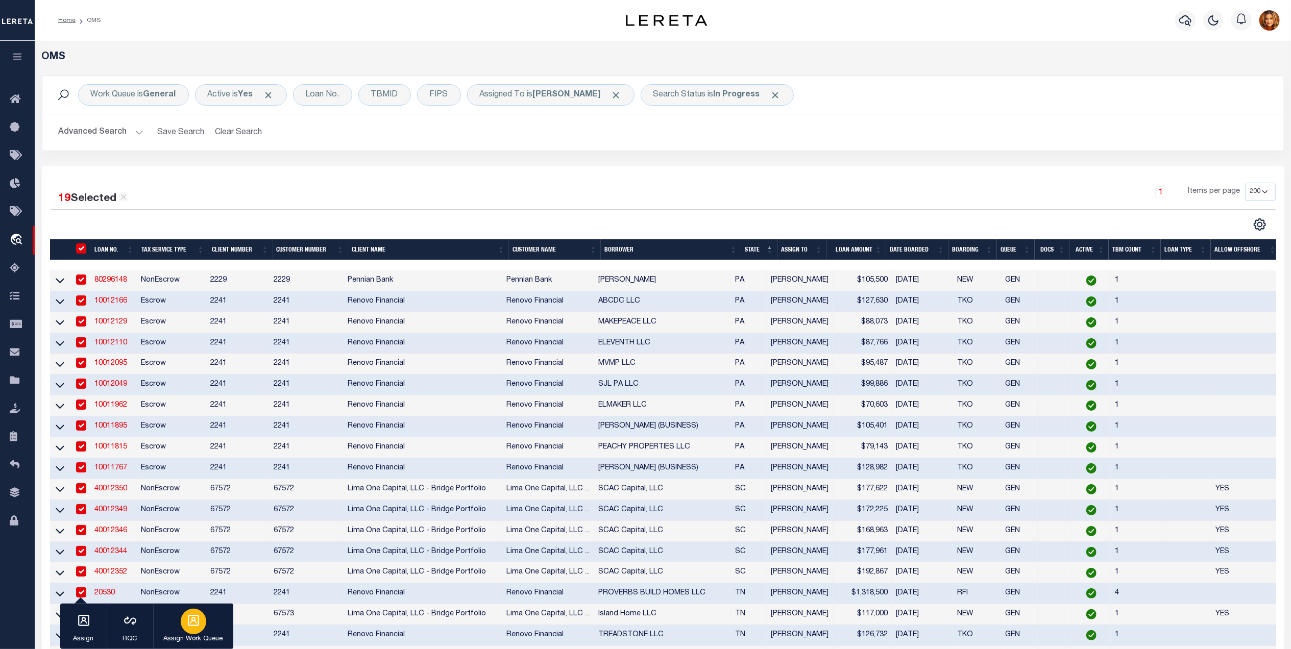
click at [201, 623] on div "button" at bounding box center [194, 622] width 26 height 26
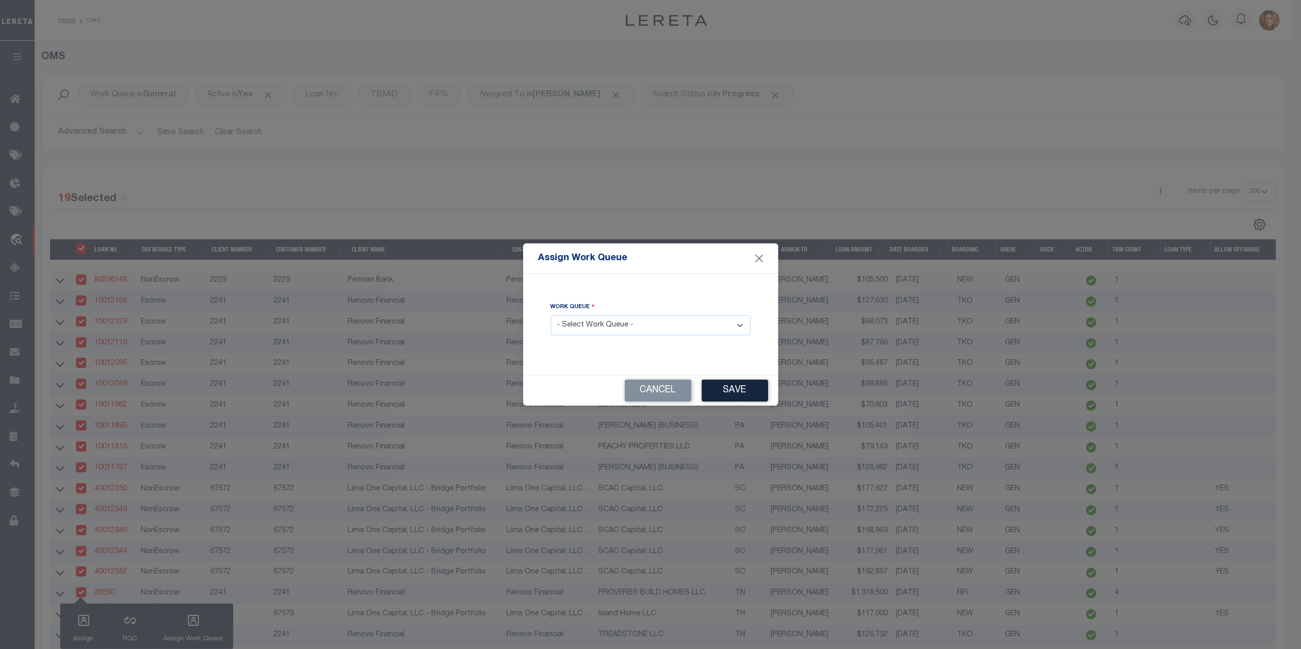
click at [618, 311] on div "Work Queue - Select Work Queue - factRSystems General ThoughtFocus" at bounding box center [651, 319] width 200 height 34
click at [615, 320] on select "- Select Work Queue - factRSystems General ThoughtFocus" at bounding box center [651, 325] width 200 height 20
click at [551, 316] on select "- Select Work Queue - factRSystems General ThoughtFocus" at bounding box center [651, 325] width 200 height 20
click at [742, 393] on button "Save" at bounding box center [735, 391] width 66 height 22
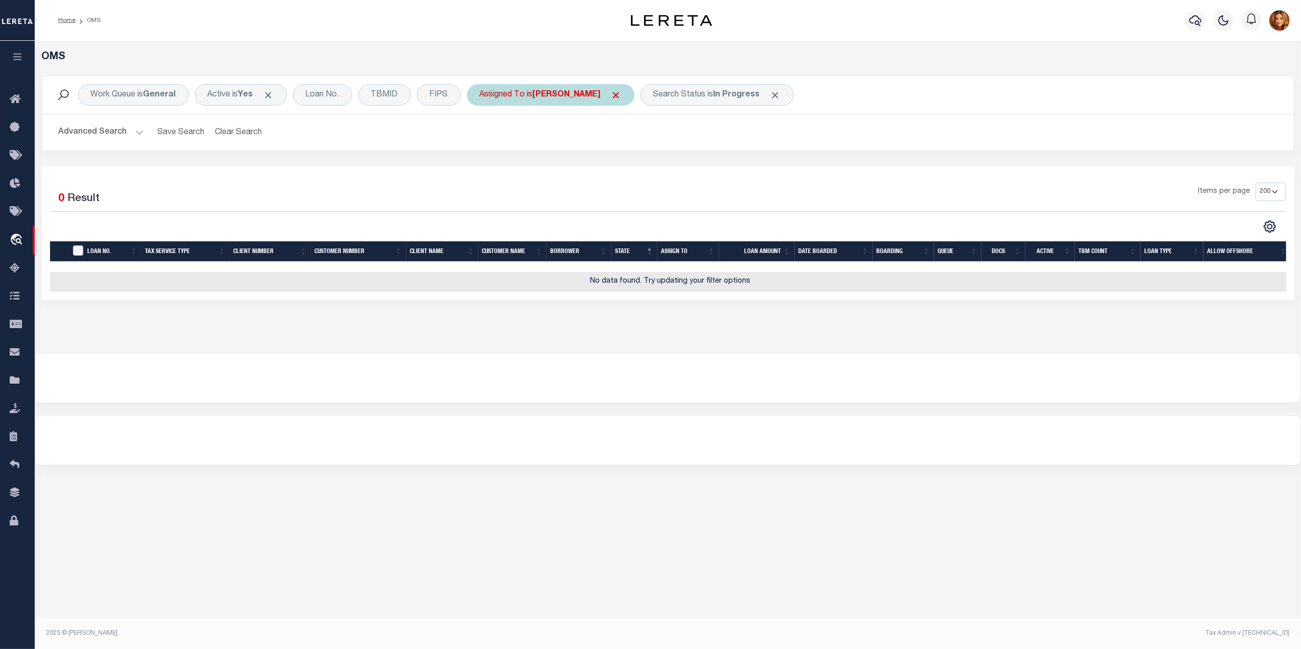
click at [611, 99] on span "Click to Remove" at bounding box center [616, 95] width 11 height 11
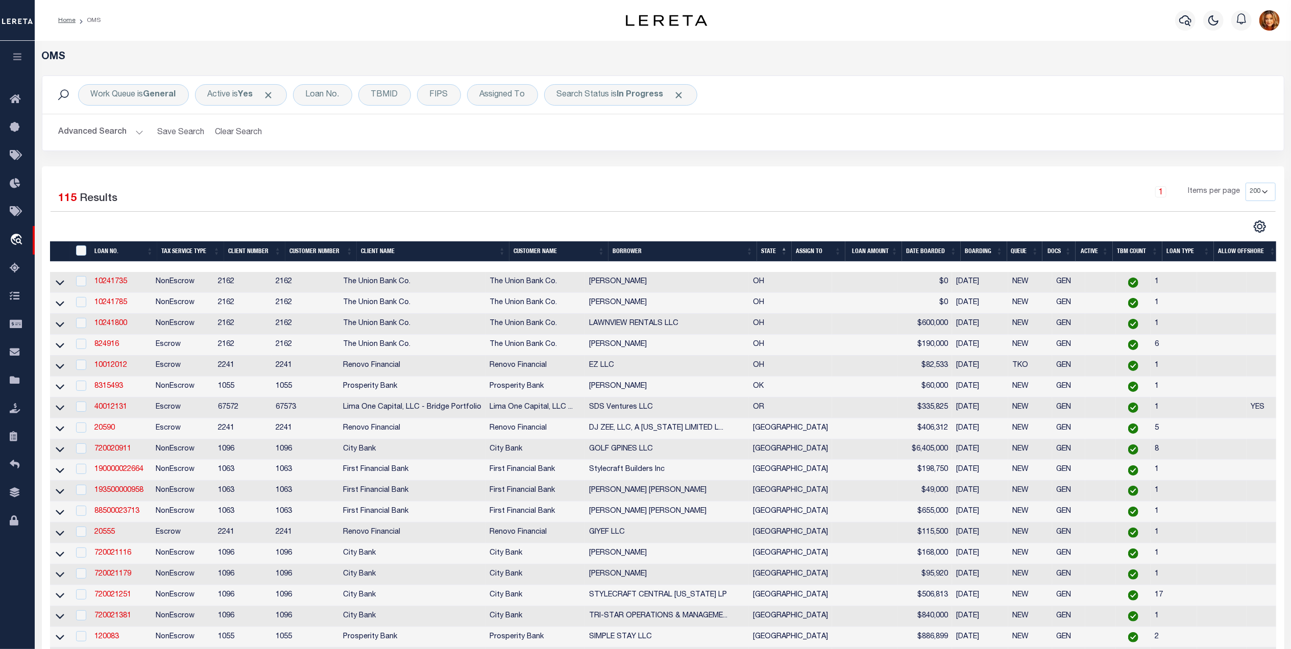
click at [74, 254] on div "" at bounding box center [82, 251] width 17 height 11
click at [76, 256] on input "" at bounding box center [81, 251] width 10 height 10
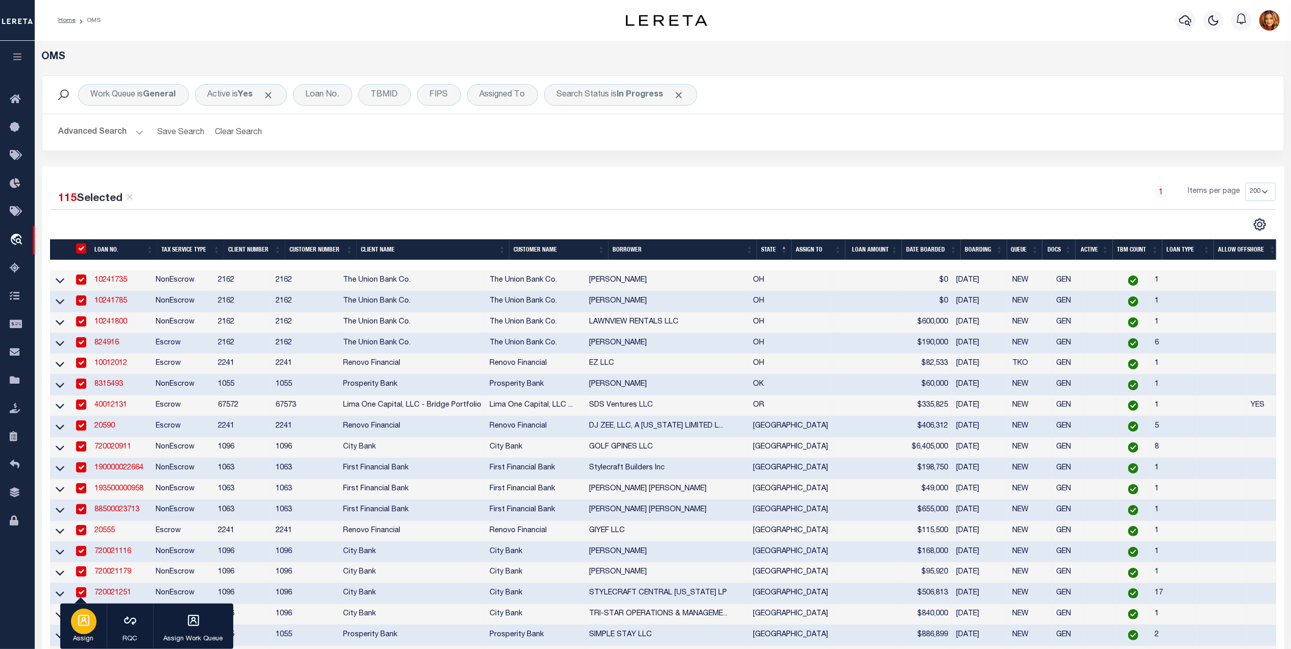
click at [86, 624] on icon "button" at bounding box center [83, 620] width 13 height 13
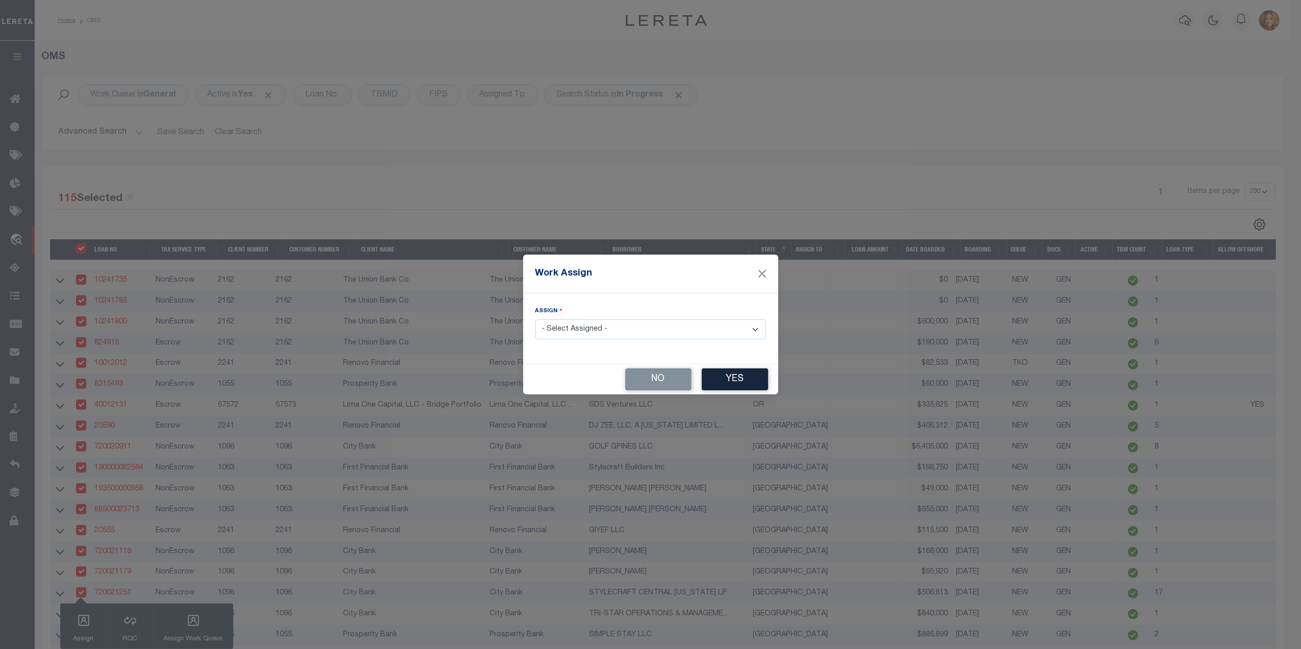
click at [637, 329] on select "- Select Assigned - --Unassigned-- Abdul Muzain Agustin Fernandez Ahmad Darwish…" at bounding box center [650, 330] width 231 height 20
click at [535, 320] on select "- Select Assigned - --Unassigned-- Abdul Muzain Agustin Fernandez Ahmad Darwish…" at bounding box center [650, 330] width 231 height 20
click at [746, 378] on button "Yes" at bounding box center [735, 380] width 66 height 22
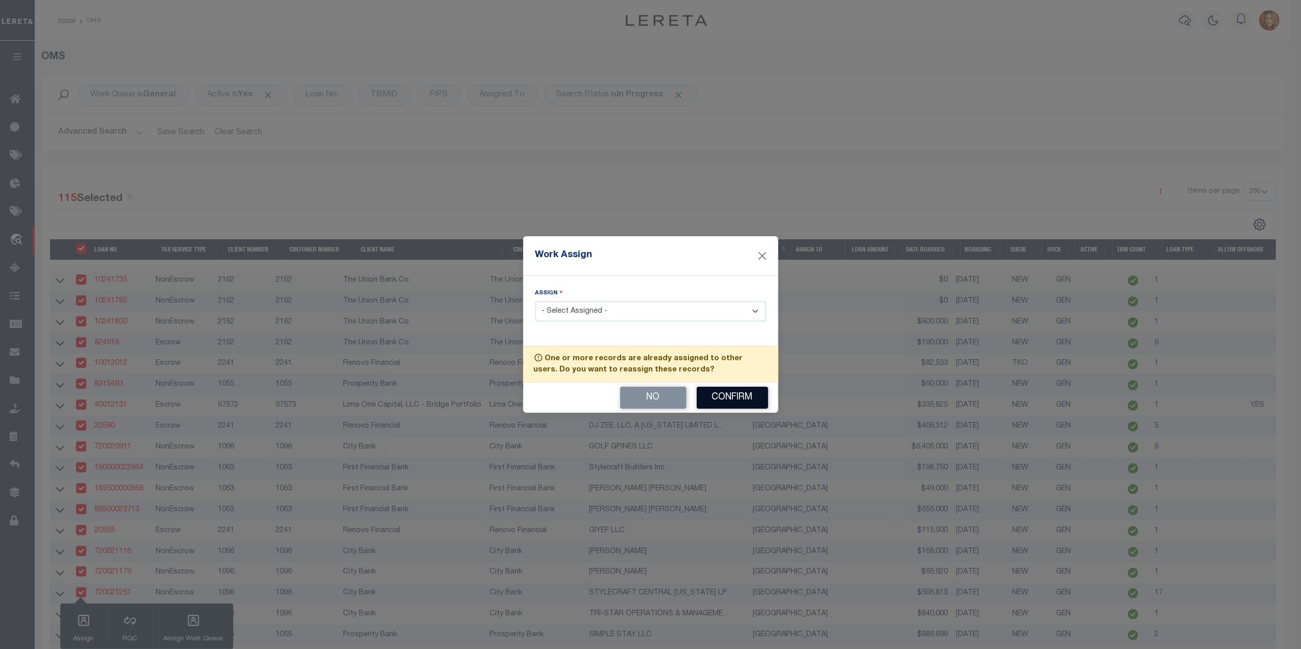
click at [725, 396] on button "Confirm" at bounding box center [732, 398] width 71 height 22
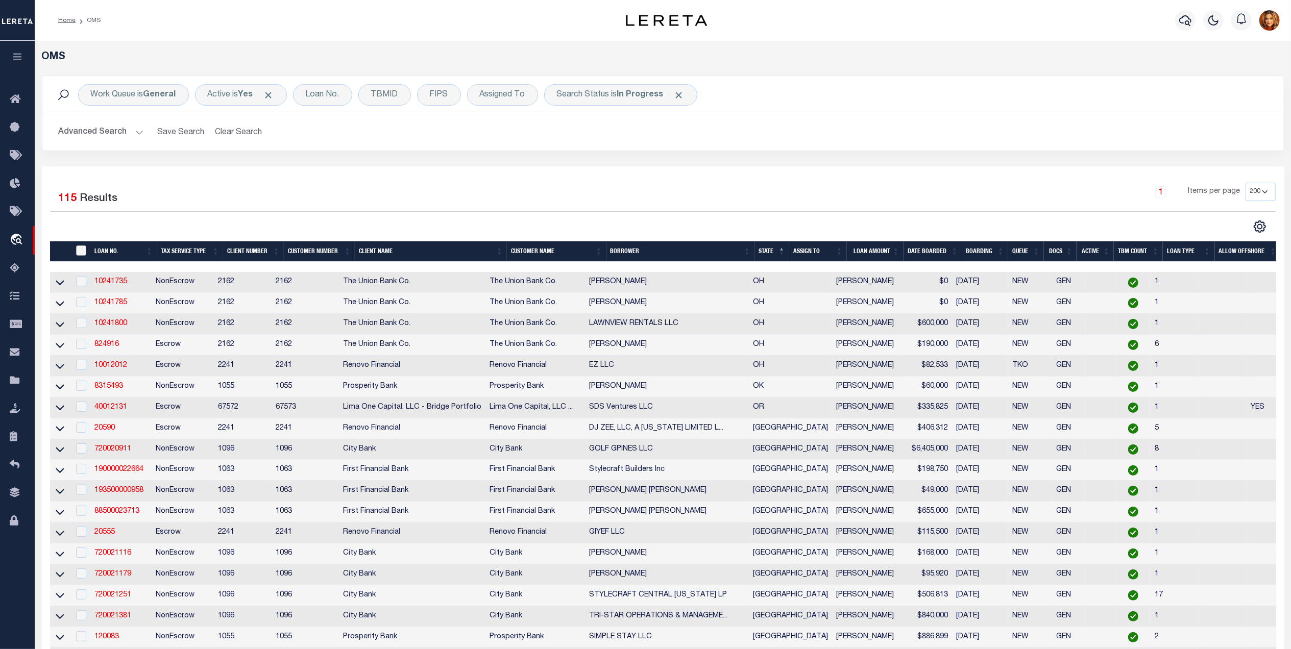
click at [78, 252] on input "" at bounding box center [81, 251] width 10 height 10
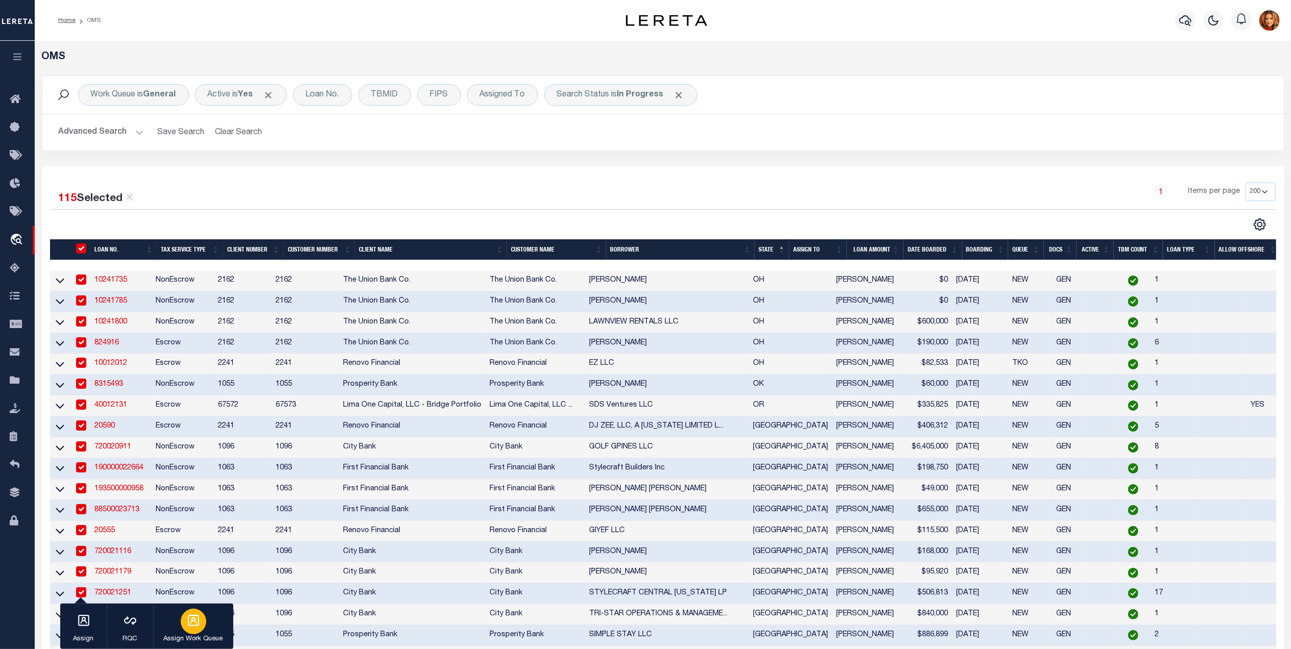
click at [205, 617] on div "button" at bounding box center [194, 622] width 26 height 26
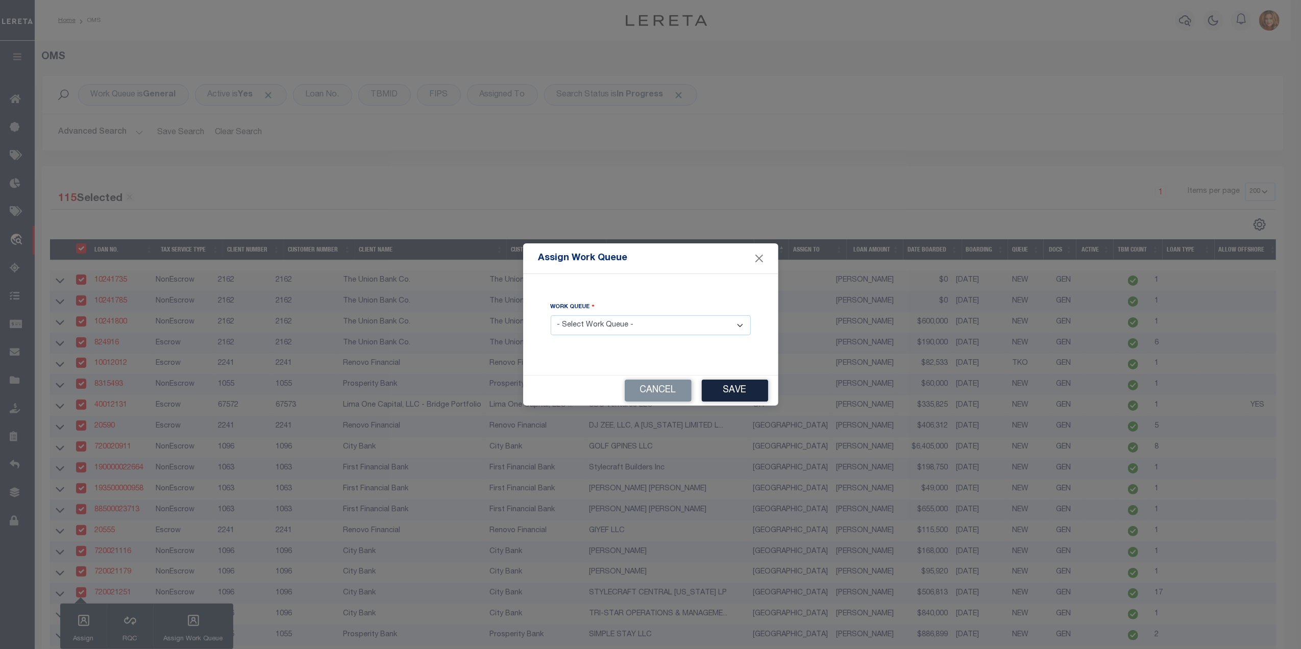
click at [600, 325] on select "- Select Work Queue - factRSystems General ThoughtFocus" at bounding box center [651, 325] width 200 height 20
click at [551, 316] on select "- Select Work Queue - factRSystems General ThoughtFocus" at bounding box center [651, 325] width 200 height 20
click at [607, 323] on select "- Select Work Queue - factRSystems General ThoughtFocus" at bounding box center [651, 325] width 200 height 20
click at [551, 316] on select "- Select Work Queue - factRSystems General ThoughtFocus" at bounding box center [651, 325] width 200 height 20
click at [737, 385] on button "Save" at bounding box center [735, 391] width 66 height 22
